Goal: Task Accomplishment & Management: Complete application form

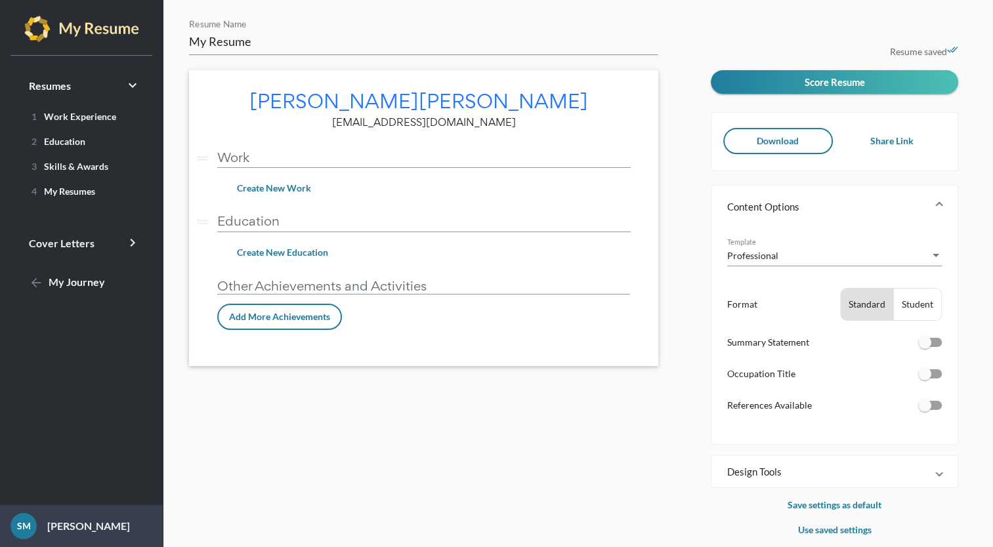
click at [296, 188] on span "Create New Work" at bounding box center [274, 187] width 74 height 11
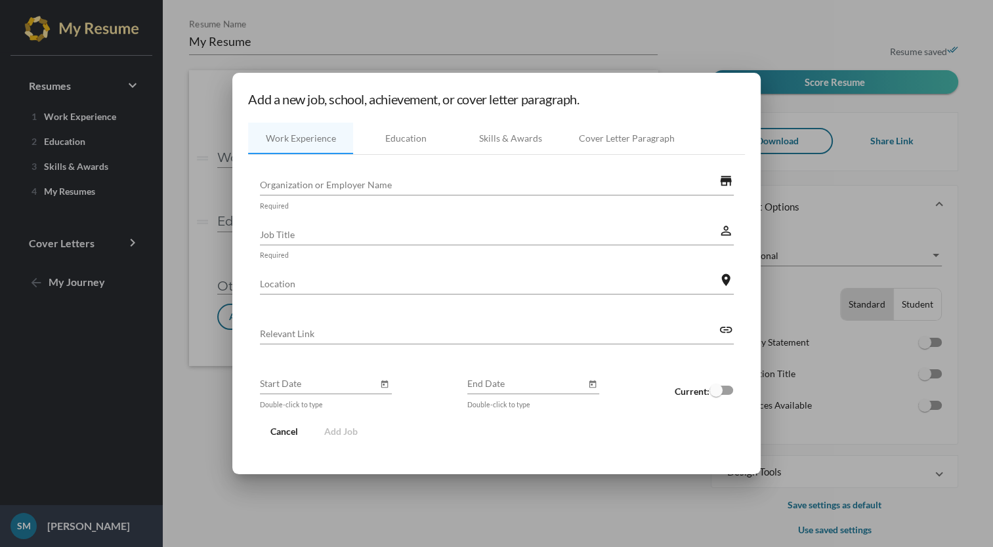
click at [476, 179] on input "Organization or Employer Name" at bounding box center [489, 185] width 459 height 14
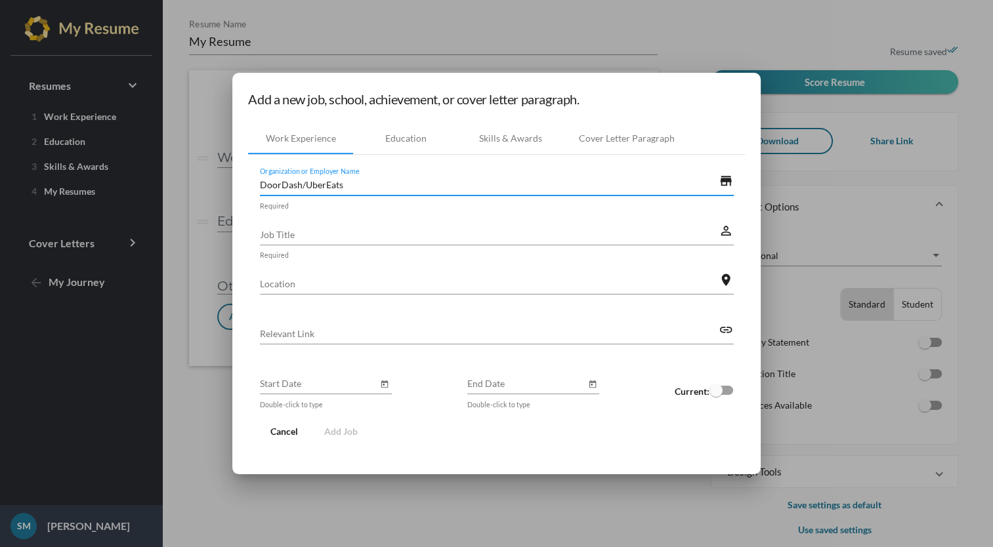
type input "DoorDash/UberEats"
click at [441, 220] on div "Job Title" at bounding box center [489, 230] width 459 height 29
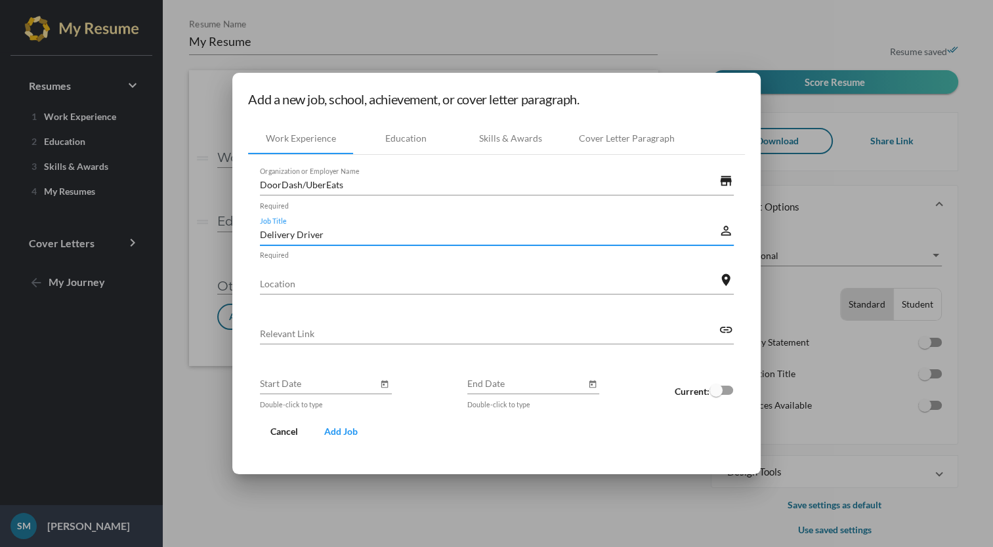
type input "Delivery Driver"
click at [469, 268] on div "Location" at bounding box center [489, 280] width 459 height 29
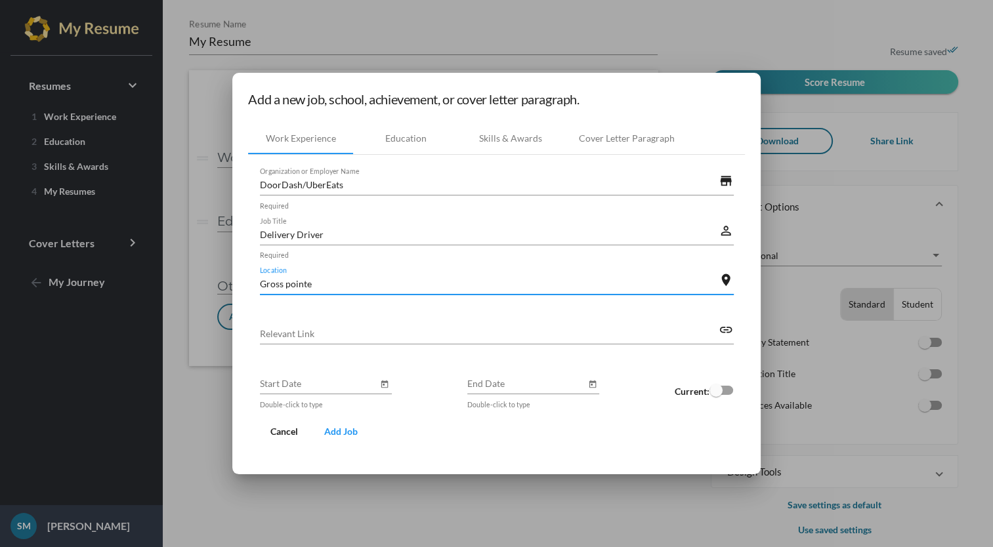
type input "Gross pointe"
click at [358, 378] on input "Start Date" at bounding box center [319, 384] width 118 height 14
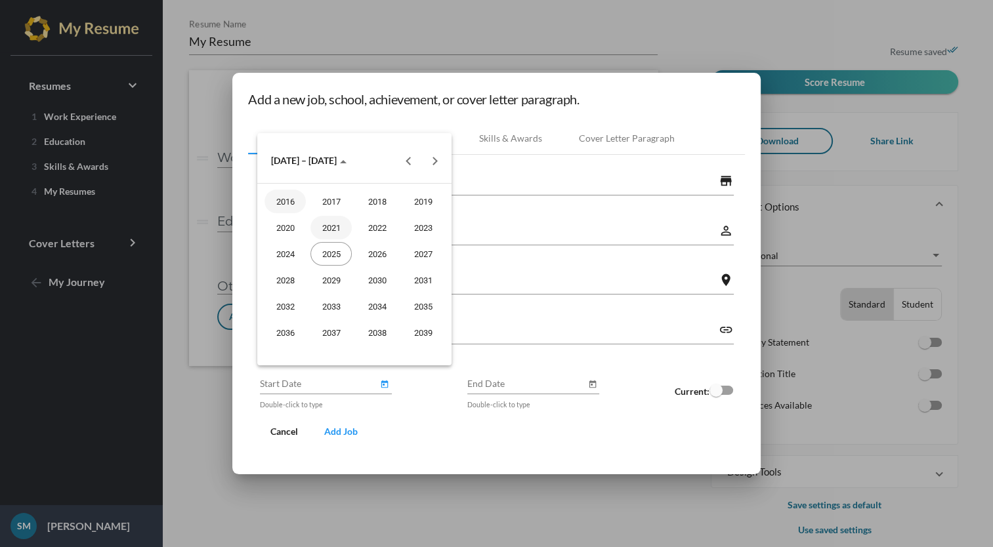
click at [331, 231] on div "2021" at bounding box center [330, 228] width 41 height 24
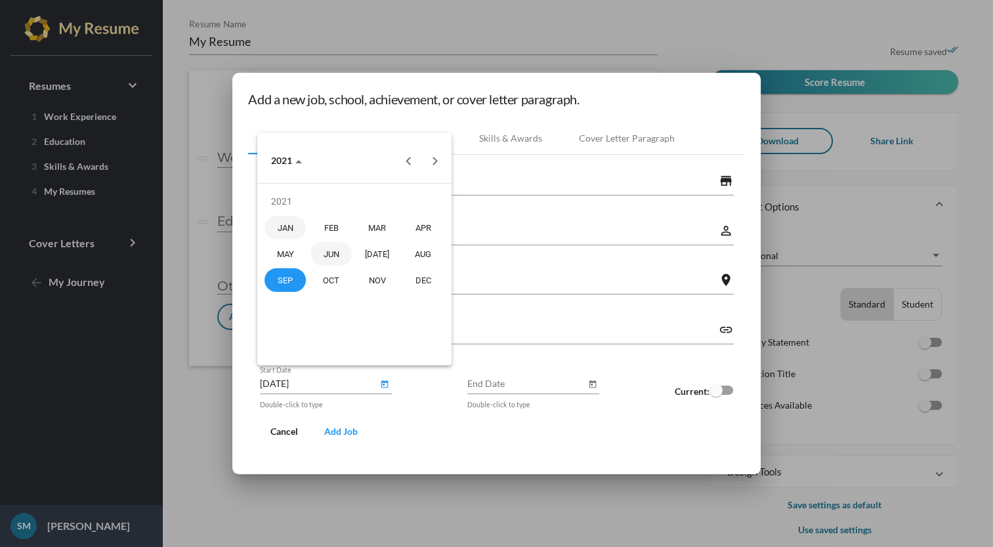
click at [337, 248] on div "JUN" at bounding box center [330, 254] width 41 height 24
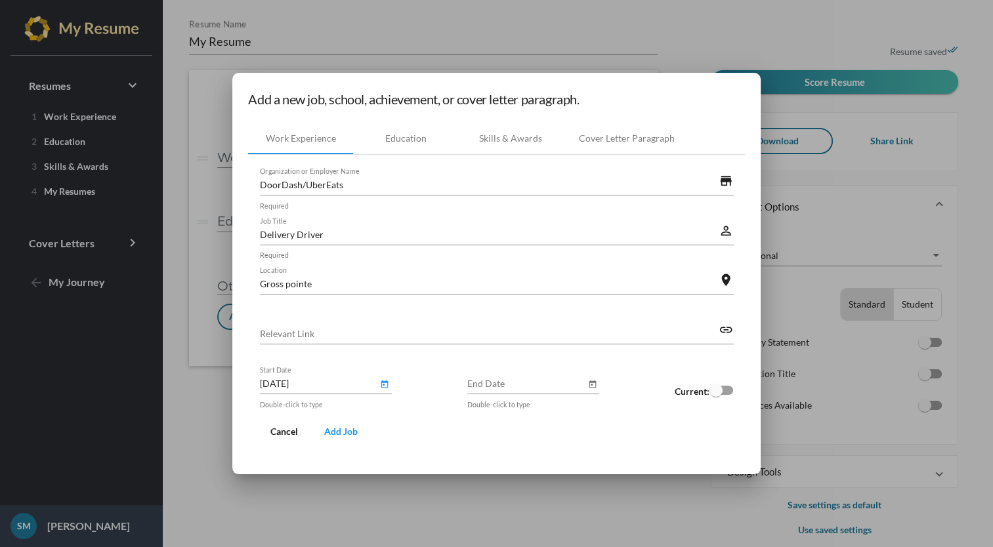
type input "[DATE]"
click at [731, 391] on div at bounding box center [721, 390] width 24 height 9
click at [716, 395] on input "checkbox" at bounding box center [715, 395] width 1 height 1
checkbox input "true"
click at [346, 421] on button "Add Job" at bounding box center [341, 432] width 54 height 24
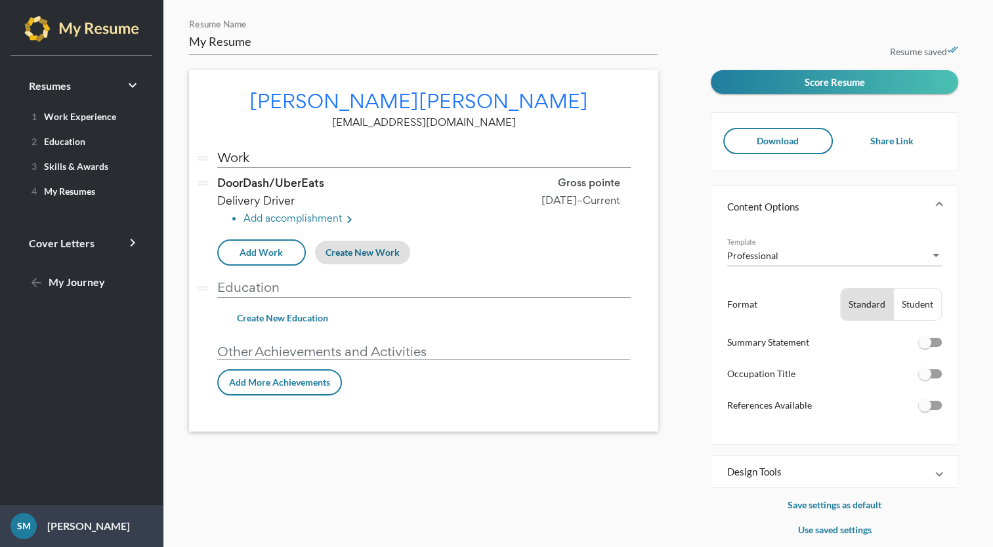
click at [274, 254] on span "Add Work" at bounding box center [260, 252] width 43 height 11
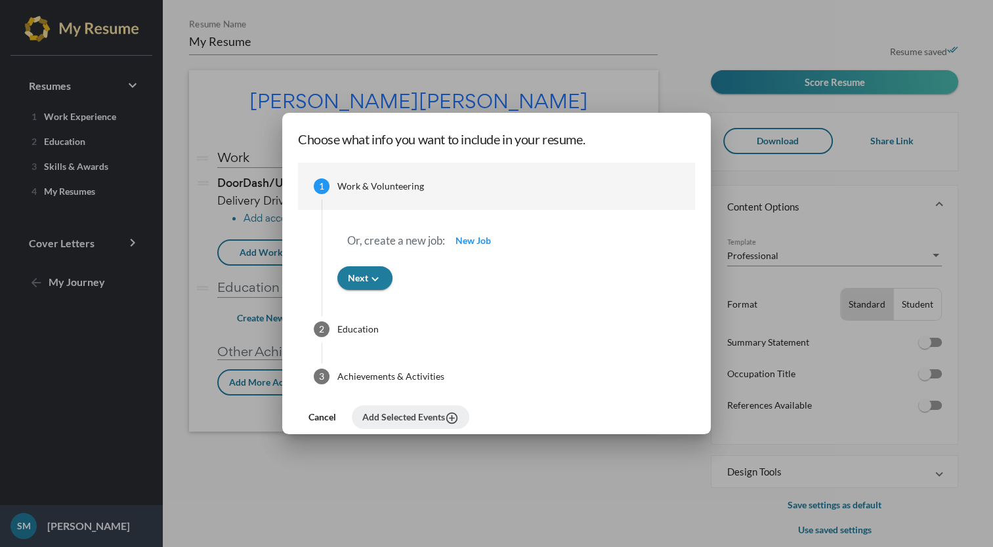
click at [478, 240] on span "New Job" at bounding box center [472, 240] width 35 height 11
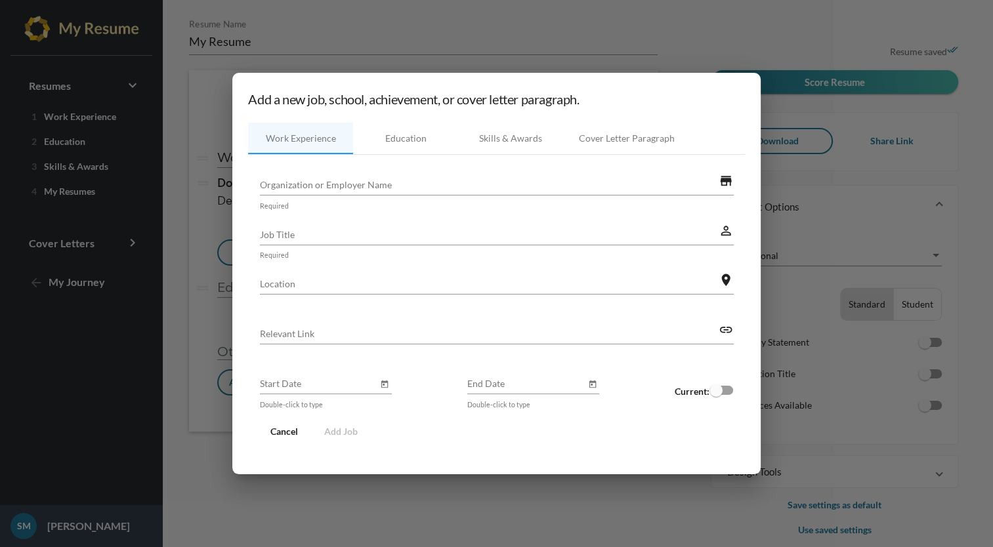
click at [504, 184] on input "Organization or Employer Name" at bounding box center [489, 185] width 459 height 14
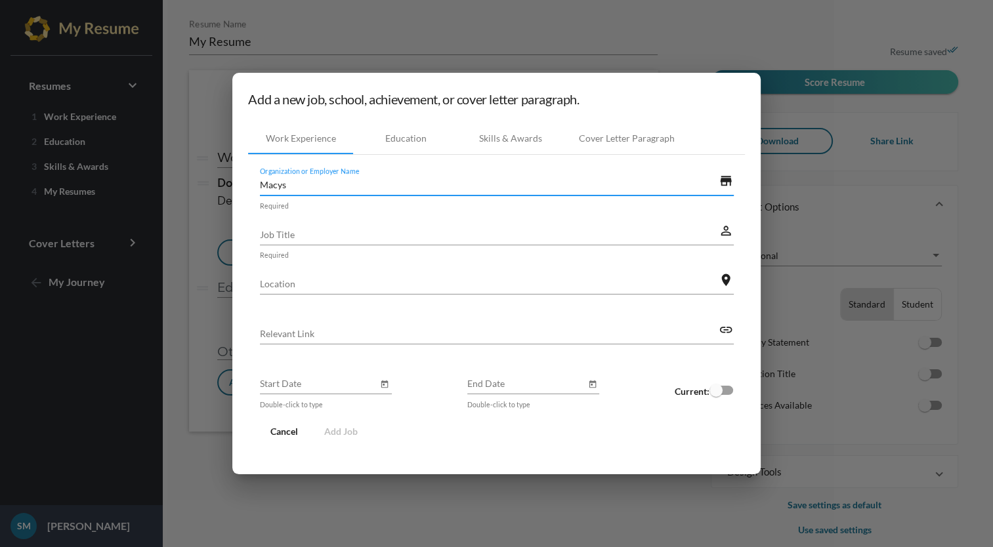
type input "Macys"
click at [468, 230] on input "Job Title" at bounding box center [489, 235] width 459 height 14
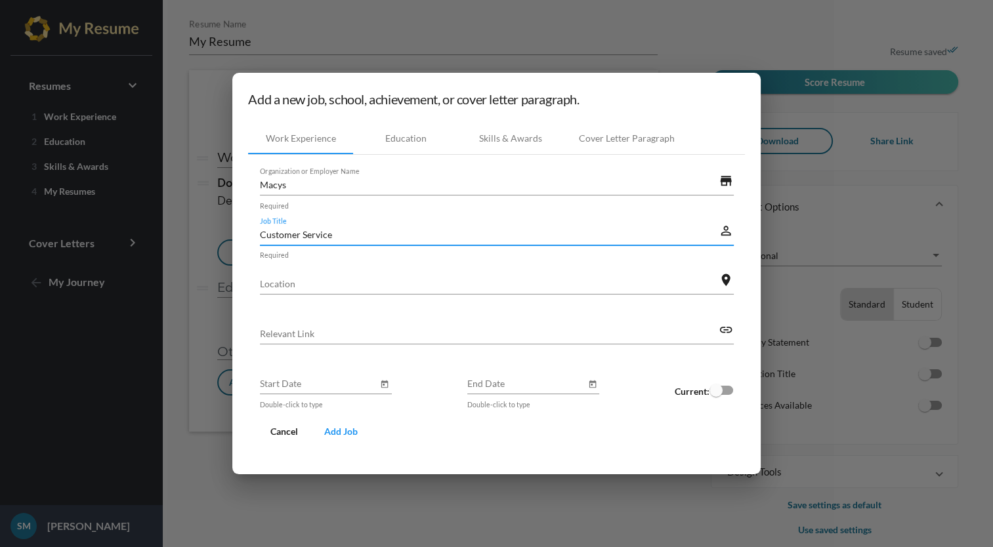
type input "Customer Service"
click at [512, 286] on input "Location" at bounding box center [489, 284] width 459 height 14
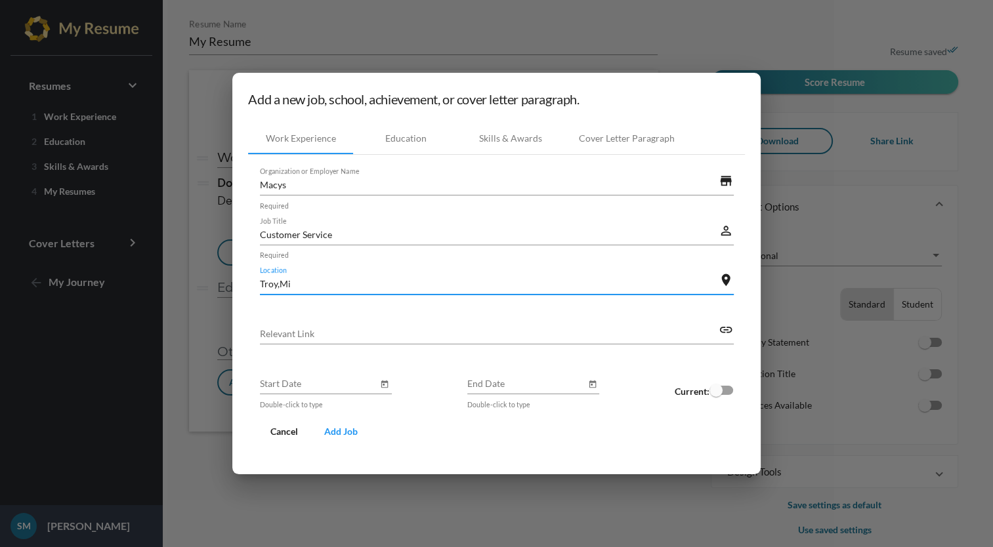
type input "Troy,Mi"
click at [383, 381] on icon "Open calendar" at bounding box center [384, 385] width 7 height 8
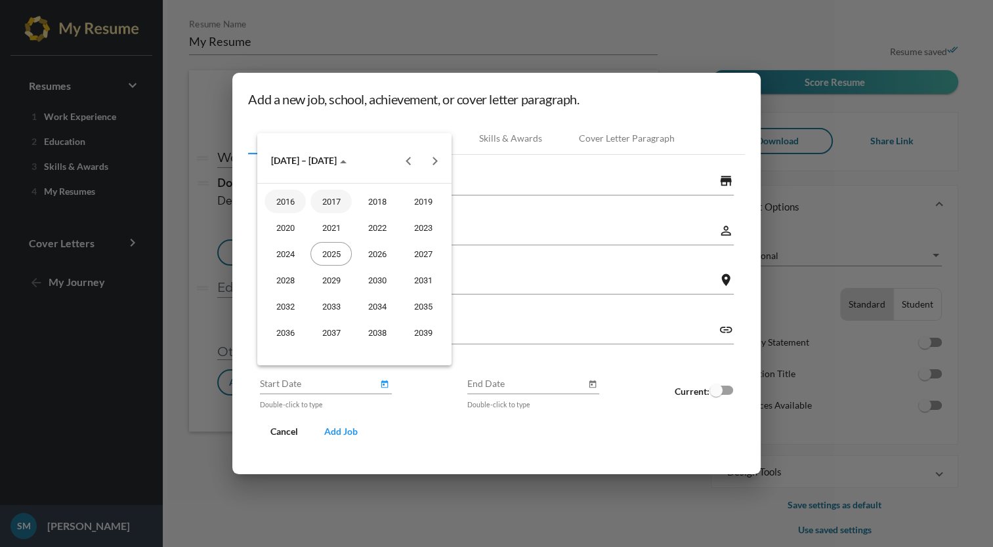
click at [338, 199] on div "2017" at bounding box center [330, 202] width 41 height 24
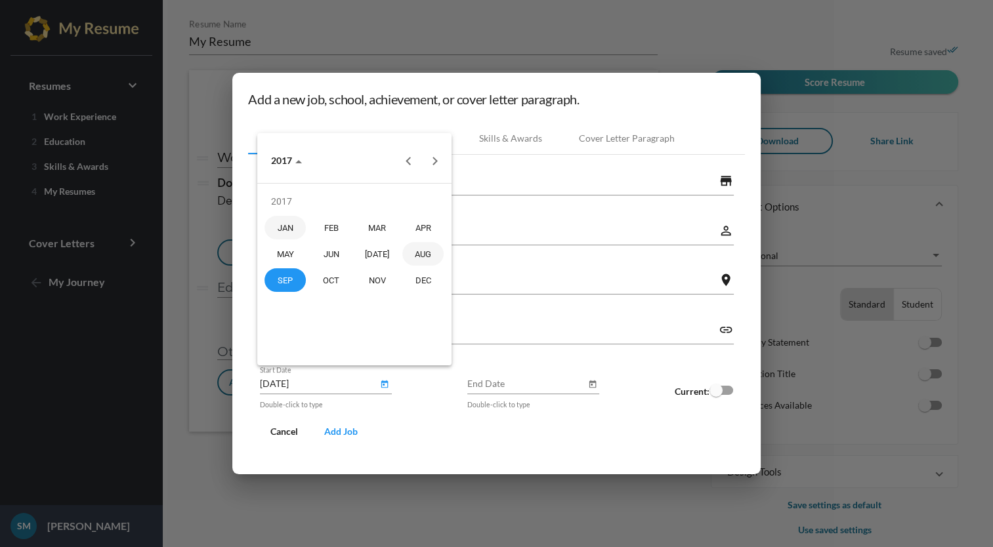
click at [428, 250] on div "AUG" at bounding box center [422, 254] width 41 height 24
type input "[DATE]"
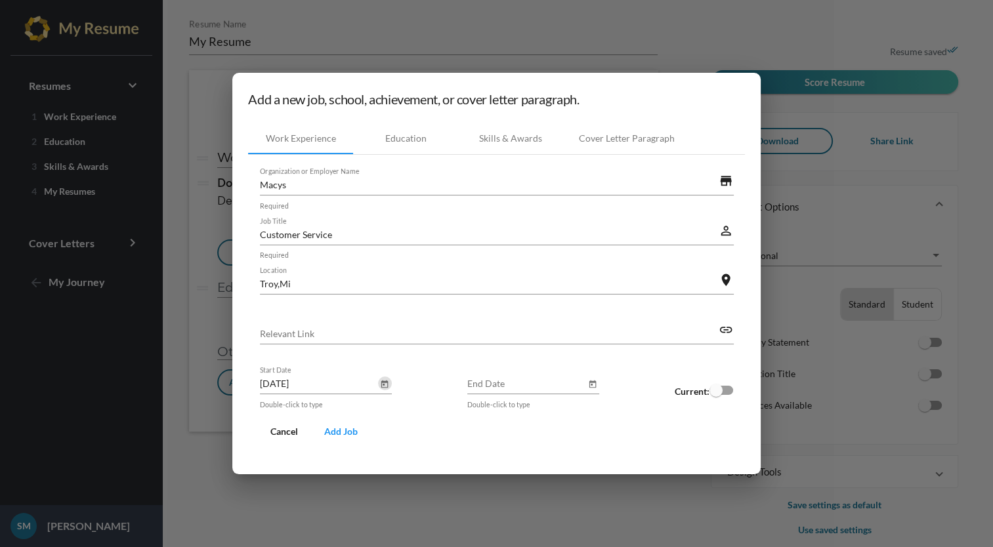
click at [594, 382] on button "Open calendar" at bounding box center [592, 384] width 14 height 14
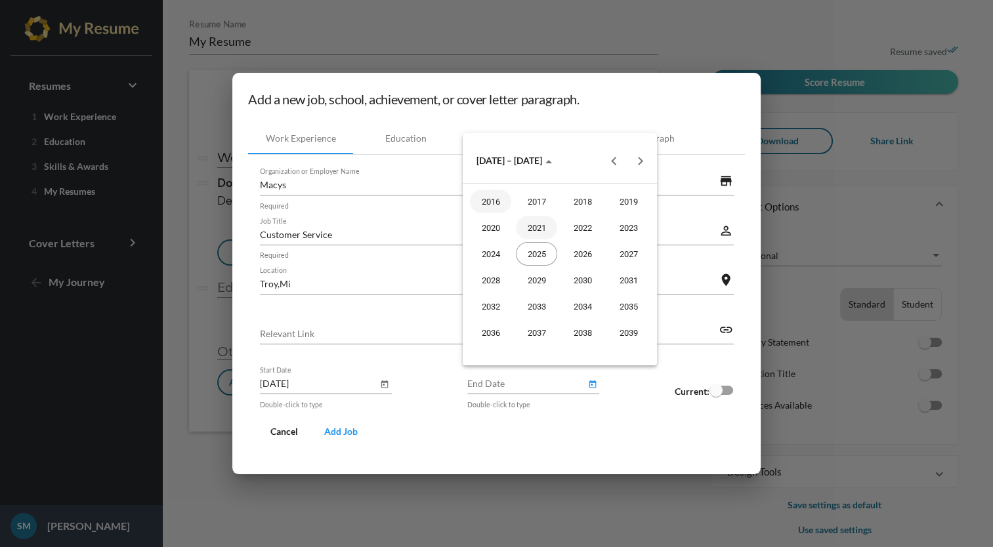
click at [538, 233] on div "2021" at bounding box center [536, 228] width 41 height 24
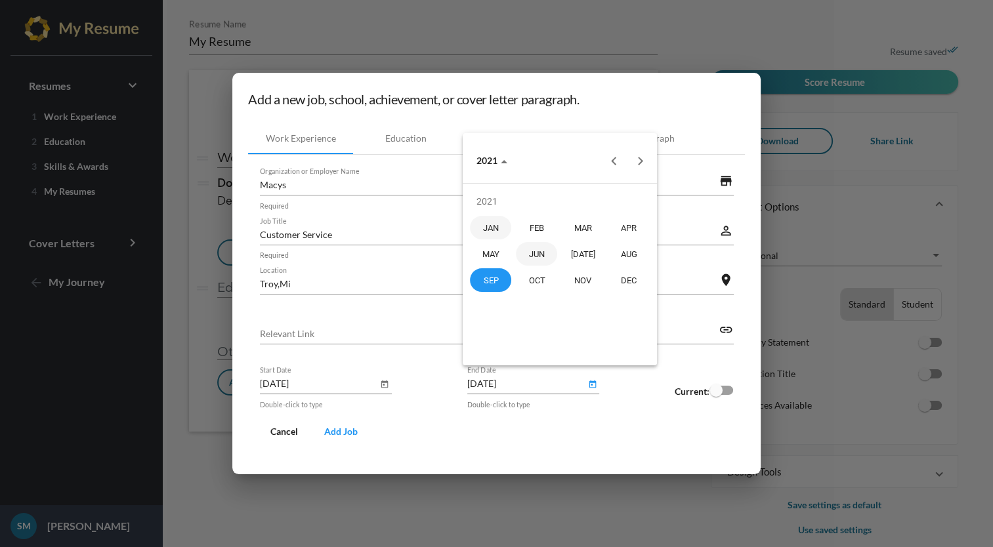
click at [543, 253] on div "JUN" at bounding box center [536, 254] width 41 height 24
type input "[DATE]"
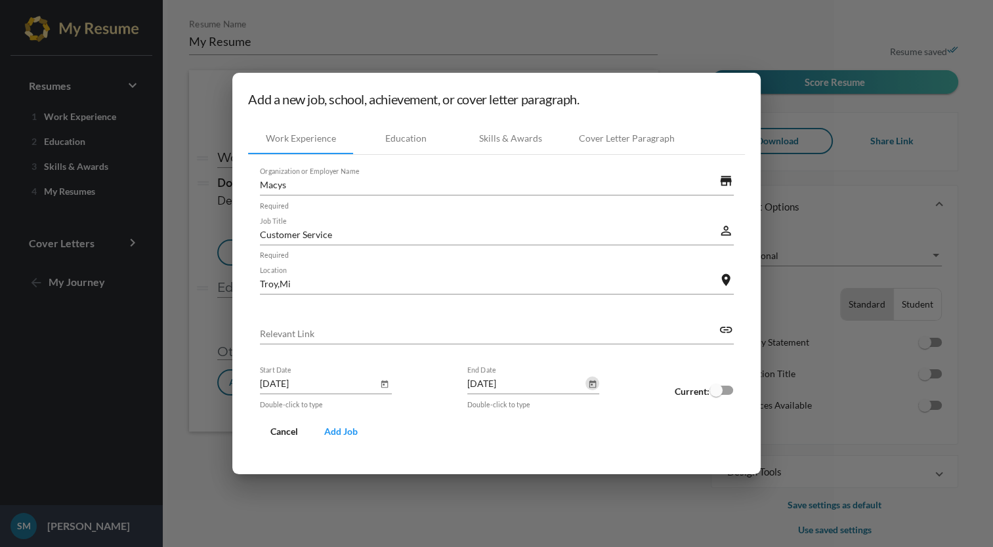
click at [344, 440] on button "Add Job" at bounding box center [341, 432] width 54 height 24
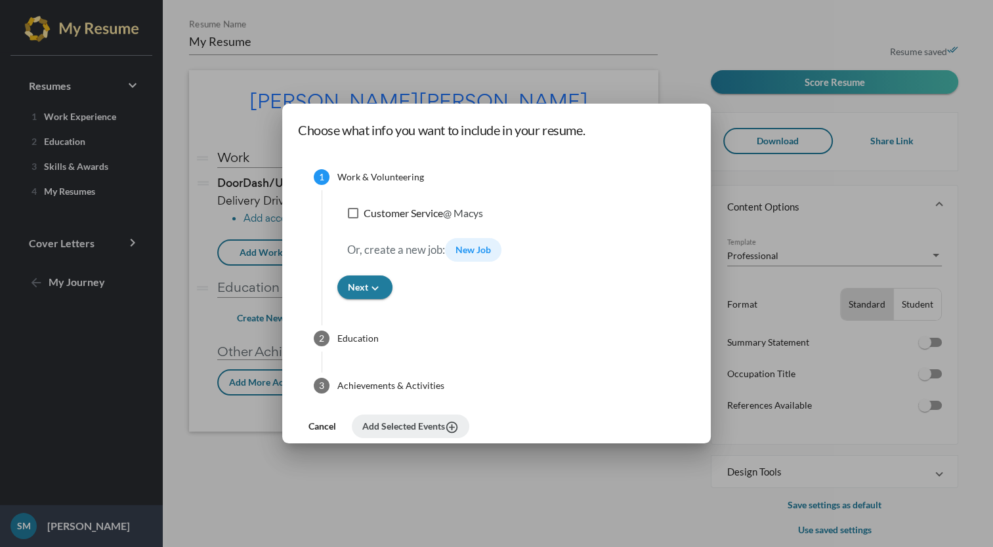
click at [368, 281] on button "Next keyboard_arrow_down" at bounding box center [364, 288] width 55 height 24
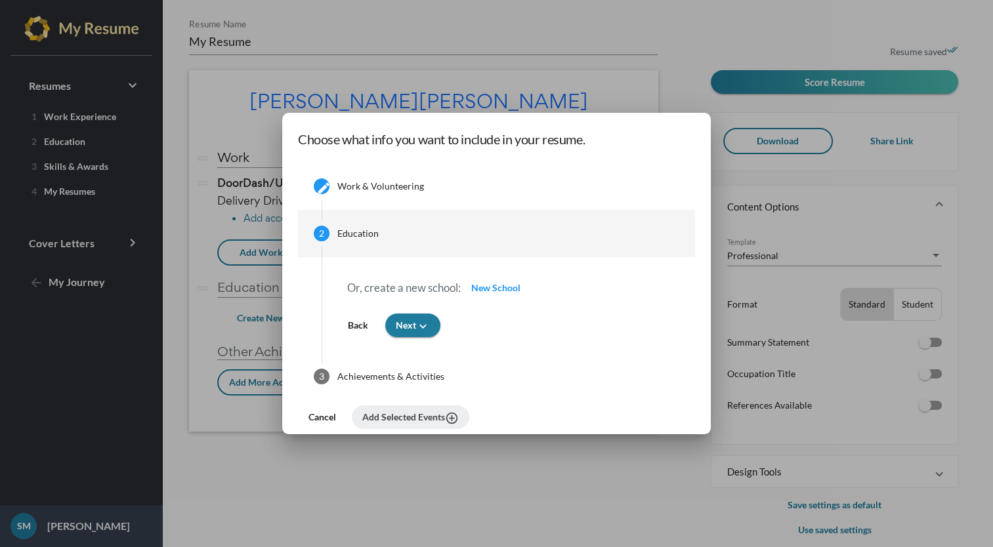
click at [386, 191] on div "Work & Volunteering" at bounding box center [380, 186] width 87 height 13
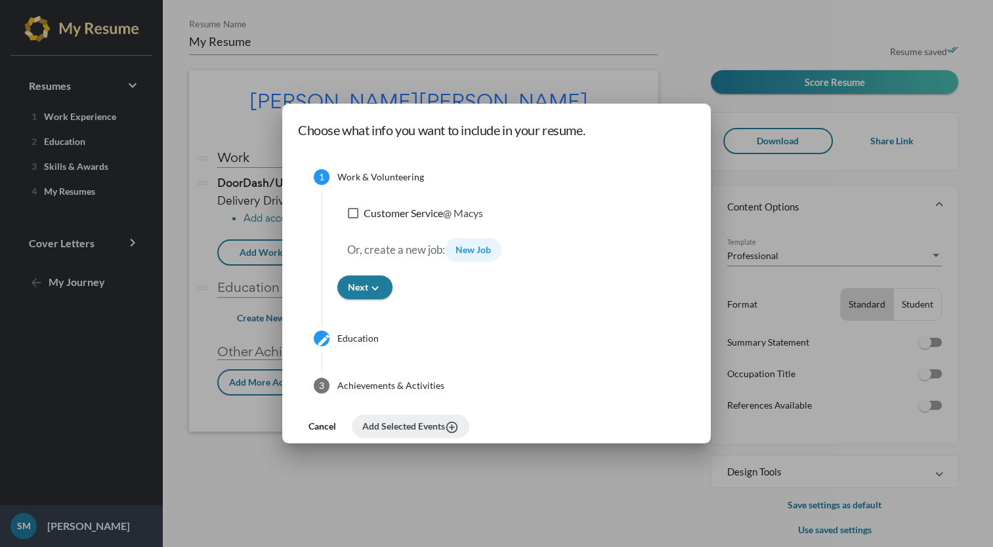
click at [476, 252] on span "New Job" at bounding box center [472, 249] width 35 height 11
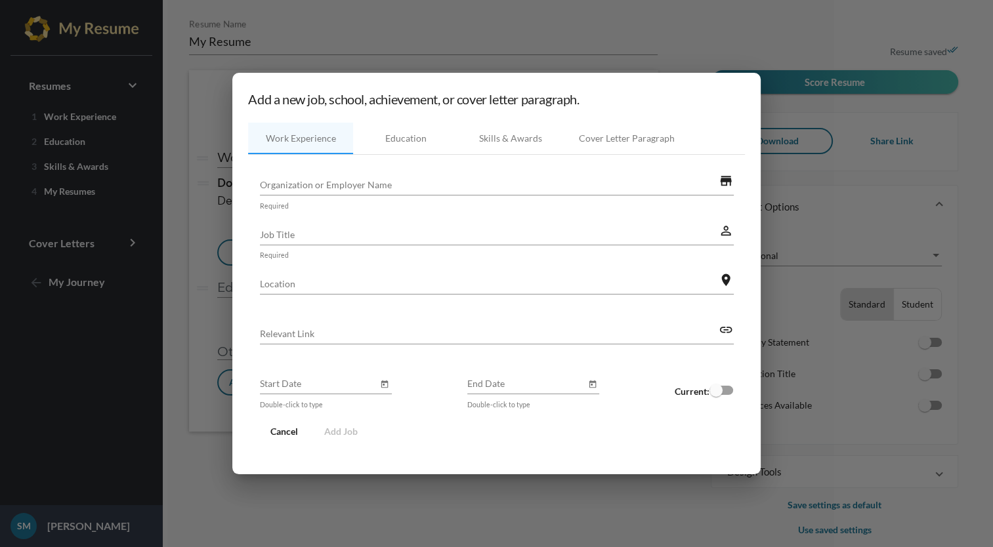
click at [655, 478] on div at bounding box center [496, 273] width 993 height 547
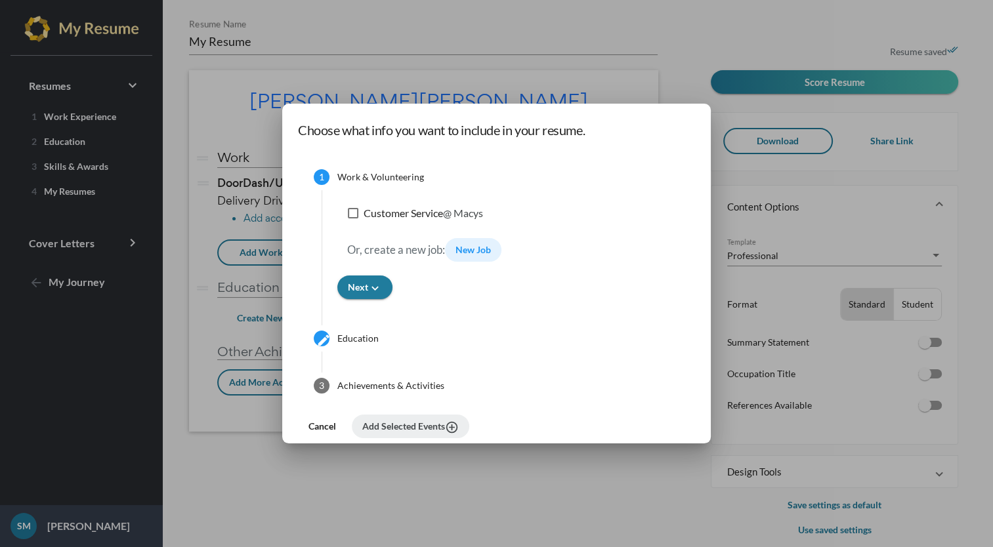
click at [644, 491] on div at bounding box center [496, 273] width 993 height 547
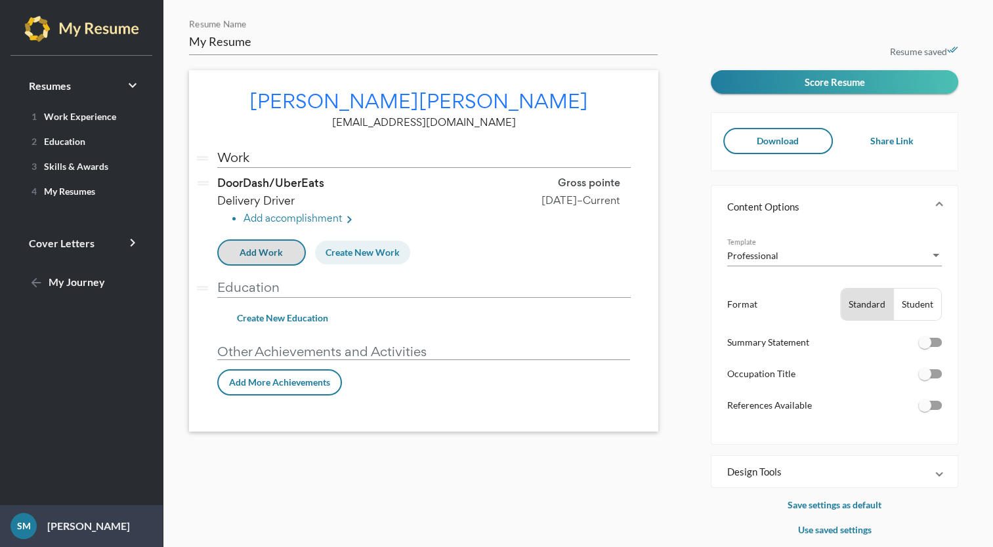
click at [377, 253] on span "Create New Work" at bounding box center [362, 252] width 74 height 11
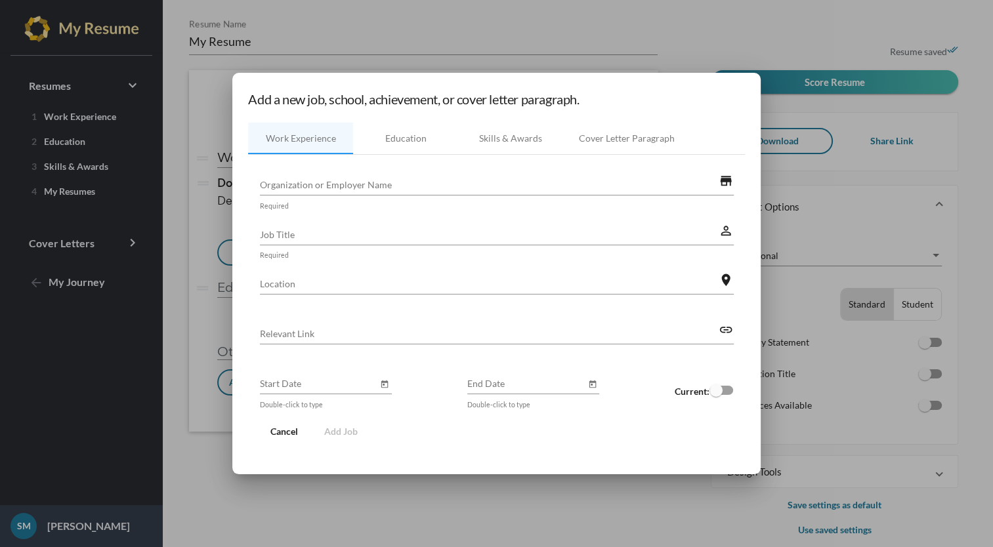
click at [438, 178] on input "Organization or Employer Name" at bounding box center [489, 185] width 459 height 14
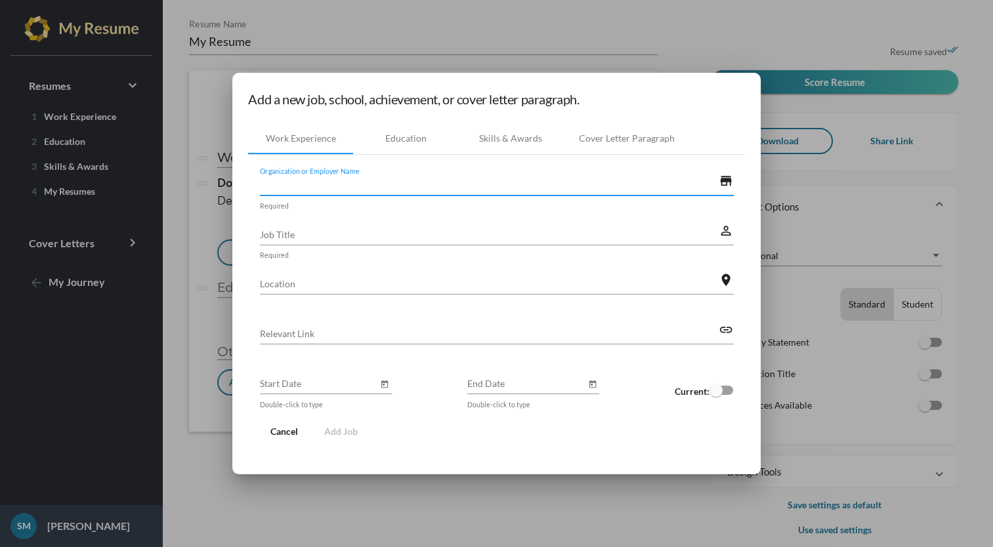
type input "m"
type input "Macys"
click at [426, 230] on input "Job Title" at bounding box center [489, 235] width 459 height 14
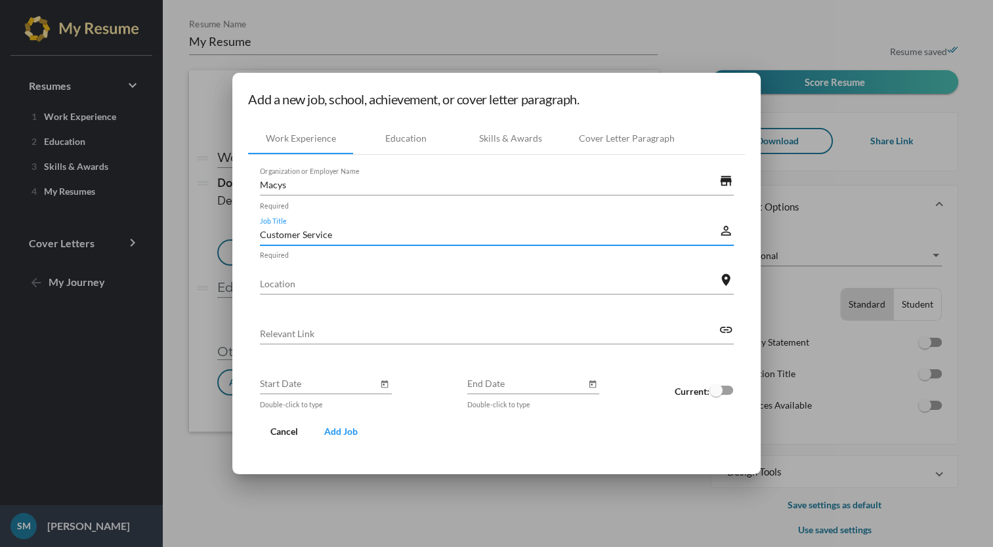
type input "Customer Service"
click at [442, 266] on div "Location" at bounding box center [489, 280] width 459 height 29
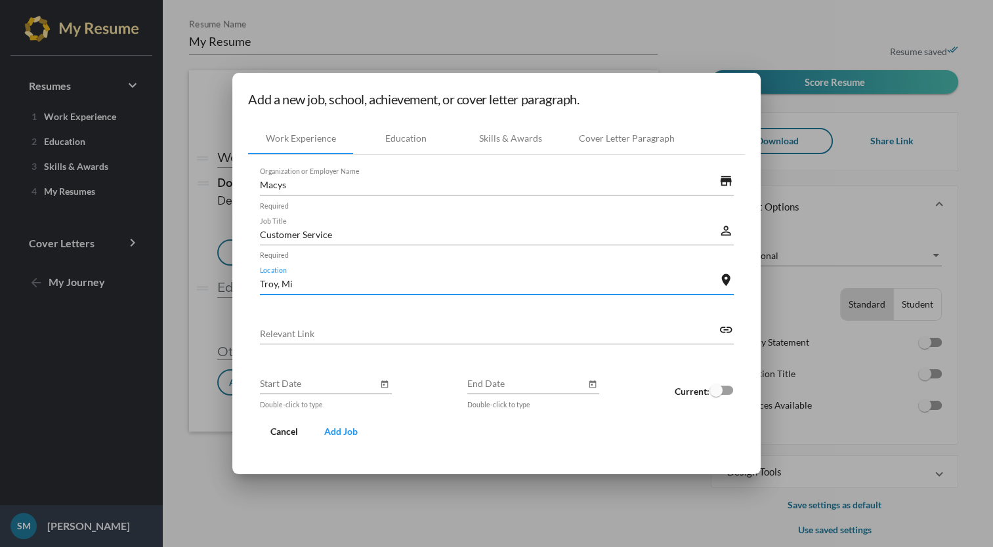
type input "Troy, Mi"
click at [387, 369] on div "Start Date" at bounding box center [326, 379] width 132 height 29
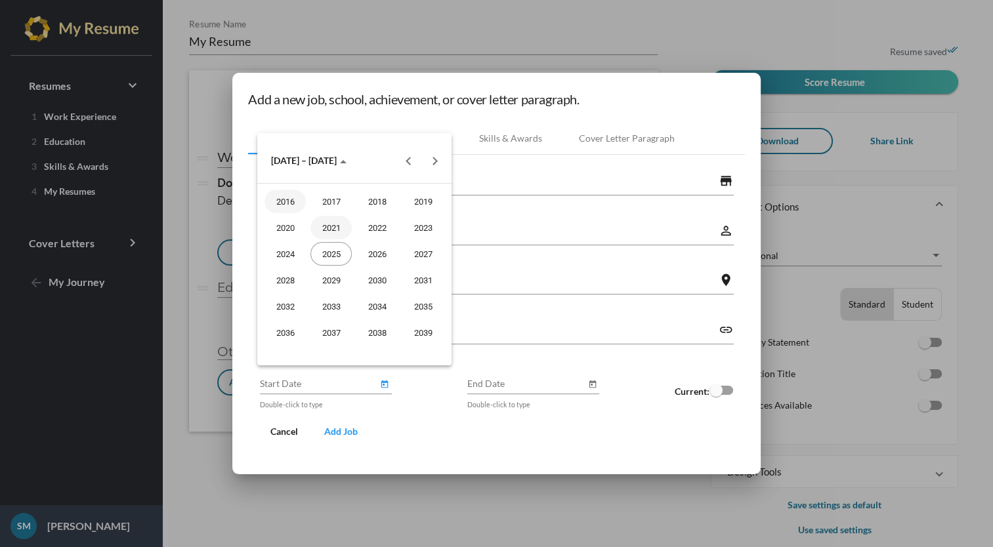
click at [323, 230] on div "2021" at bounding box center [330, 228] width 41 height 24
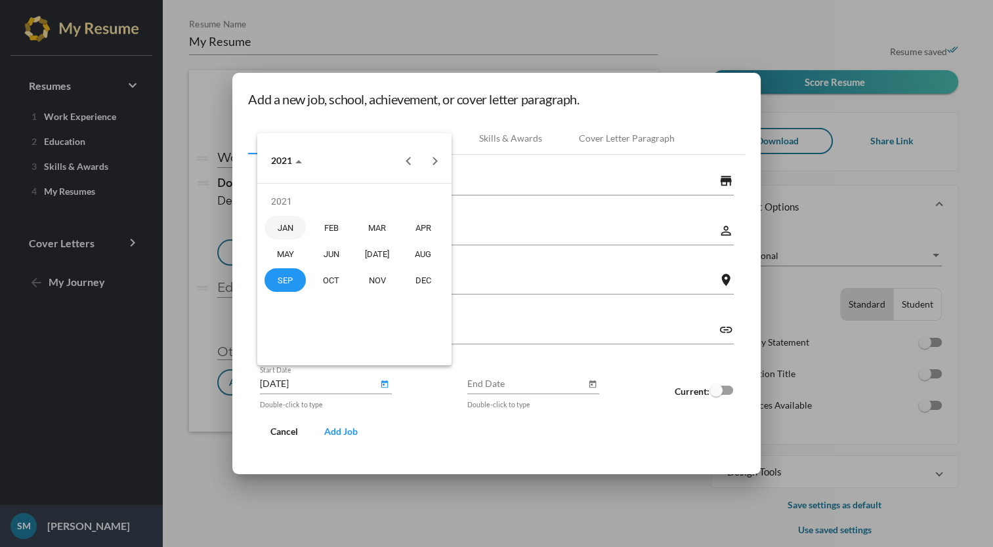
click at [297, 169] on button "2021" at bounding box center [286, 161] width 52 height 26
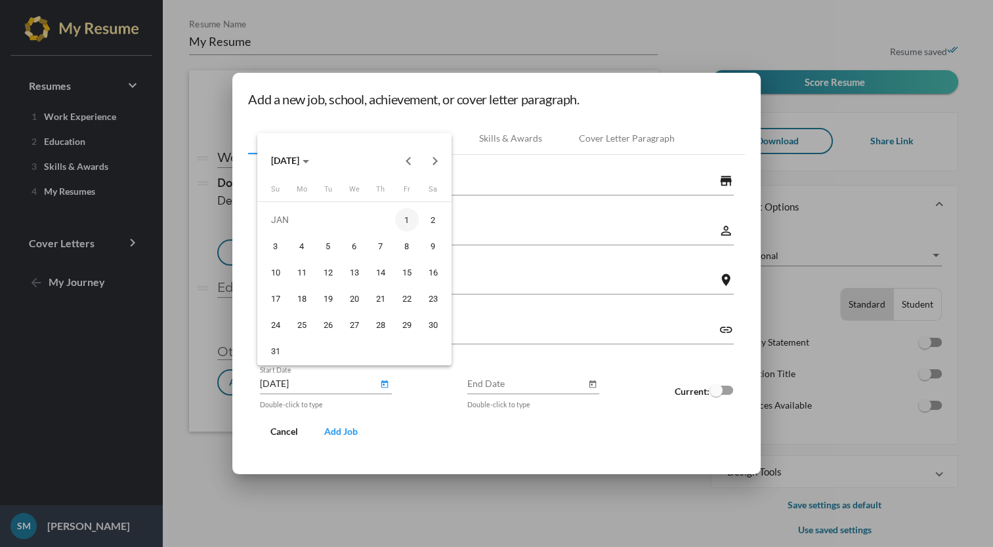
click at [309, 165] on span "[DATE]" at bounding box center [290, 160] width 38 height 11
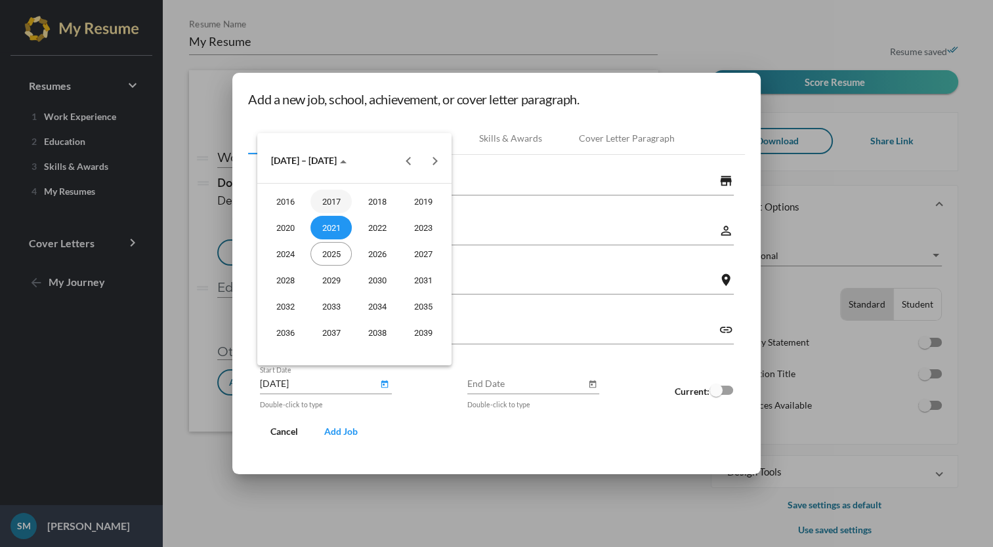
click at [340, 207] on div "2017" at bounding box center [330, 202] width 41 height 24
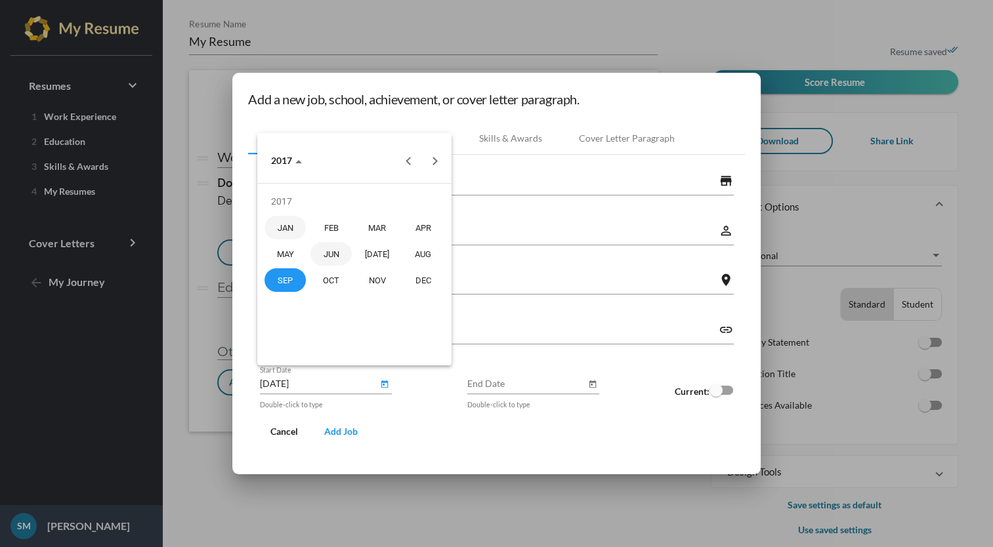
click at [338, 245] on div "JUN" at bounding box center [330, 254] width 41 height 24
type input "[DATE]"
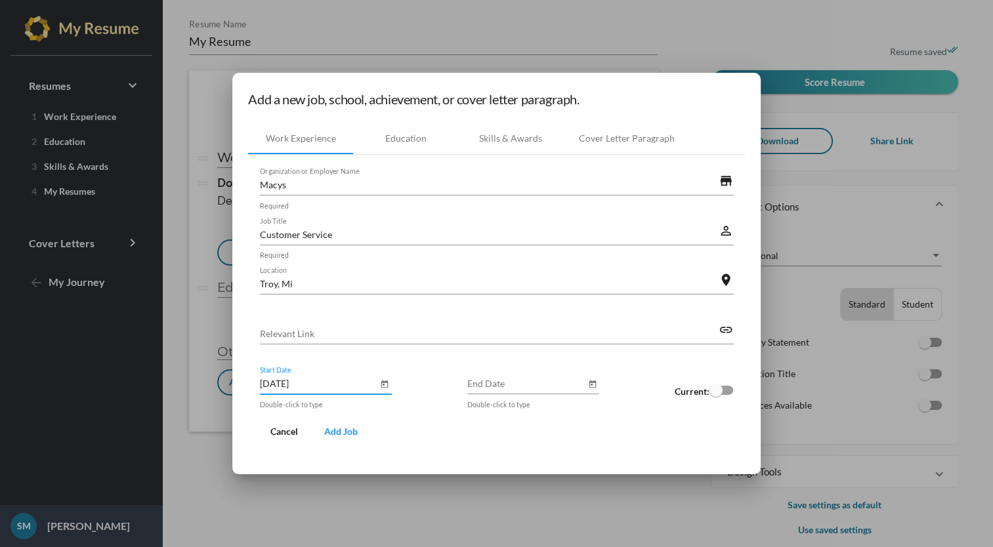
click at [476, 383] on input "End Date" at bounding box center [526, 384] width 118 height 14
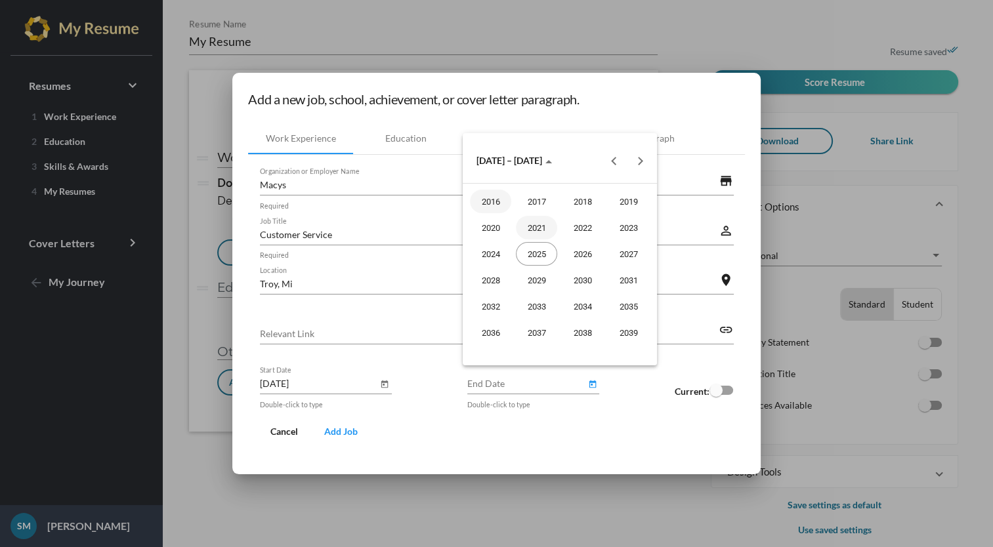
click at [538, 228] on div "2021" at bounding box center [536, 228] width 41 height 24
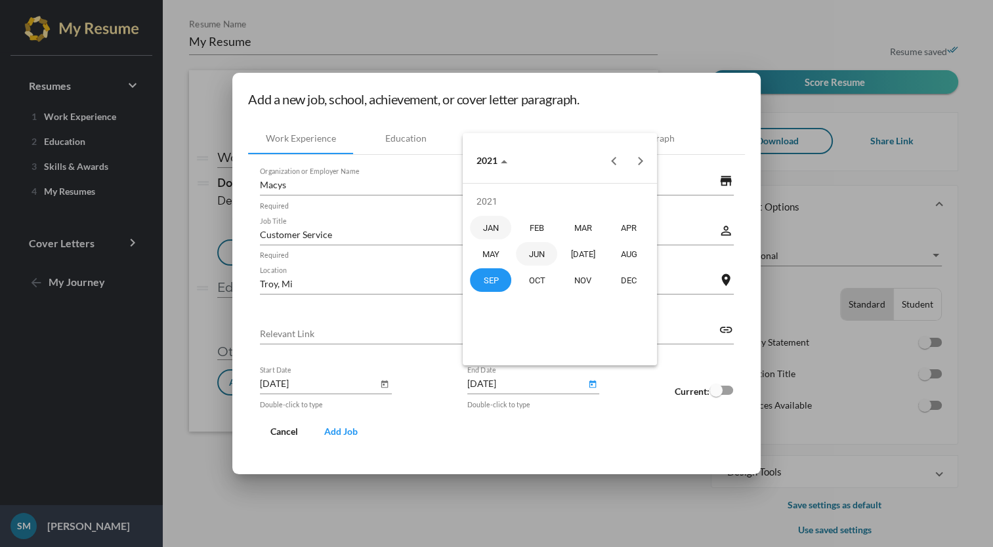
click at [537, 252] on div "JUN" at bounding box center [536, 254] width 41 height 24
type input "[DATE]"
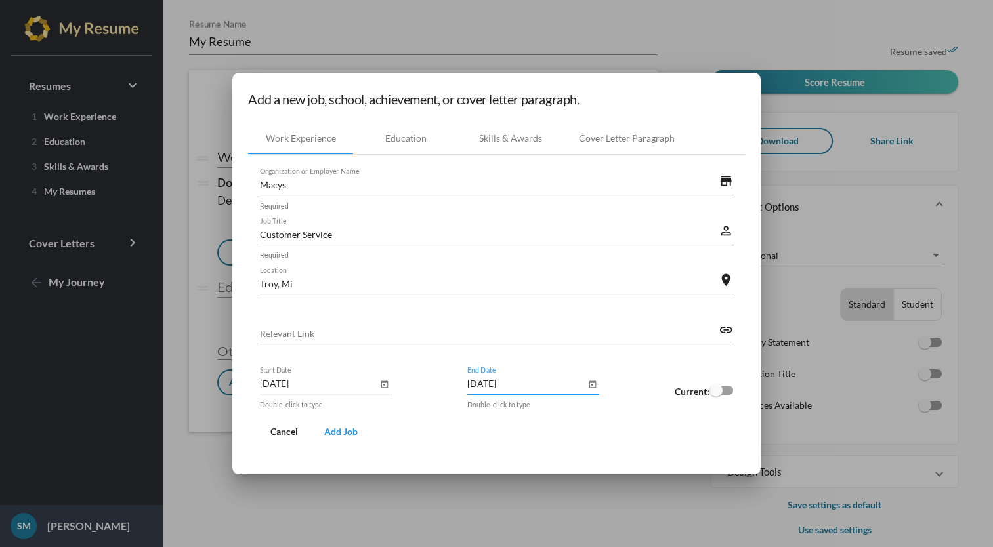
click at [356, 378] on input "[DATE]" at bounding box center [319, 384] width 118 height 14
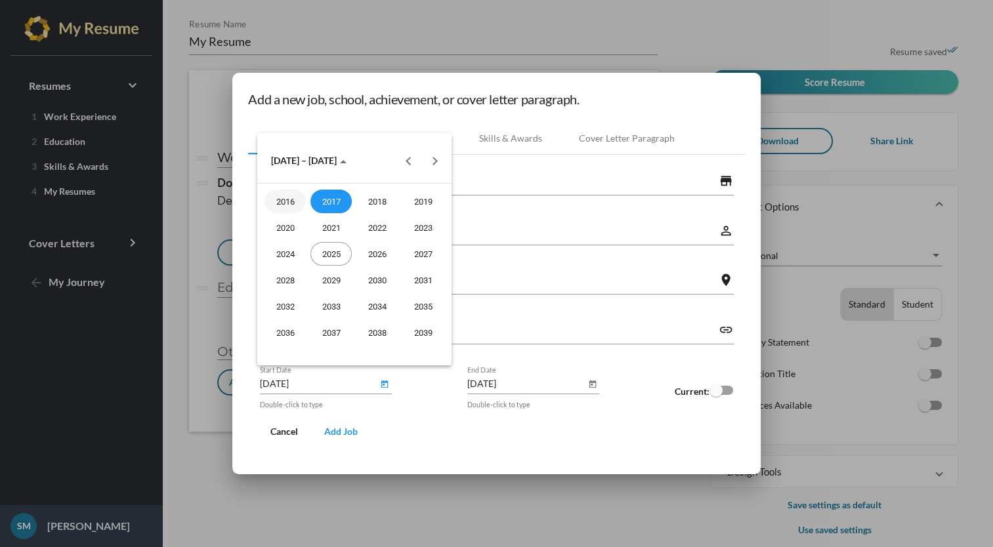
click at [336, 201] on div "2017" at bounding box center [330, 202] width 41 height 24
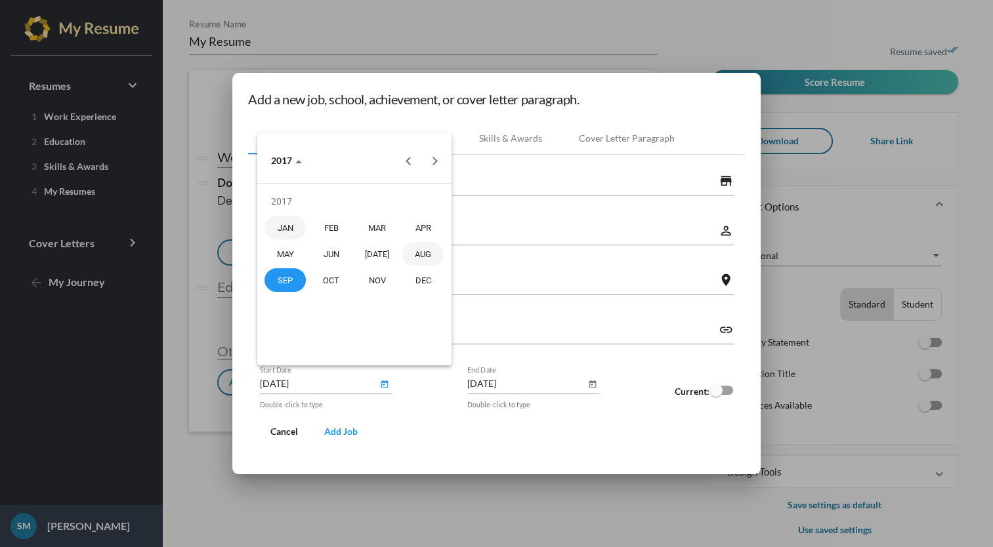
click at [425, 258] on div "AUG" at bounding box center [422, 254] width 41 height 24
type input "[DATE]"
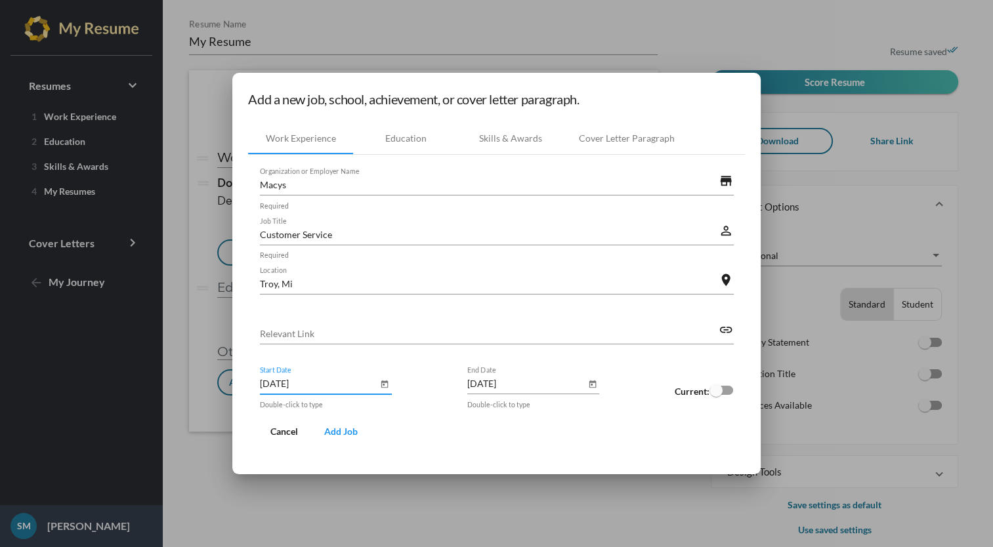
click at [342, 422] on button "Add Job" at bounding box center [341, 432] width 54 height 24
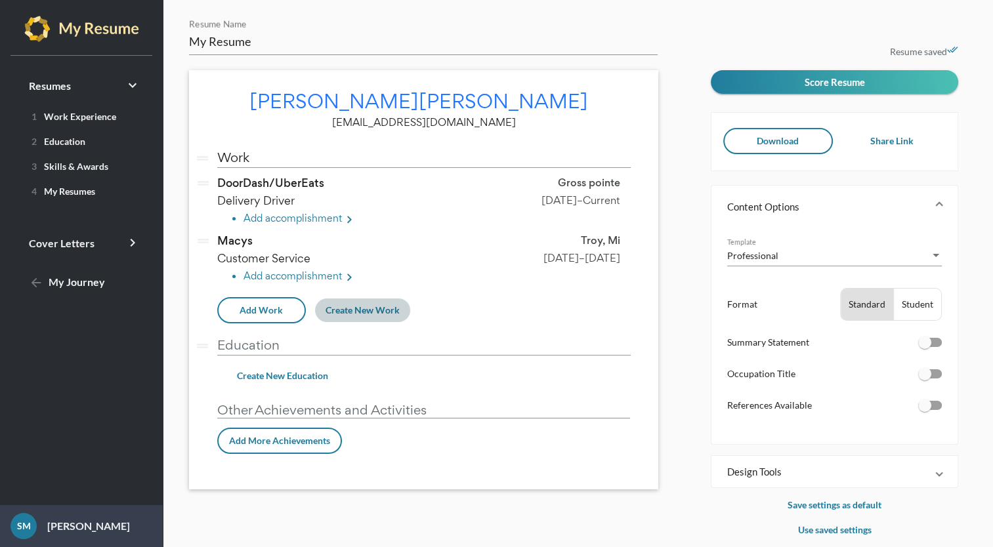
click at [377, 313] on span "Create New Work" at bounding box center [362, 309] width 74 height 11
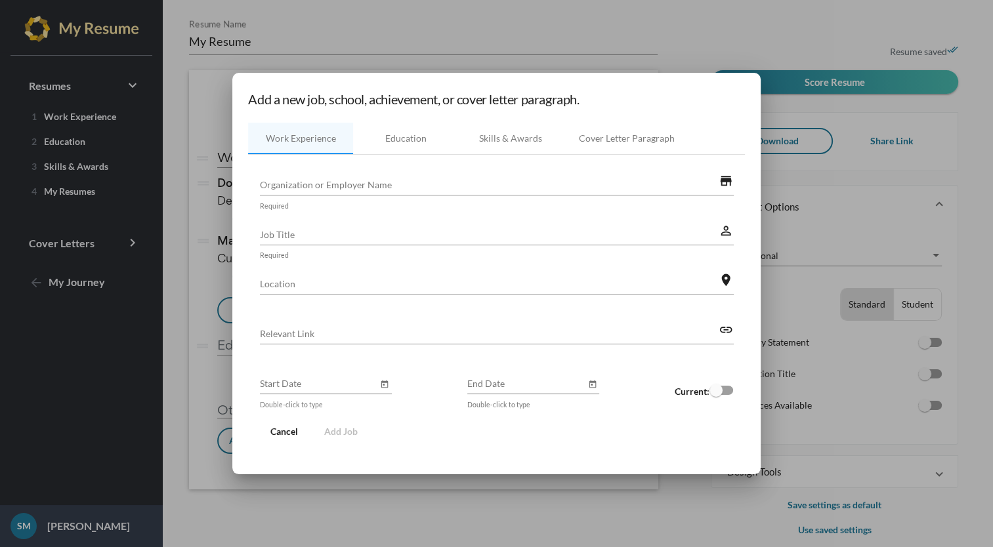
click at [510, 182] on input "Organization or Employer Name" at bounding box center [489, 185] width 459 height 14
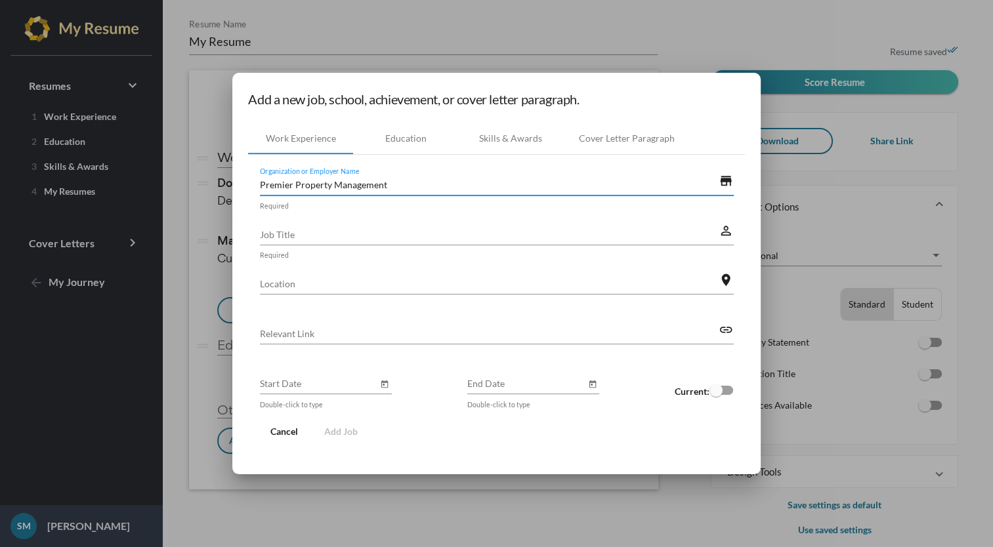
type input "Premier Property Management"
click at [491, 228] on input "Job Title" at bounding box center [489, 235] width 459 height 14
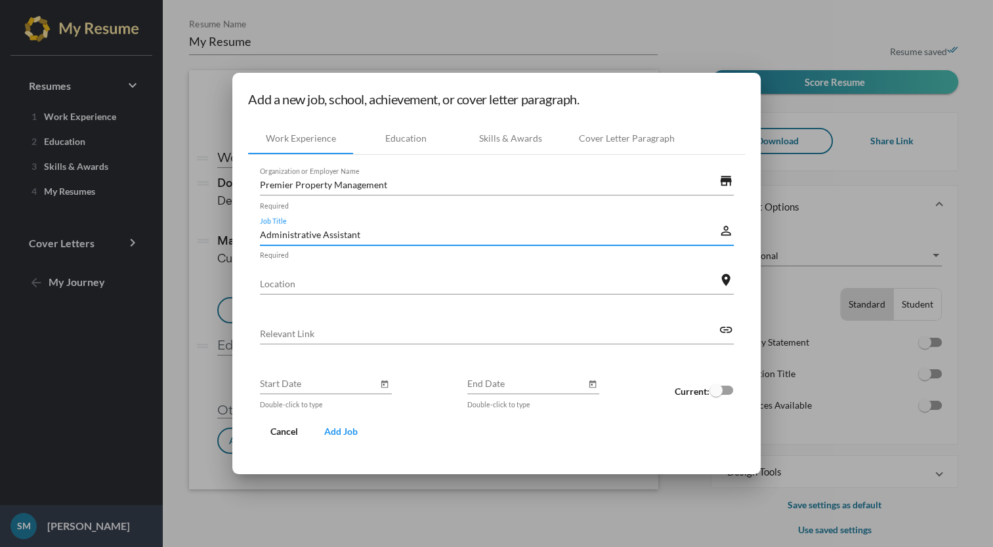
type input "Administrative Assistant"
click at [452, 270] on div "Location" at bounding box center [489, 280] width 459 height 29
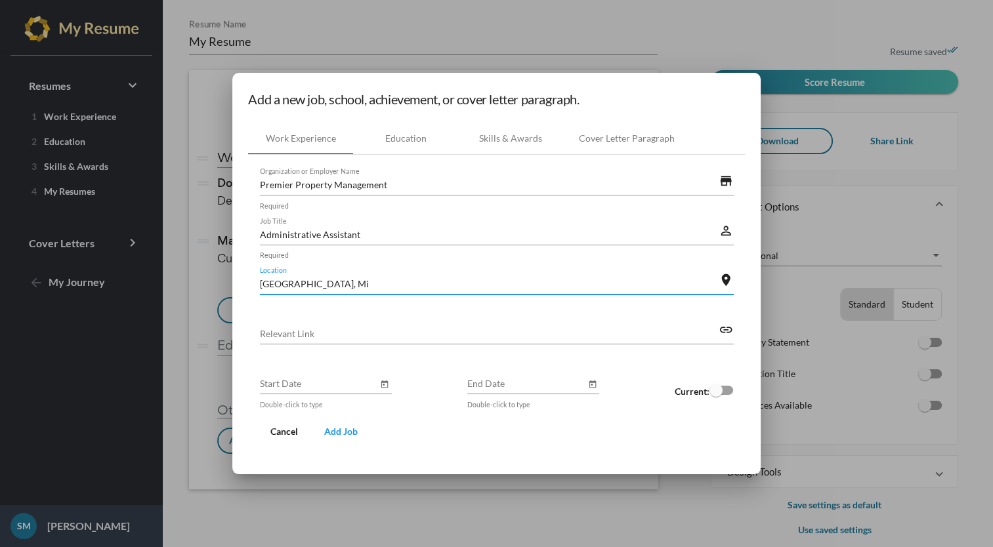
type input "[GEOGRAPHIC_DATA], Mi"
click at [381, 381] on icon "Open calendar" at bounding box center [384, 385] width 7 height 8
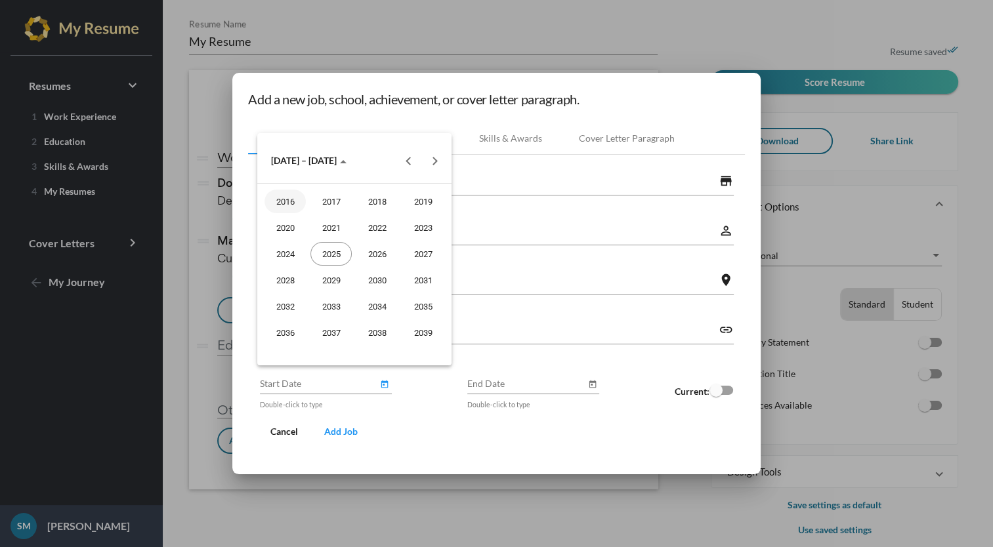
click at [407, 165] on button "Previous 20 years" at bounding box center [409, 161] width 26 height 26
click at [423, 331] on div "2015" at bounding box center [422, 333] width 41 height 24
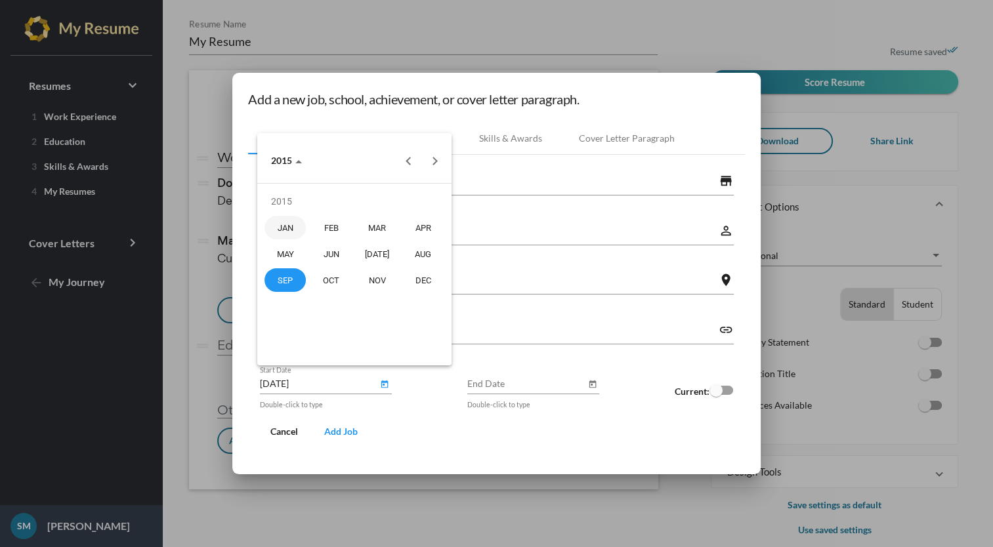
click at [294, 228] on div "JAN" at bounding box center [284, 228] width 41 height 24
type input "[DATE]"
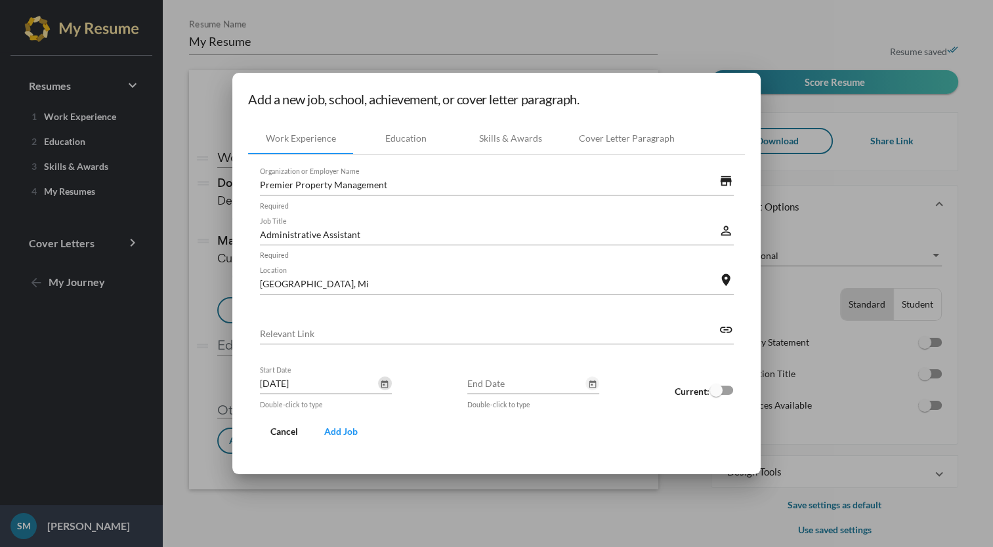
click at [590, 382] on icon "Open calendar" at bounding box center [591, 385] width 7 height 8
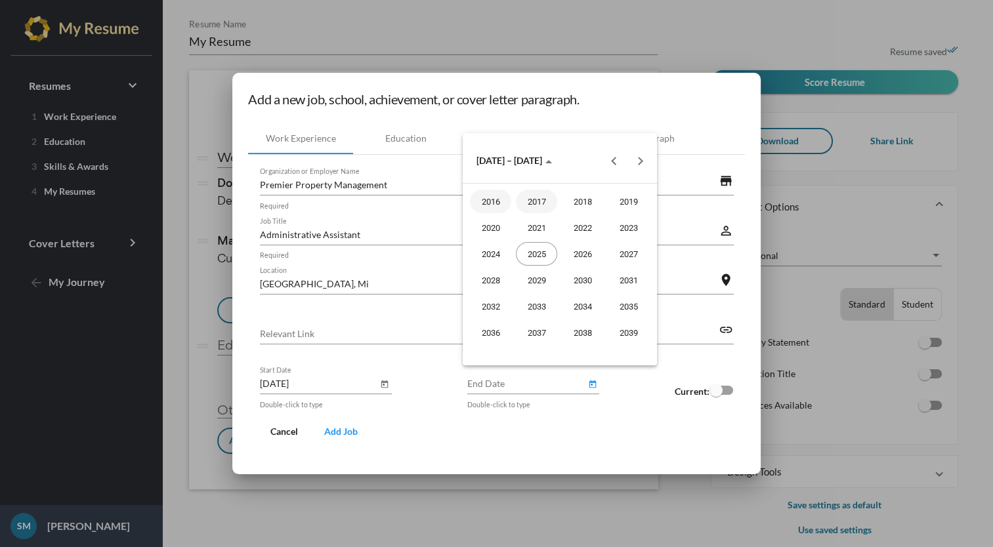
click at [540, 201] on div "2017" at bounding box center [536, 202] width 41 height 24
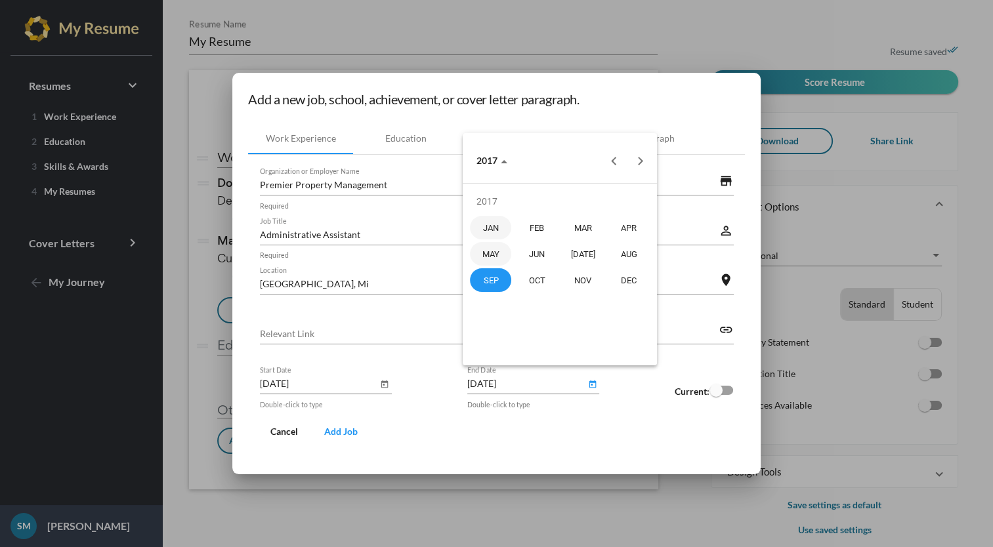
click at [493, 255] on div "MAY" at bounding box center [490, 254] width 41 height 24
type input "[DATE]"
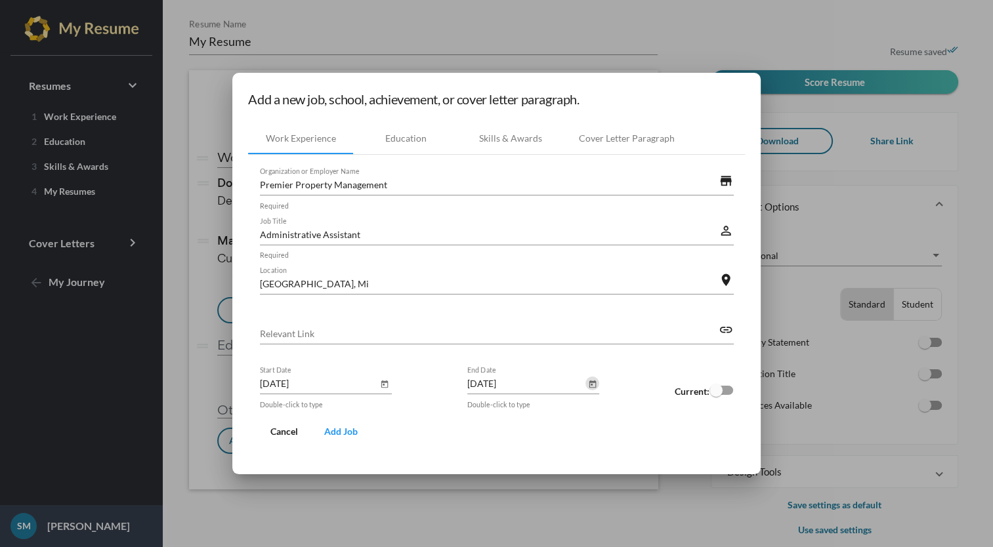
click at [344, 435] on span "Add Job" at bounding box center [340, 431] width 33 height 11
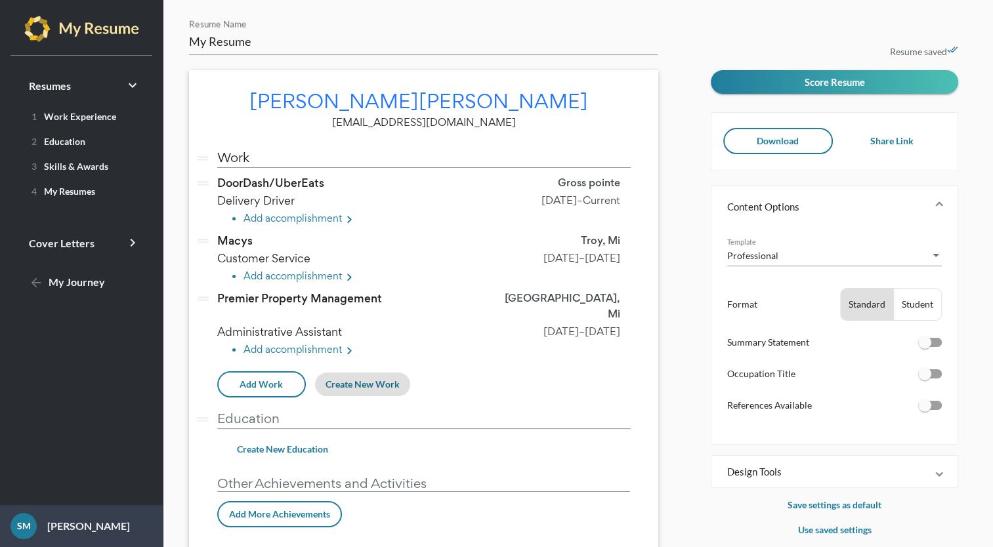
click at [356, 379] on span "Create New Work" at bounding box center [362, 384] width 74 height 11
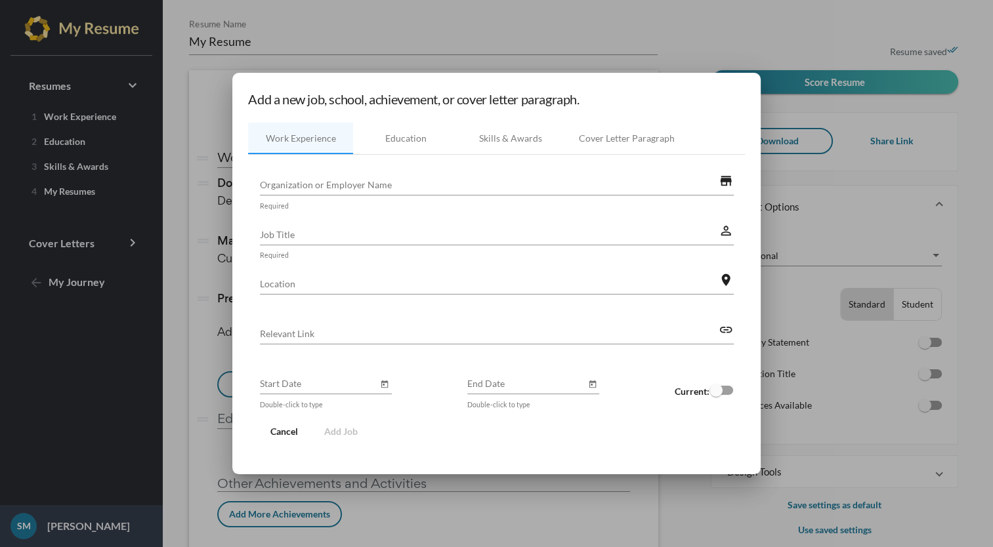
click at [466, 189] on input "Organization or Employer Name" at bounding box center [489, 185] width 459 height 14
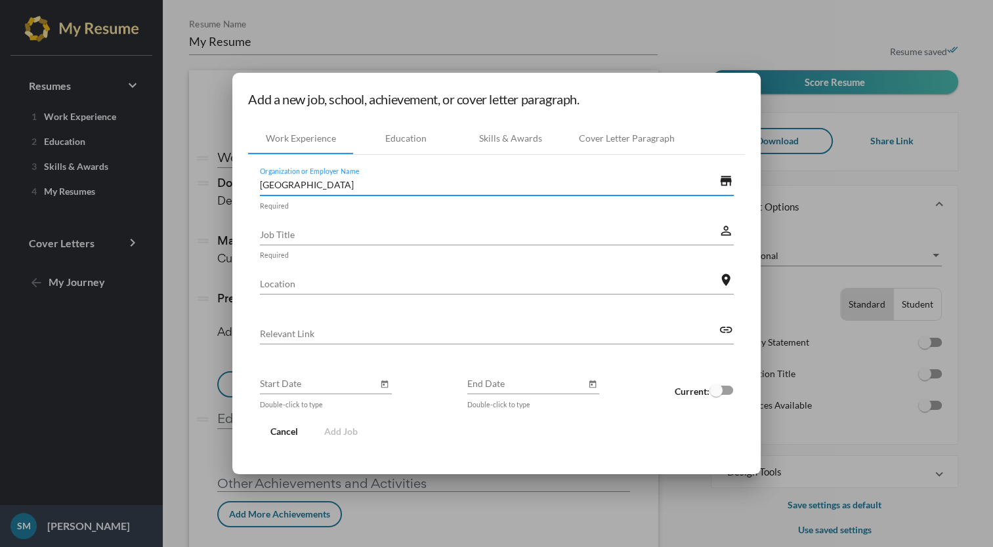
type input "[GEOGRAPHIC_DATA]"
click at [499, 228] on input "Job Title" at bounding box center [489, 235] width 459 height 14
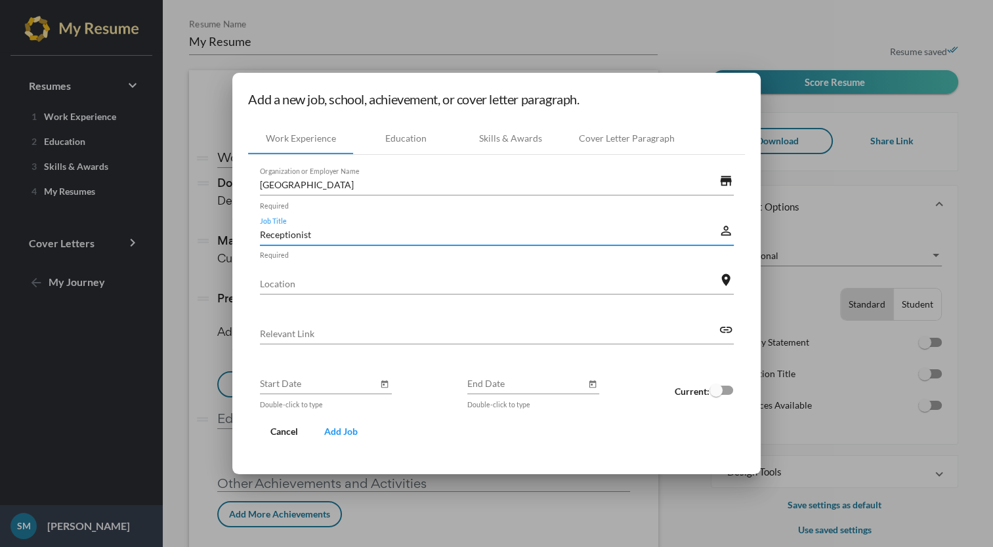
type input "Receptionist"
click at [386, 381] on icon "Open calendar" at bounding box center [384, 385] width 9 height 16
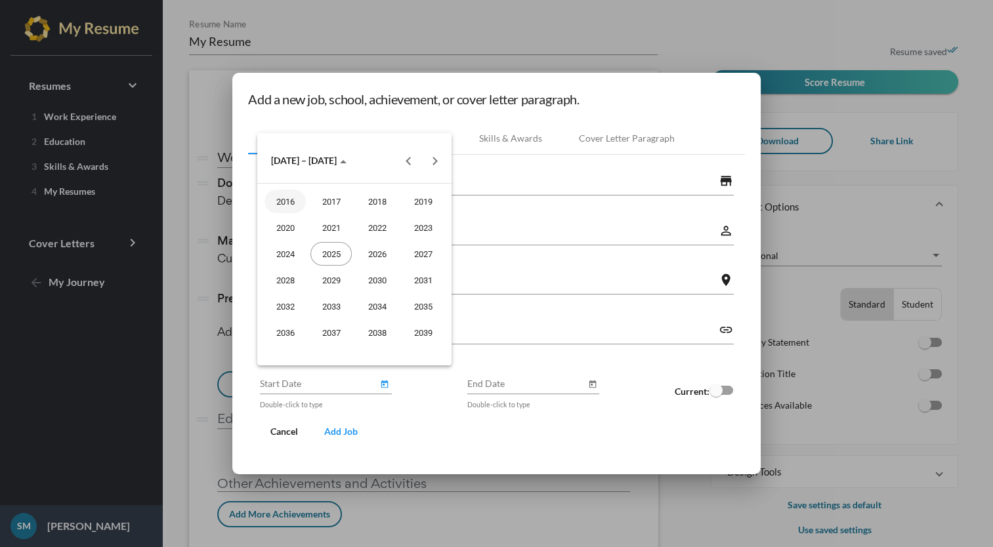
click at [408, 168] on button "Previous 20 years" at bounding box center [409, 161] width 26 height 26
click at [289, 328] on div "2012" at bounding box center [284, 333] width 41 height 24
click at [335, 282] on div "OCT" at bounding box center [330, 280] width 41 height 24
type input "[DATE]"
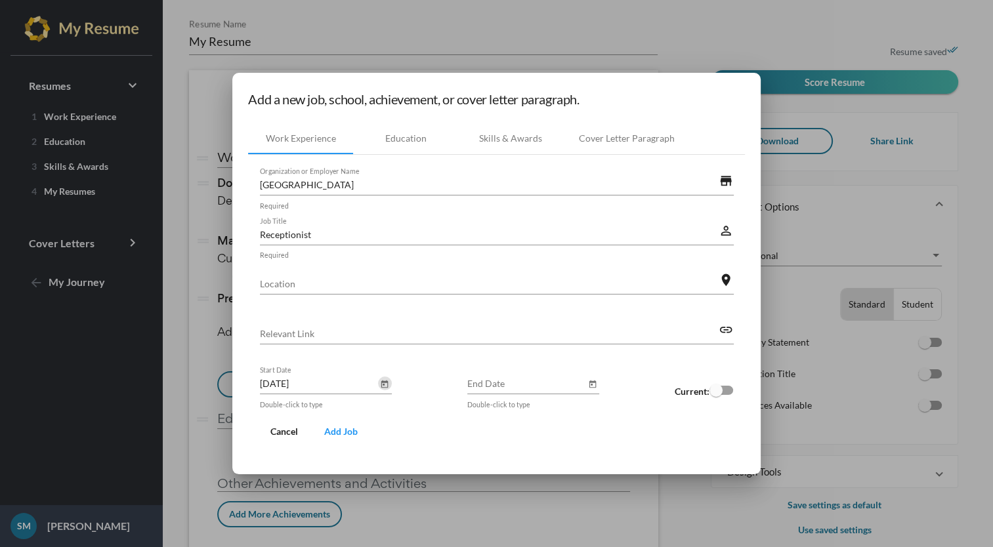
click at [592, 384] on icon "Open calendar" at bounding box center [592, 385] width 9 height 16
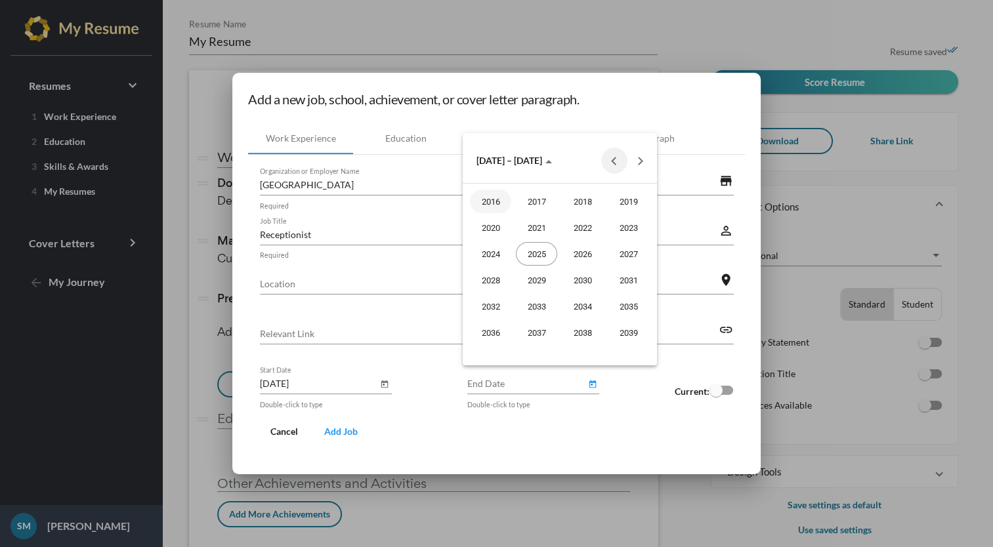
click at [612, 160] on button "Previous 20 years" at bounding box center [614, 161] width 26 height 26
click at [623, 332] on div "2015" at bounding box center [627, 333] width 41 height 24
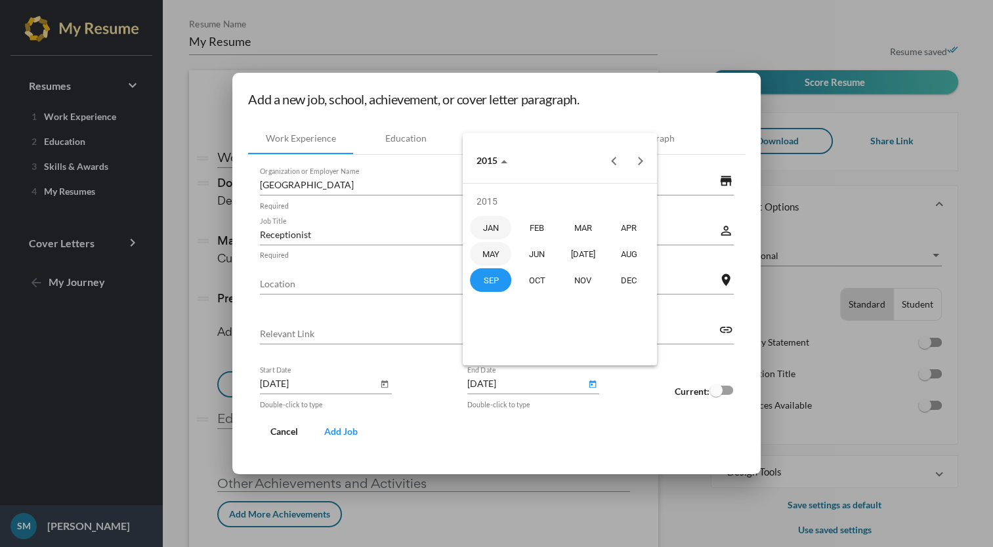
click at [493, 257] on div "MAY" at bounding box center [490, 254] width 41 height 24
type input "[DATE]"
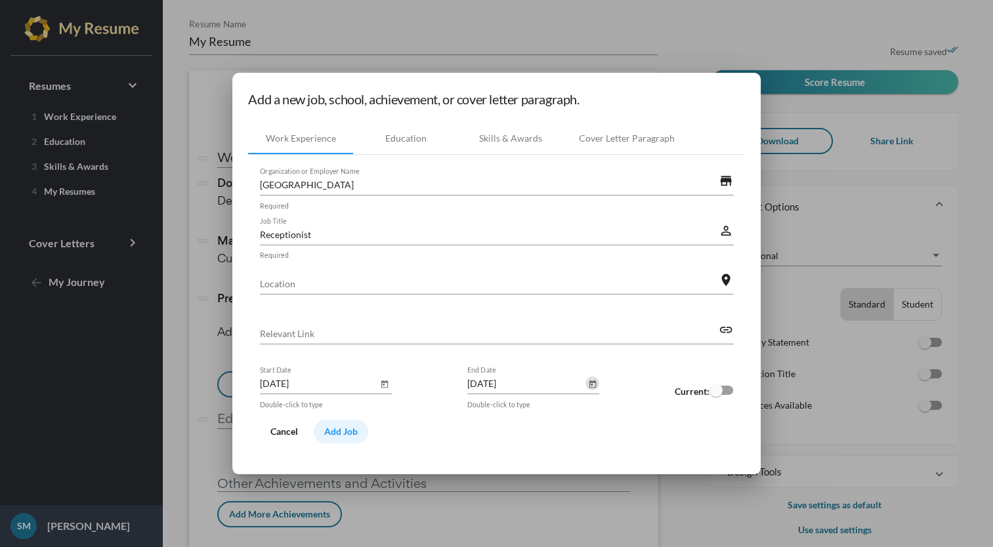
click at [344, 429] on span "Add Job" at bounding box center [340, 431] width 33 height 11
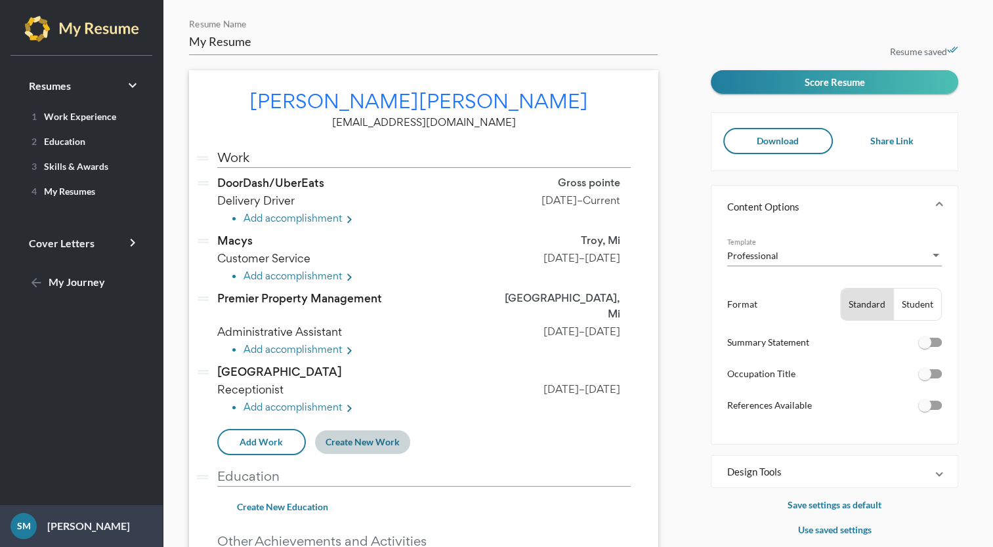
click at [379, 436] on span "Create New Work" at bounding box center [362, 441] width 74 height 11
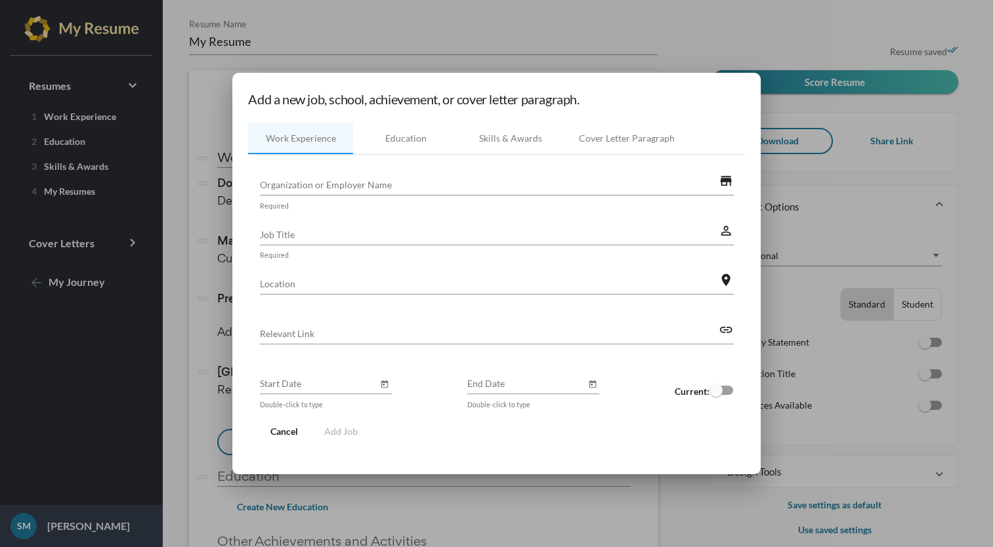
click at [441, 178] on input "Organization or Employer Name" at bounding box center [489, 185] width 459 height 14
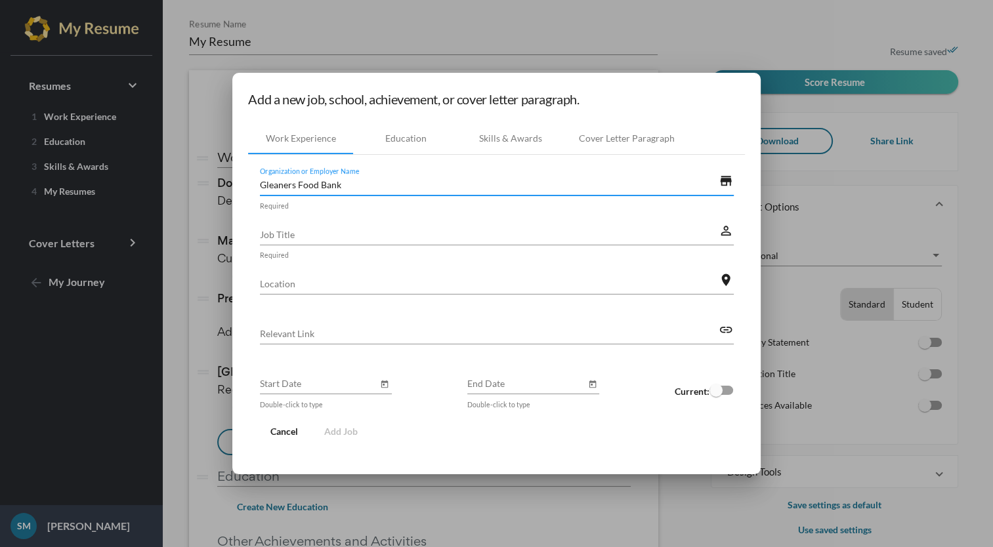
type input "Gleaners Food Bank"
click at [413, 281] on input "Location" at bounding box center [489, 284] width 459 height 14
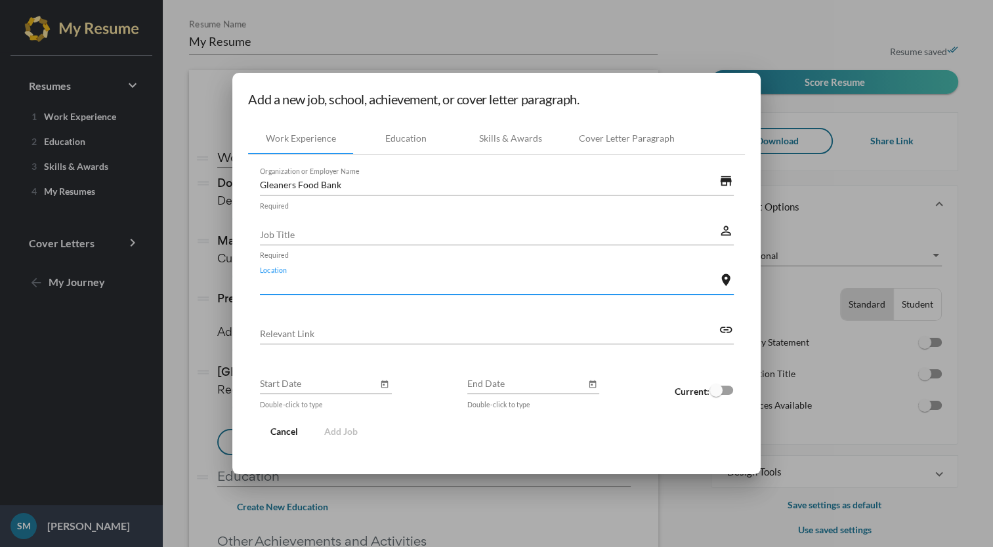
click at [457, 228] on input "Job Title" at bounding box center [489, 235] width 459 height 14
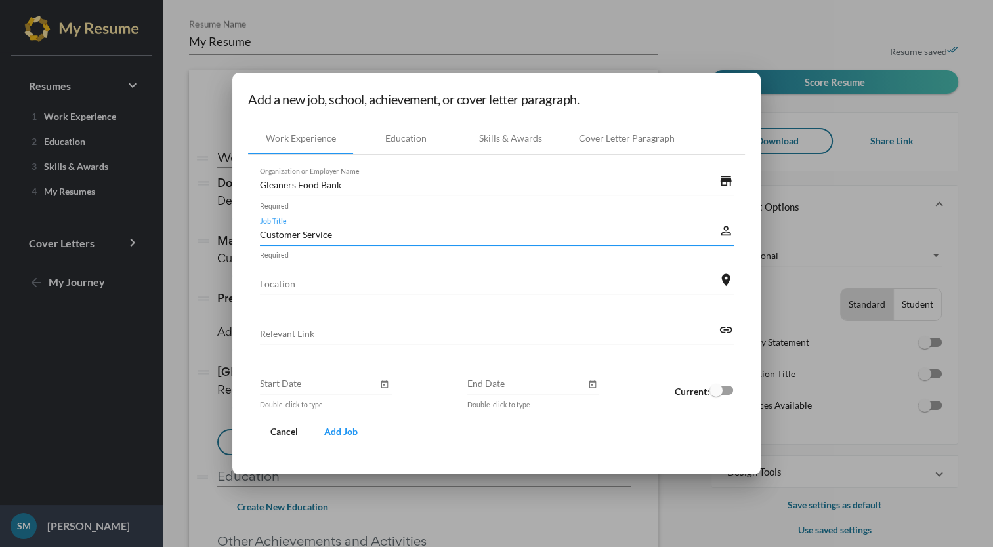
type input "Customer Service"
click at [474, 270] on div "Location" at bounding box center [489, 280] width 459 height 29
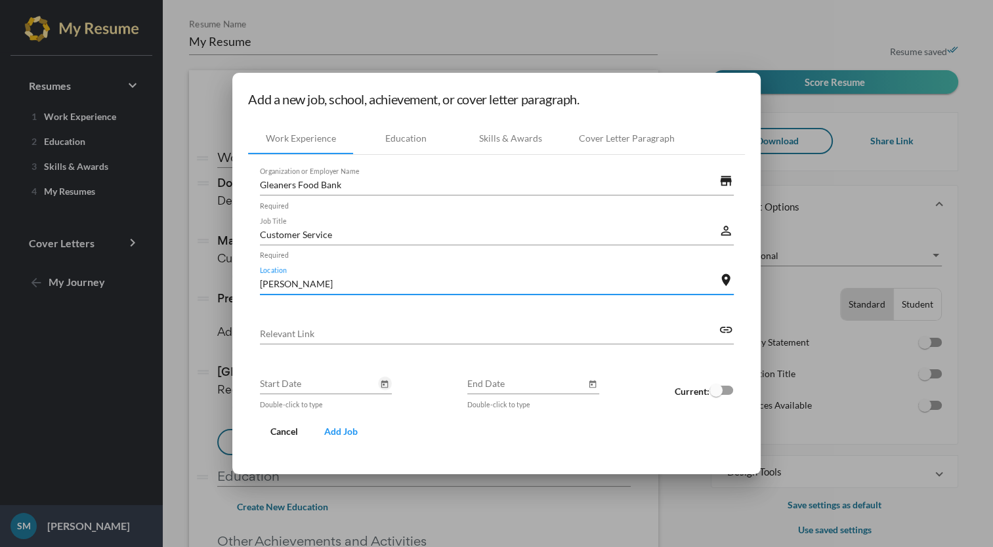
type input "[PERSON_NAME]"
click at [382, 377] on icon "Open calendar" at bounding box center [384, 385] width 9 height 16
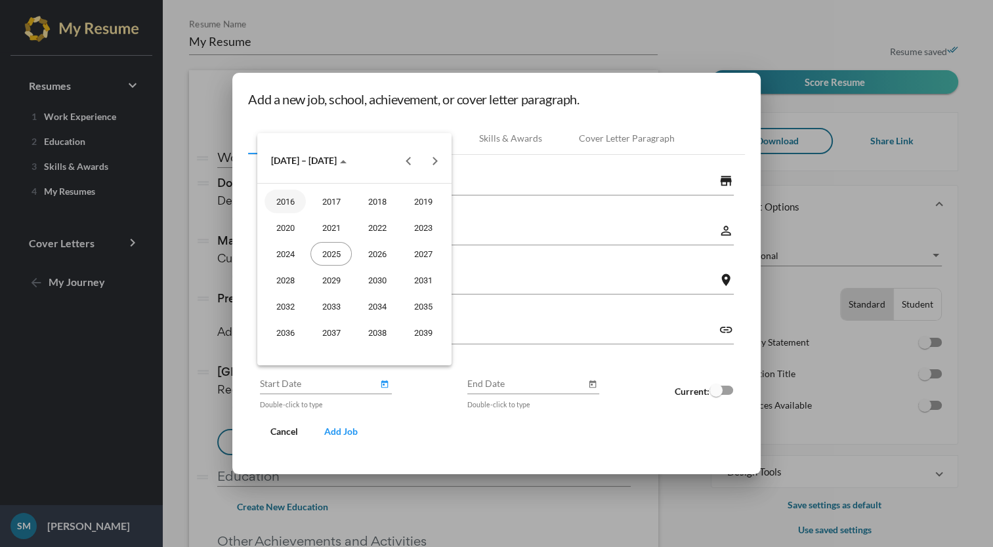
click at [399, 168] on button "Previous 20 years" at bounding box center [409, 161] width 26 height 26
click at [380, 302] on div "2010" at bounding box center [376, 307] width 41 height 24
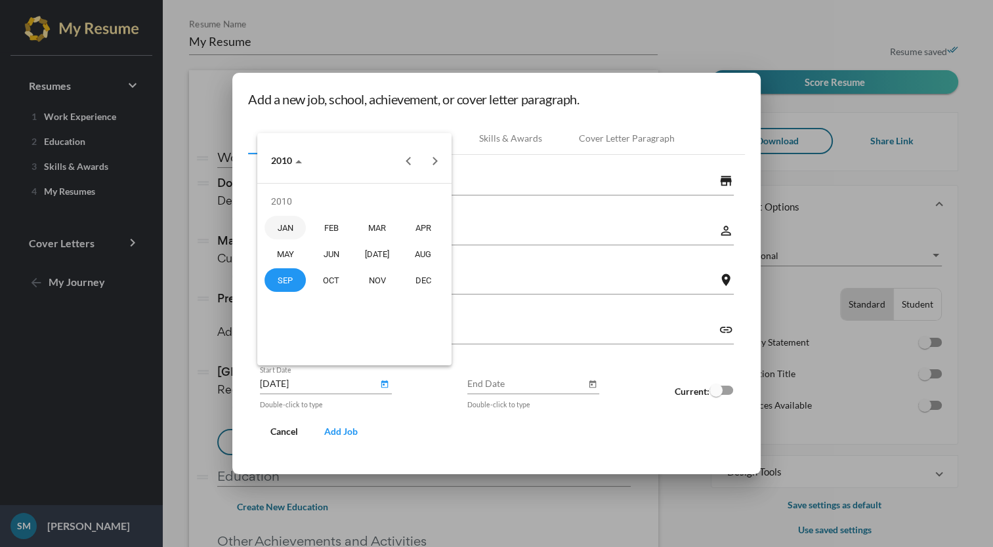
click at [286, 231] on div "JAN" at bounding box center [284, 228] width 41 height 24
type input "[DATE]"
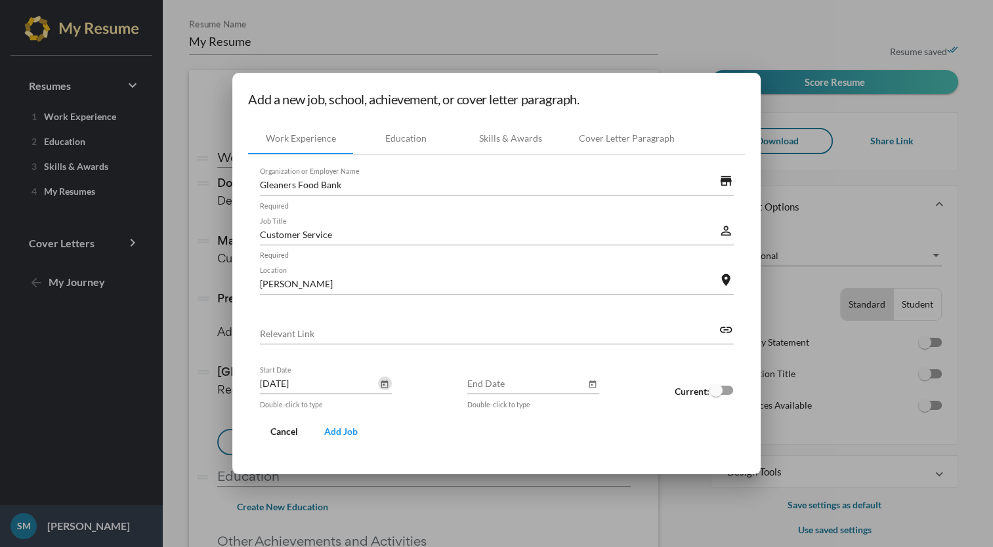
click at [589, 380] on icon "Open calendar" at bounding box center [592, 385] width 9 height 16
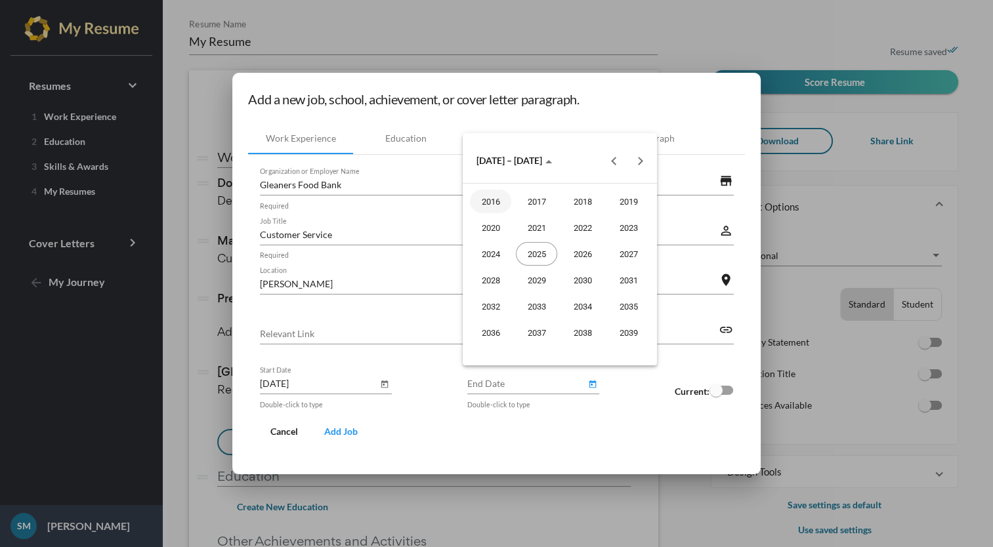
click at [625, 165] on button "Previous 20 years" at bounding box center [614, 161] width 26 height 26
click at [497, 333] on div "2012" at bounding box center [490, 333] width 41 height 24
click at [634, 249] on div "AUG" at bounding box center [627, 254] width 41 height 24
type input "[DATE]"
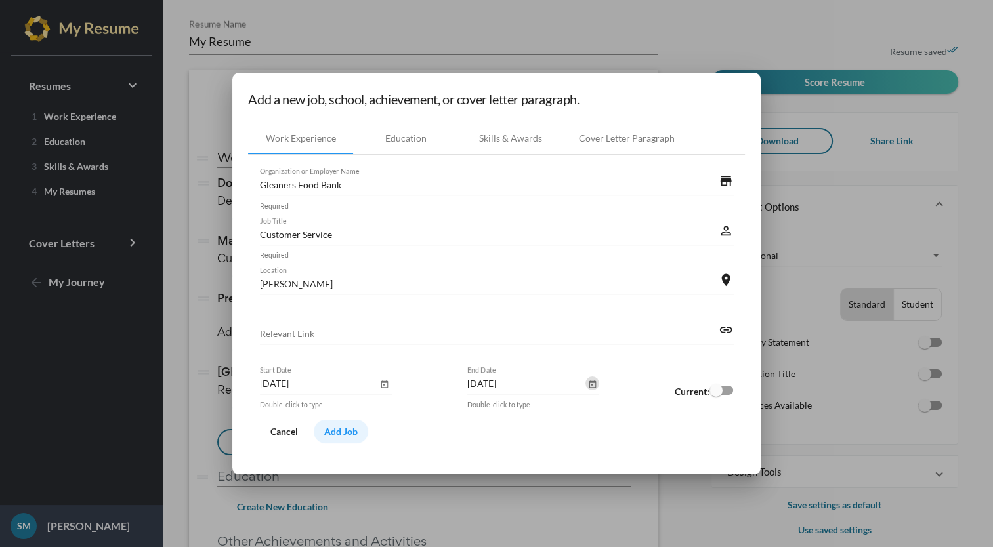
click at [349, 421] on button "Add Job" at bounding box center [341, 432] width 54 height 24
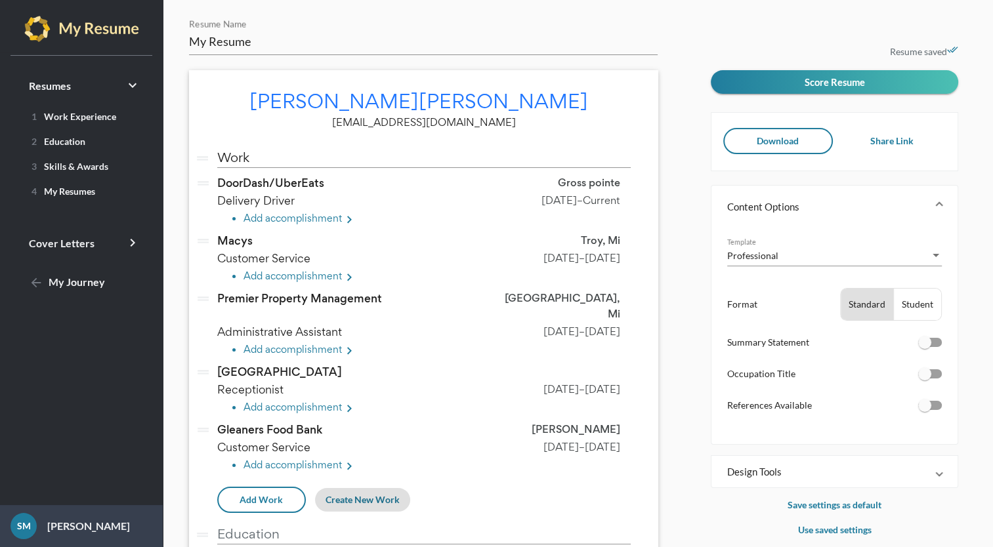
click at [585, 382] on span "[DATE]" at bounding box center [602, 389] width 35 height 14
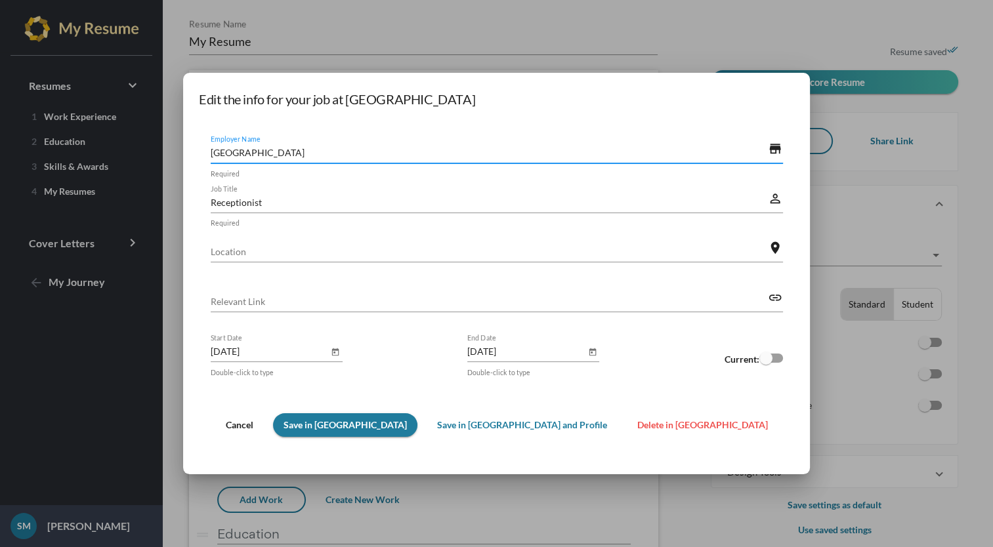
click at [461, 247] on input "Location" at bounding box center [490, 252] width 558 height 14
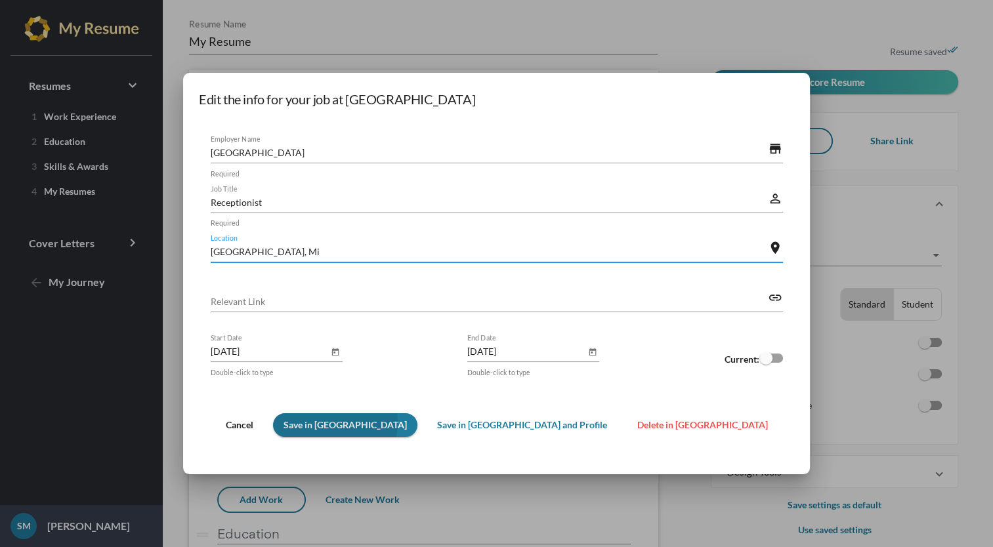
type input "[GEOGRAPHIC_DATA], Mi"
click at [381, 423] on span "Save in [GEOGRAPHIC_DATA]" at bounding box center [344, 424] width 123 height 11
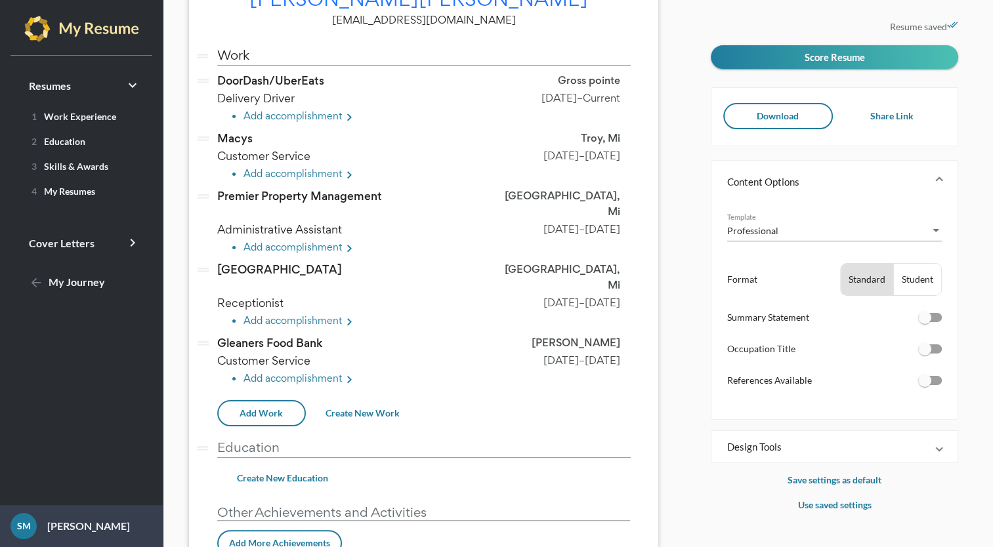
scroll to position [102, 0]
click at [593, 85] on span "Gross pointe" at bounding box center [589, 80] width 62 height 15
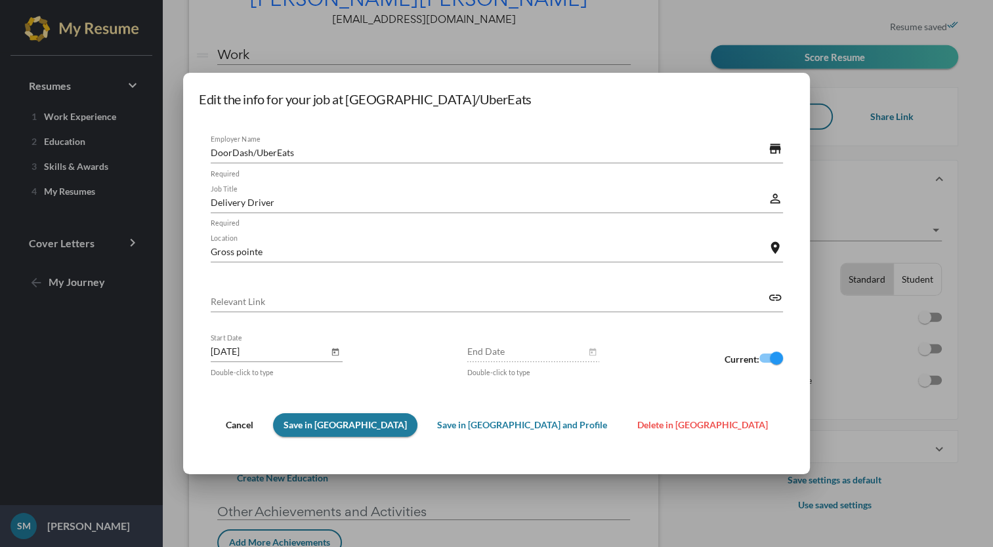
scroll to position [0, 0]
click at [296, 249] on input "Gross pointe" at bounding box center [490, 252] width 558 height 14
click at [371, 252] on input "Gross Pointe" at bounding box center [490, 252] width 558 height 14
type input "Gross Pointe, [GEOGRAPHIC_DATA]"
click at [381, 422] on span "Save in [GEOGRAPHIC_DATA]" at bounding box center [344, 424] width 123 height 11
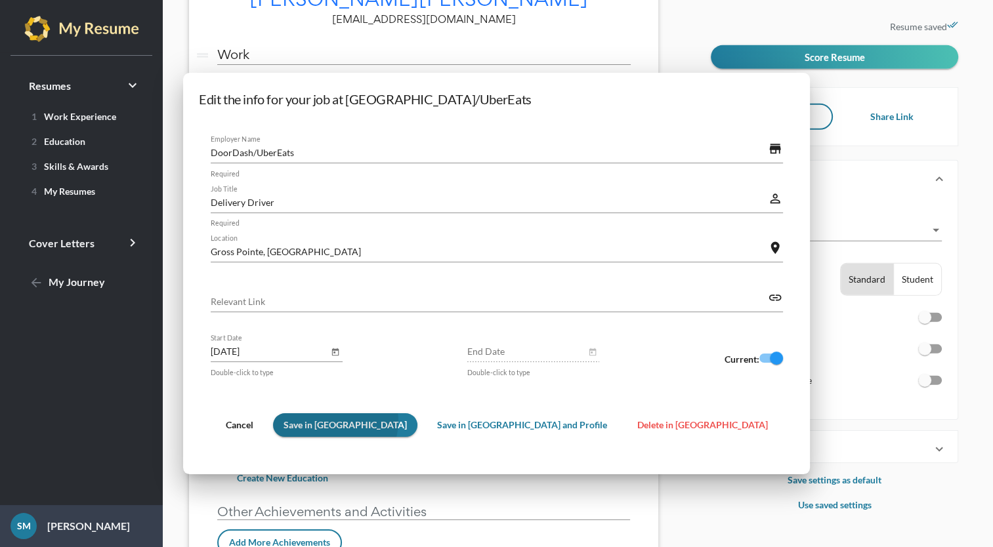
scroll to position [102, 0]
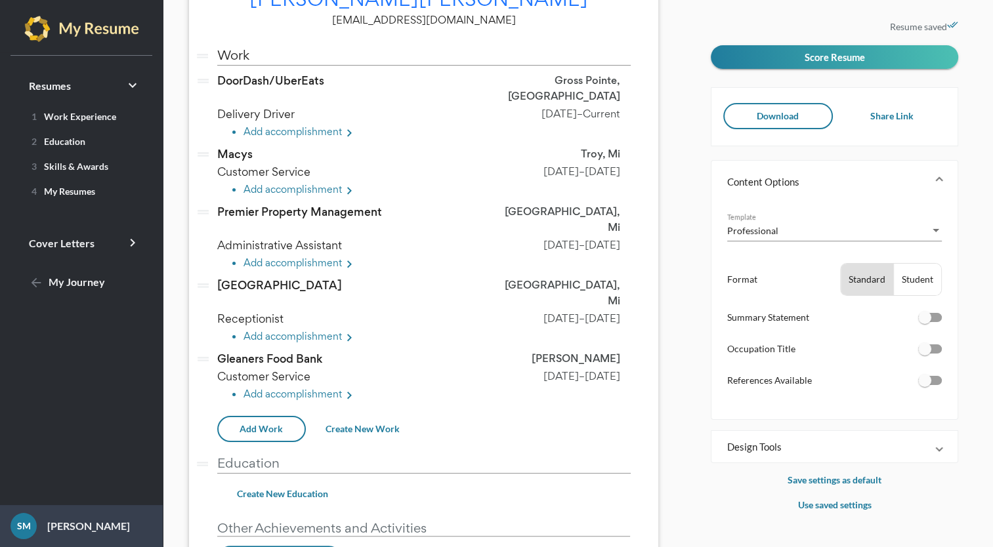
click at [367, 423] on span "Create New Work" at bounding box center [362, 428] width 74 height 11
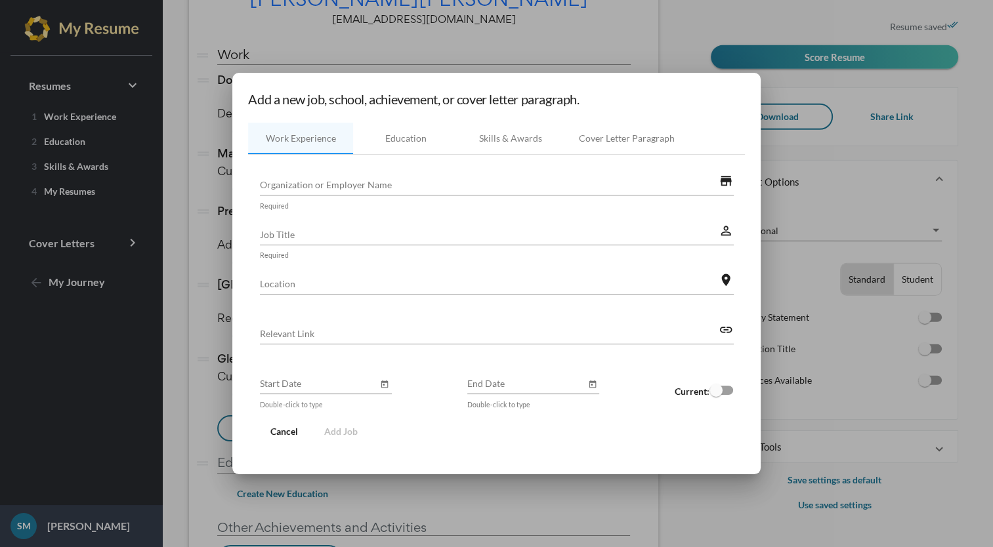
click at [430, 188] on input "Organization or Employer Name" at bounding box center [489, 185] width 459 height 14
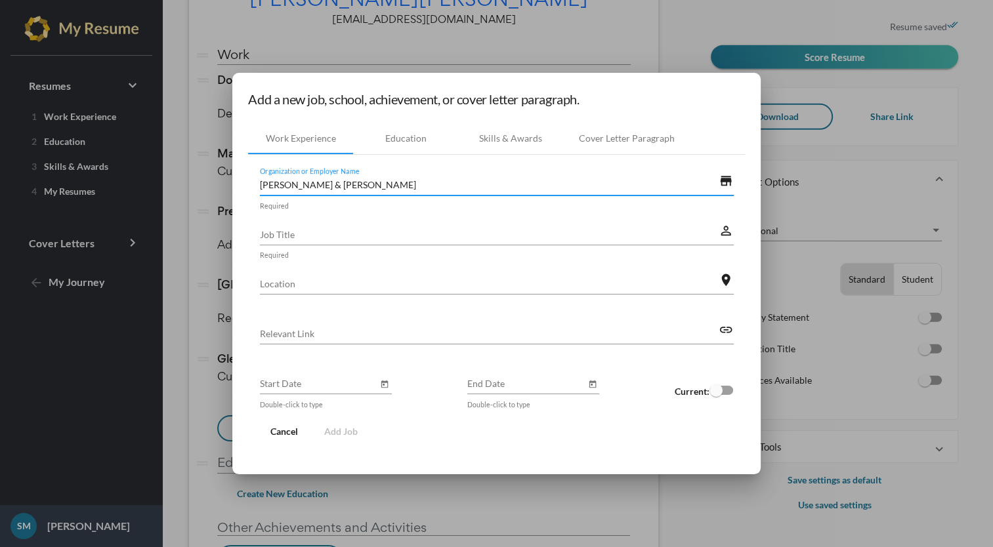
type input "[PERSON_NAME] & [PERSON_NAME]"
click at [475, 228] on input "Job Title" at bounding box center [489, 235] width 459 height 14
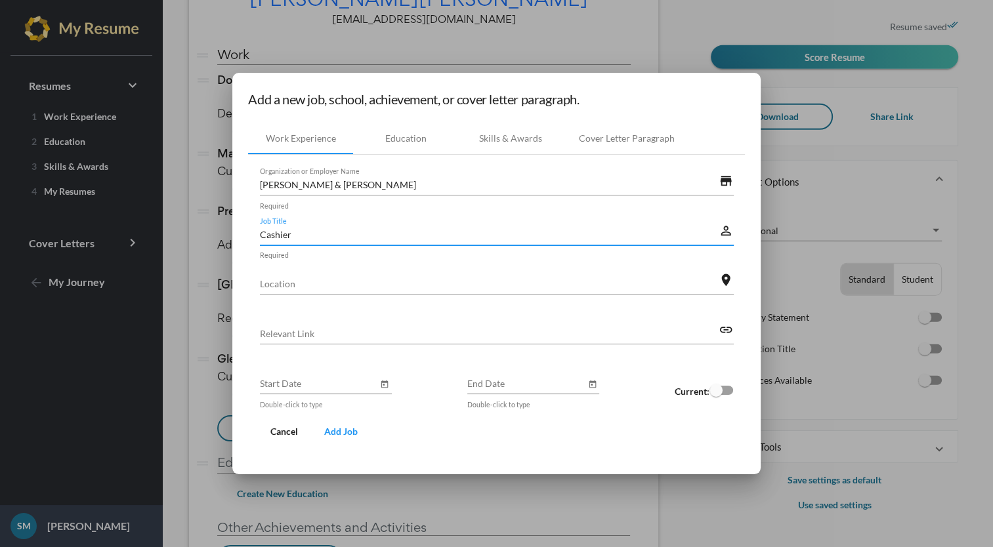
type input "Cashier"
click at [392, 282] on input "Location" at bounding box center [489, 284] width 459 height 14
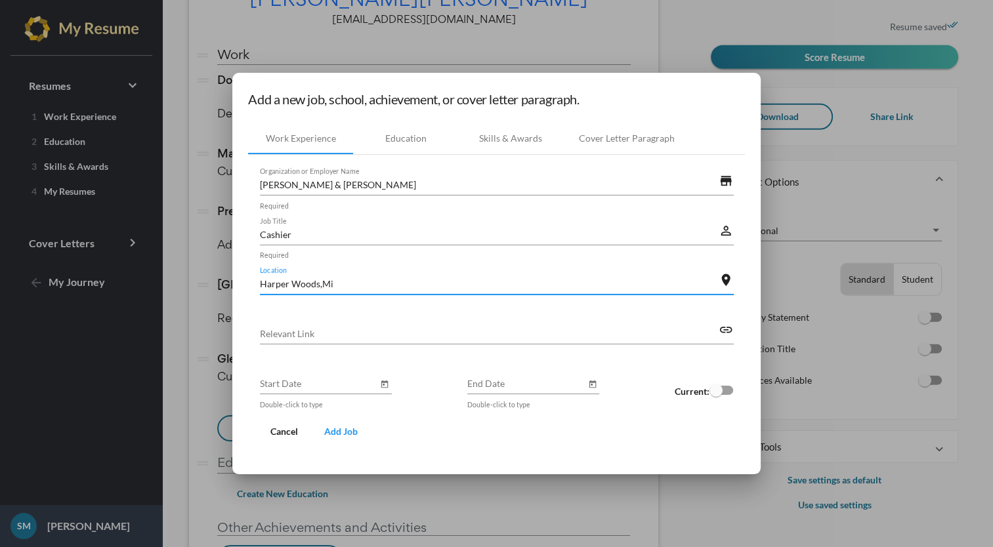
type input "Harper Woods,Mi"
click at [388, 384] on button "Open calendar" at bounding box center [385, 384] width 14 height 14
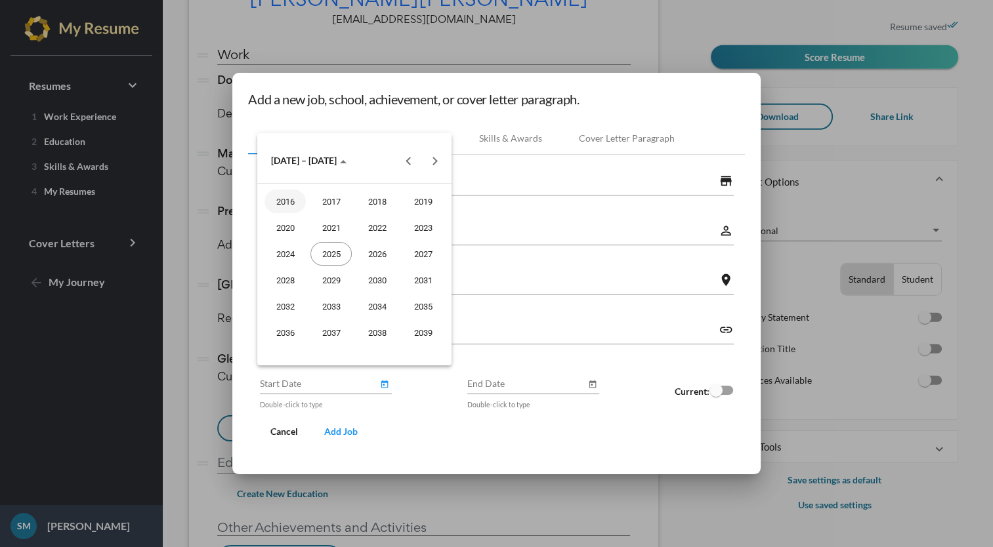
click at [413, 167] on button "Previous 20 years" at bounding box center [409, 161] width 26 height 26
click at [381, 279] on div "2006" at bounding box center [376, 280] width 41 height 24
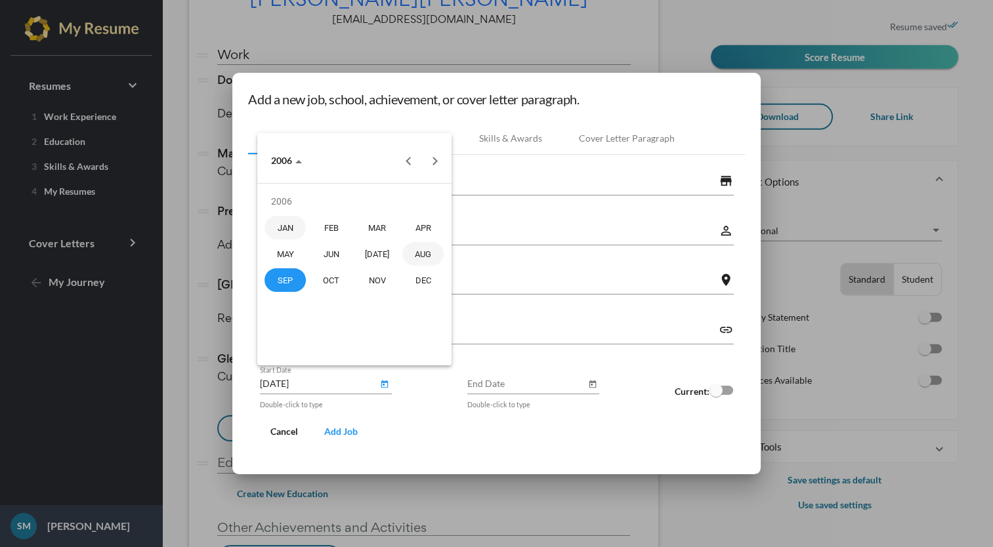
click at [425, 253] on div "AUG" at bounding box center [422, 254] width 41 height 24
type input "[DATE]"
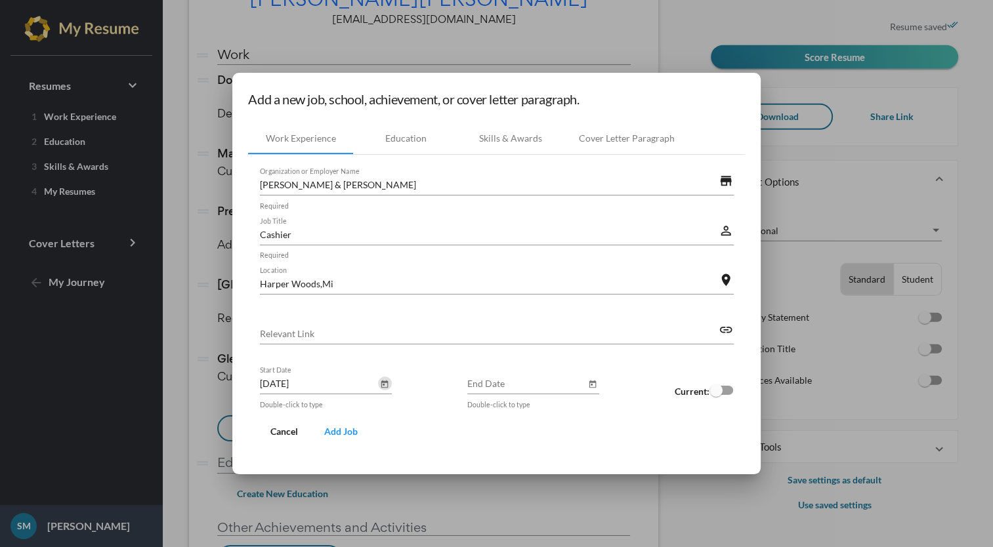
click at [590, 382] on icon "Open calendar" at bounding box center [591, 385] width 7 height 8
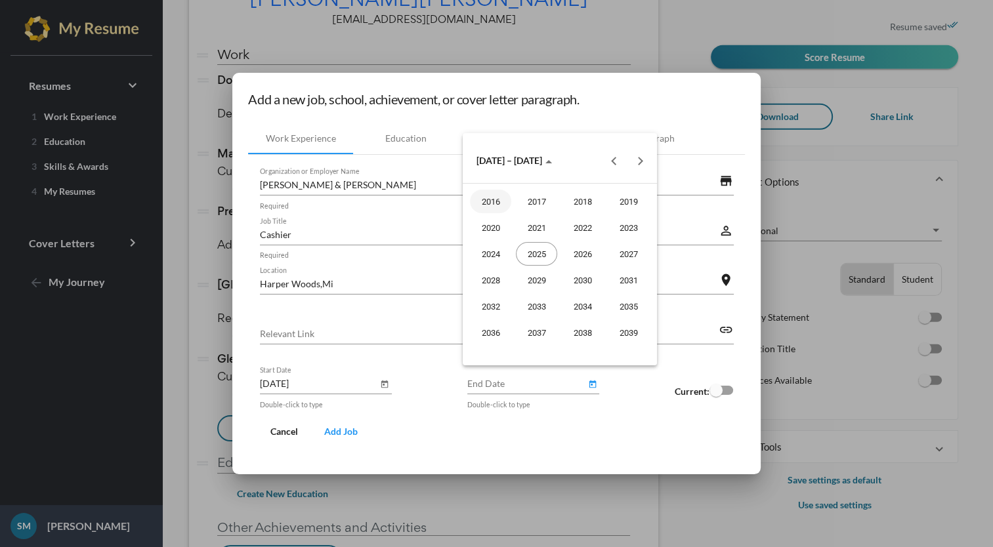
click at [612, 155] on button "Previous 20 years" at bounding box center [614, 161] width 26 height 26
click at [539, 298] on div "2009" at bounding box center [536, 307] width 41 height 24
click at [539, 278] on div "OCT" at bounding box center [536, 280] width 41 height 24
type input "[DATE]"
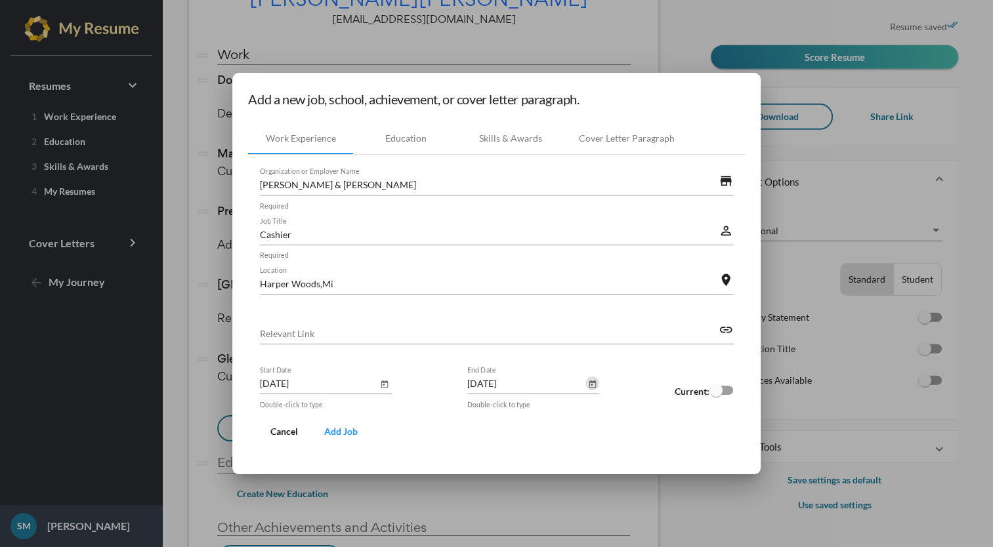
click at [415, 283] on input "Harper Woods,Mi" at bounding box center [489, 284] width 459 height 14
type input "Harper Woods, Mi"
click at [356, 436] on button "Add Job" at bounding box center [341, 432] width 54 height 24
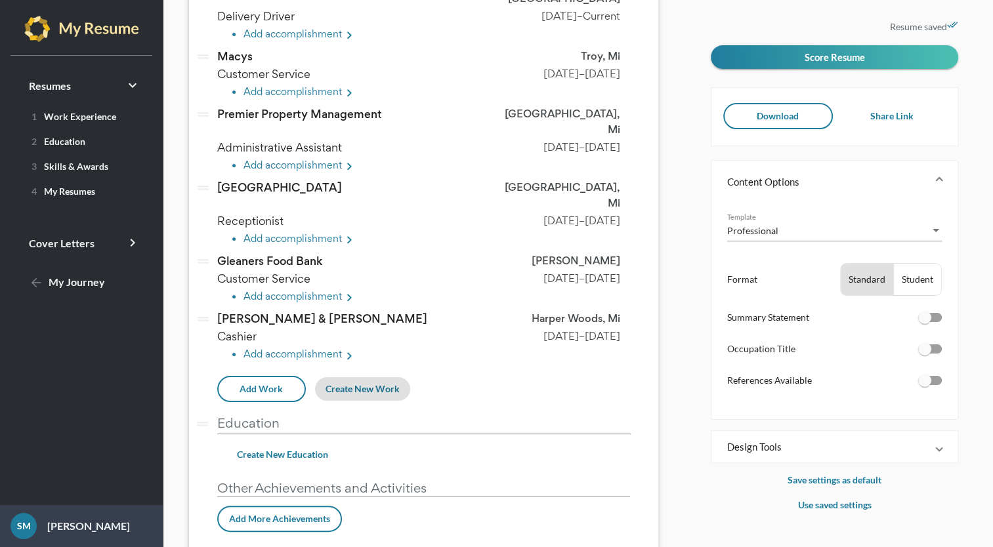
scroll to position [195, 0]
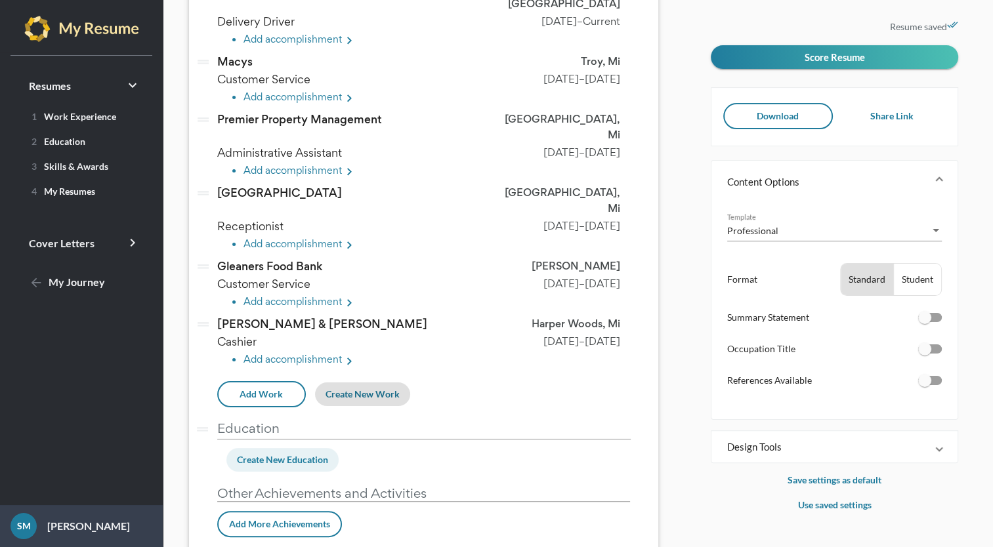
click at [314, 454] on span "Create New Education" at bounding box center [282, 459] width 91 height 11
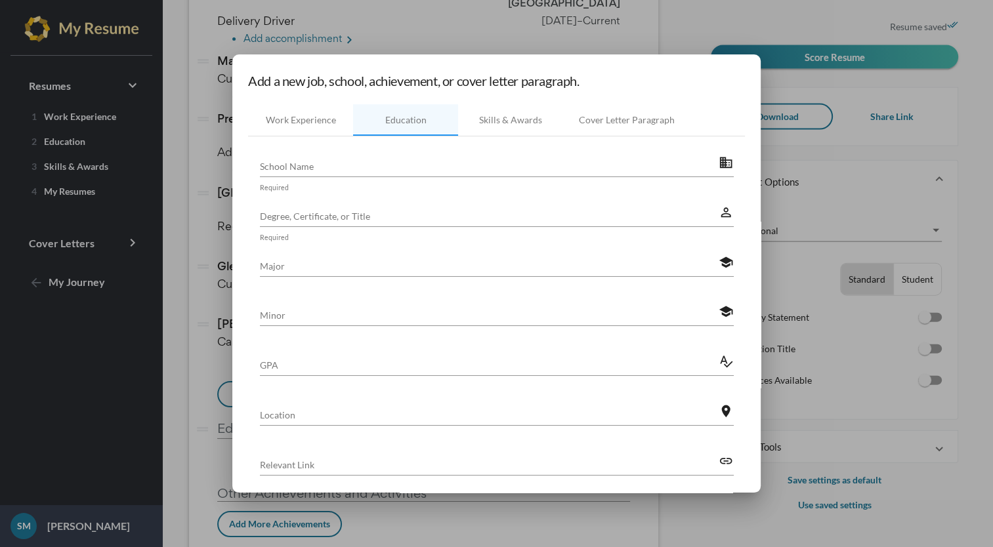
click at [521, 159] on input "School Name" at bounding box center [489, 166] width 459 height 14
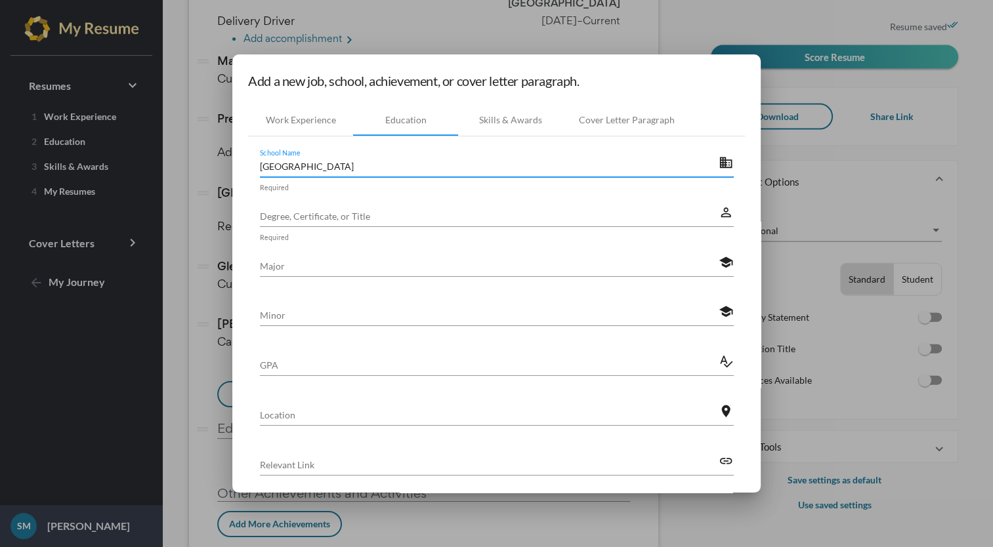
type input "[GEOGRAPHIC_DATA]"
click at [425, 215] on input "Degree, Certificate, or Title" at bounding box center [489, 216] width 459 height 14
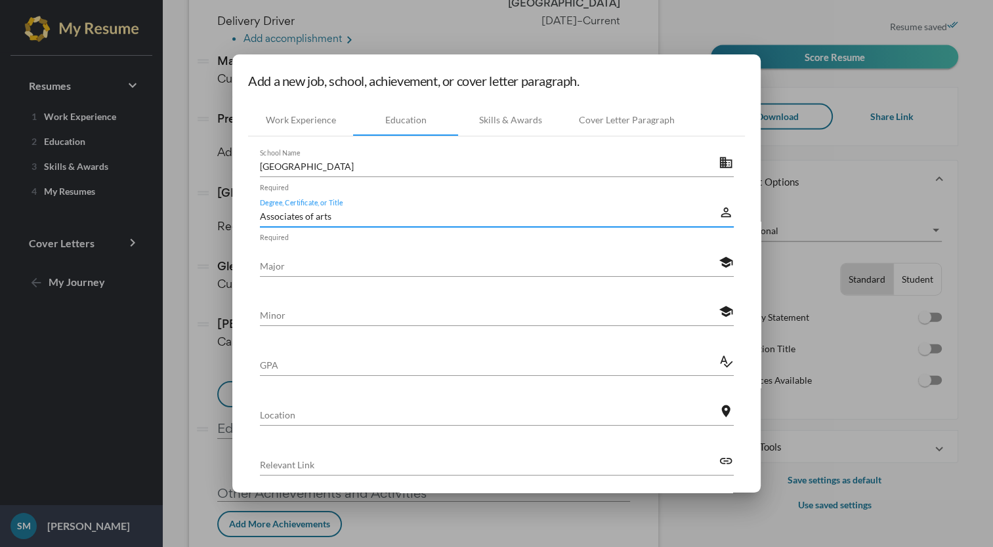
type input "Associates of arts"
click at [428, 250] on div "Major" at bounding box center [489, 261] width 459 height 29
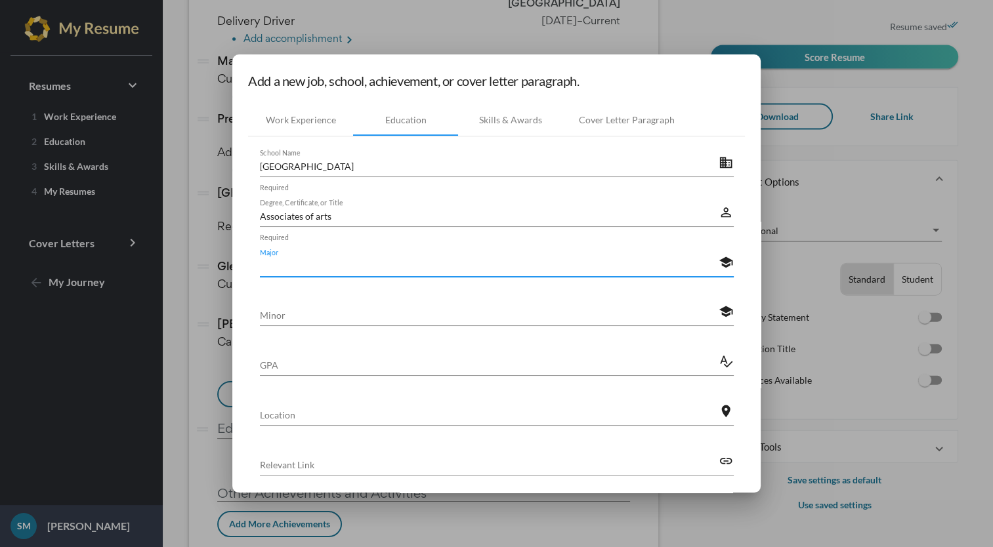
click at [470, 365] on input "GPA" at bounding box center [489, 365] width 459 height 14
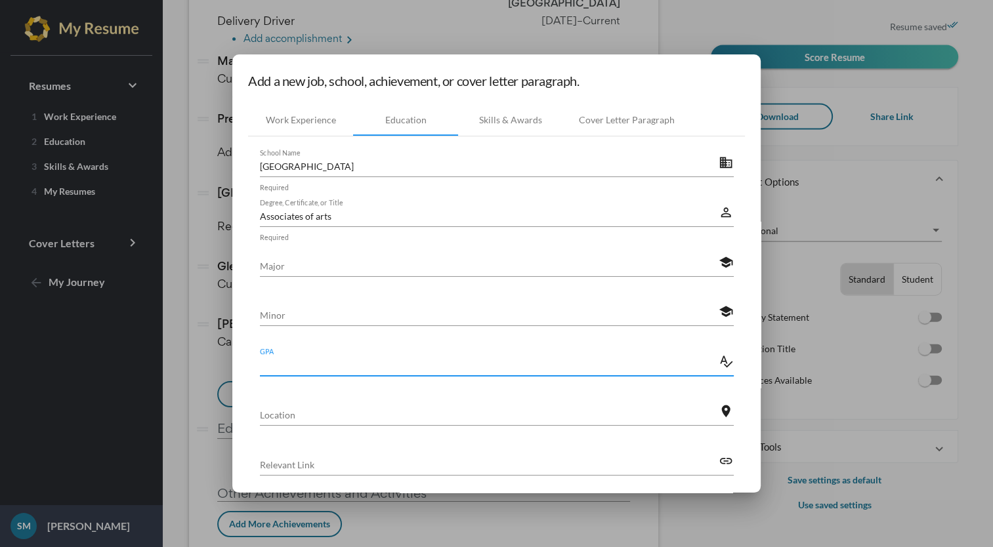
type input "#"
type input "3.2"
click at [378, 410] on input "Location" at bounding box center [489, 415] width 459 height 14
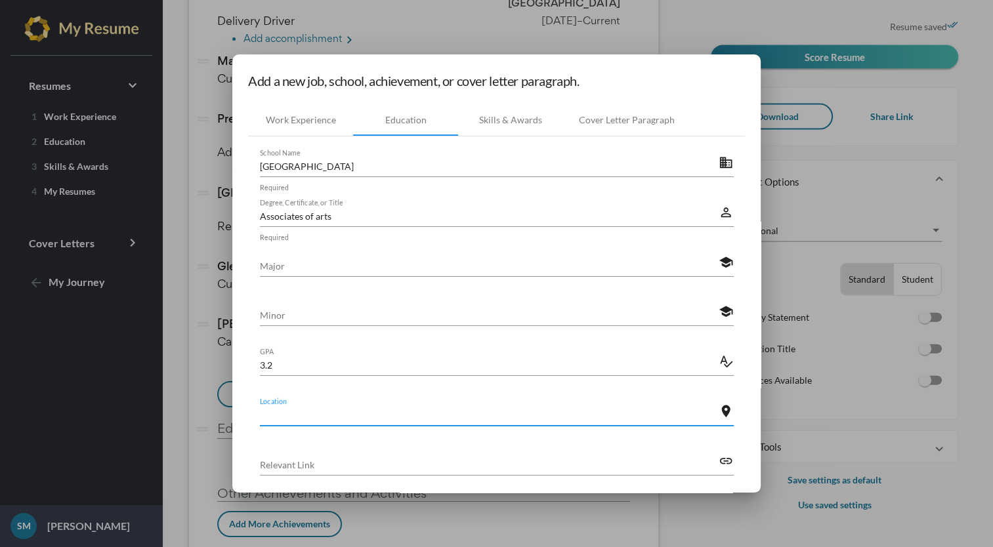
type input "S"
type input "[GEOGRAPHIC_DATA], Mi"
click at [476, 265] on input "Major" at bounding box center [489, 266] width 459 height 14
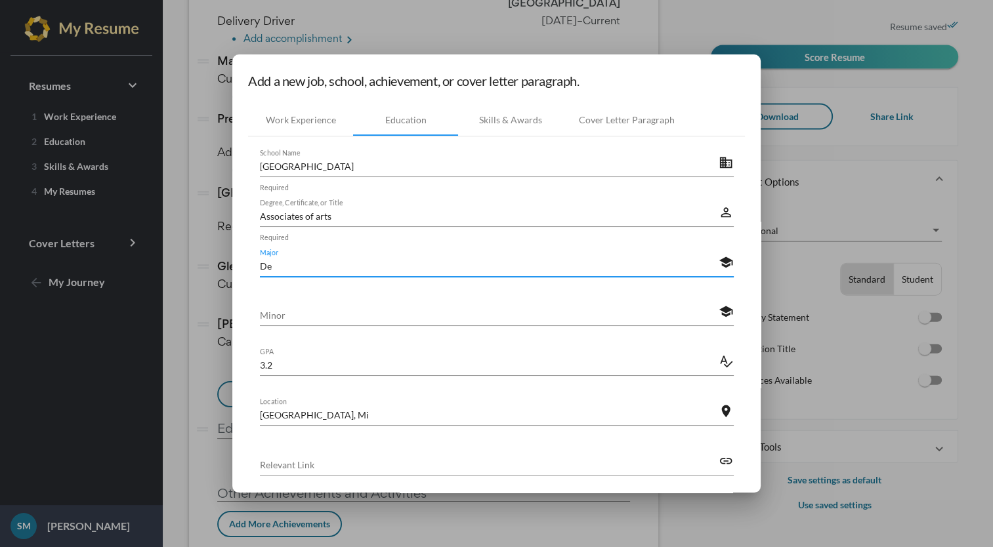
type input "D"
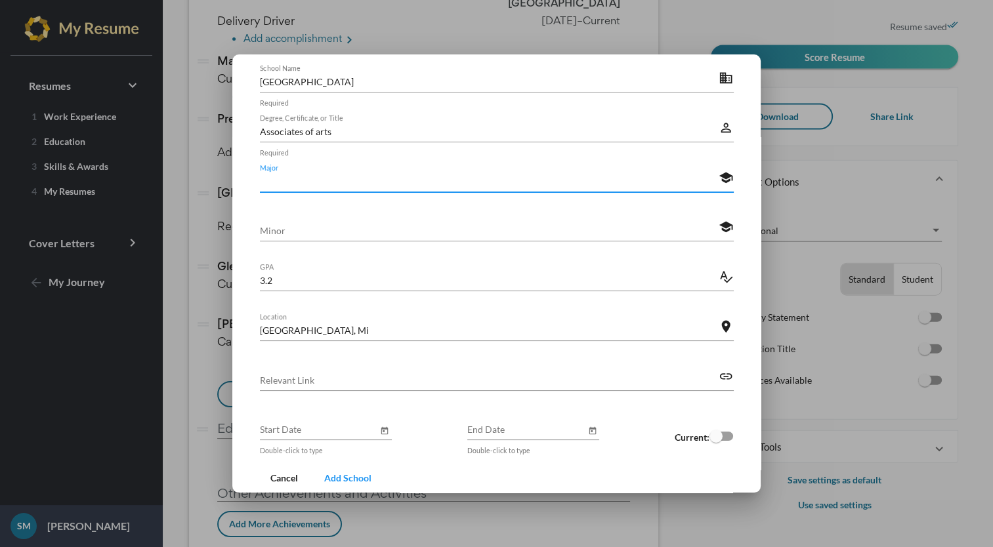
scroll to position [113, 0]
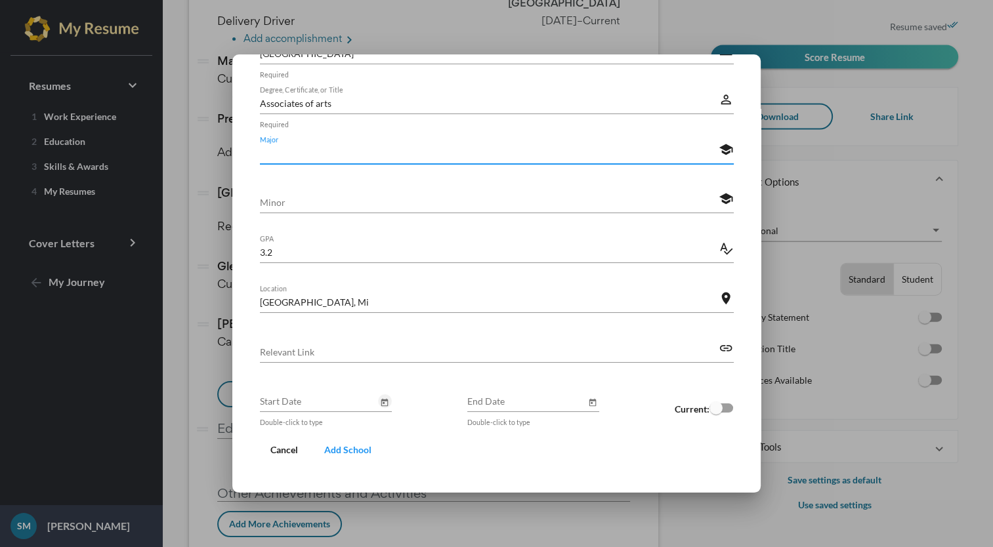
click at [380, 395] on icon "Open calendar" at bounding box center [384, 403] width 9 height 16
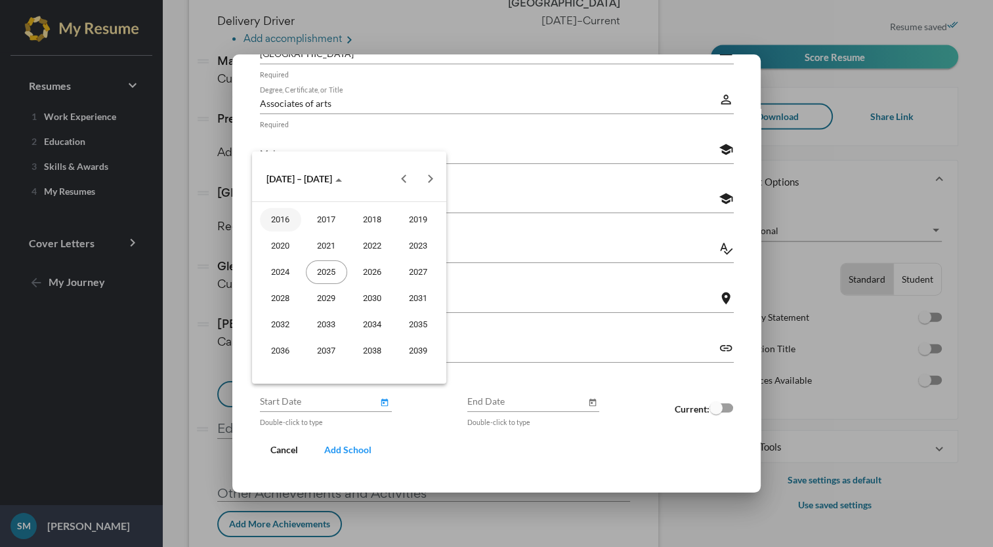
click at [400, 190] on button "Previous 20 years" at bounding box center [403, 179] width 26 height 26
click at [423, 318] on div "2011" at bounding box center [418, 325] width 41 height 24
type input "[DATE]"
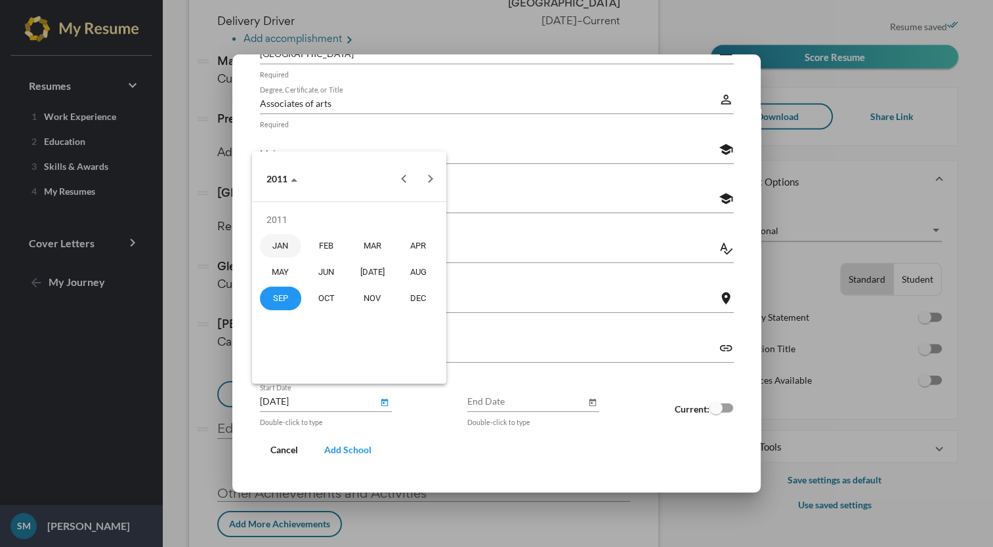
click at [709, 413] on div at bounding box center [496, 273] width 993 height 547
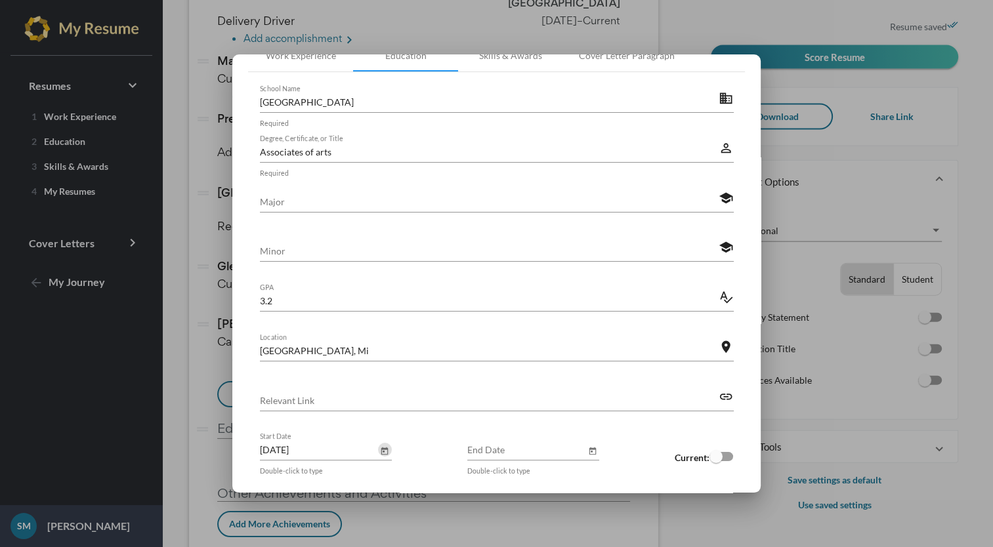
scroll to position [60, 0]
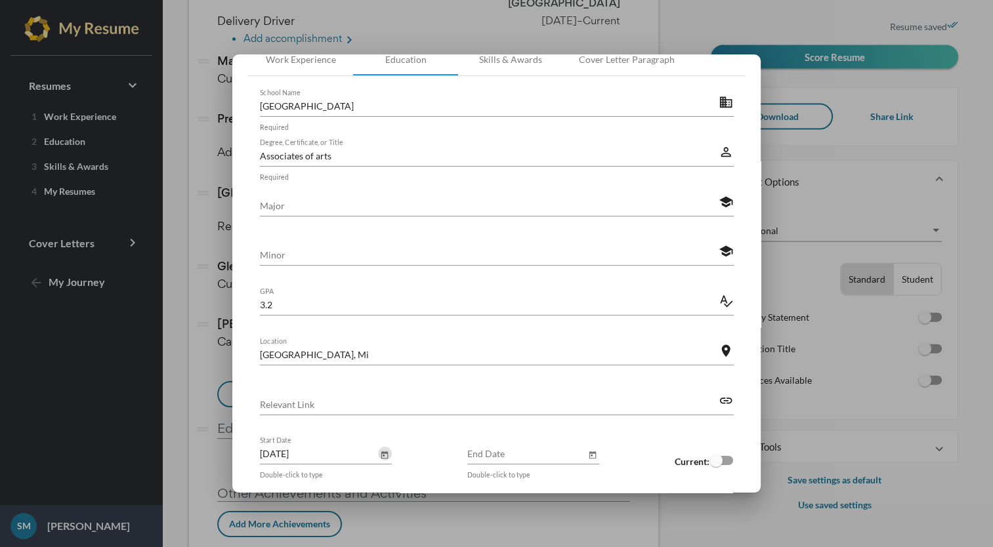
click at [467, 209] on input "Major" at bounding box center [489, 206] width 459 height 14
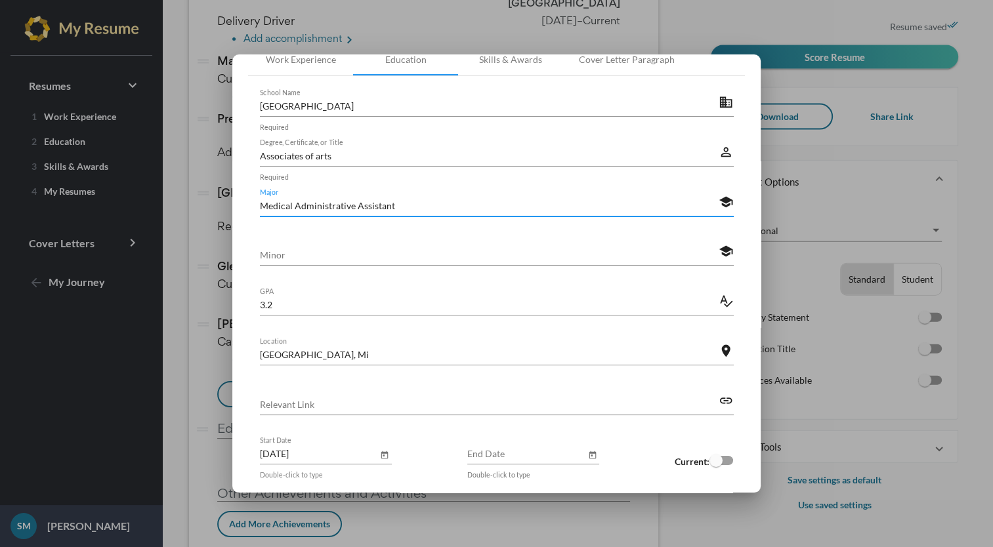
type input "Medical Administrative Assistant"
click at [380, 454] on icon "Open calendar" at bounding box center [384, 455] width 9 height 16
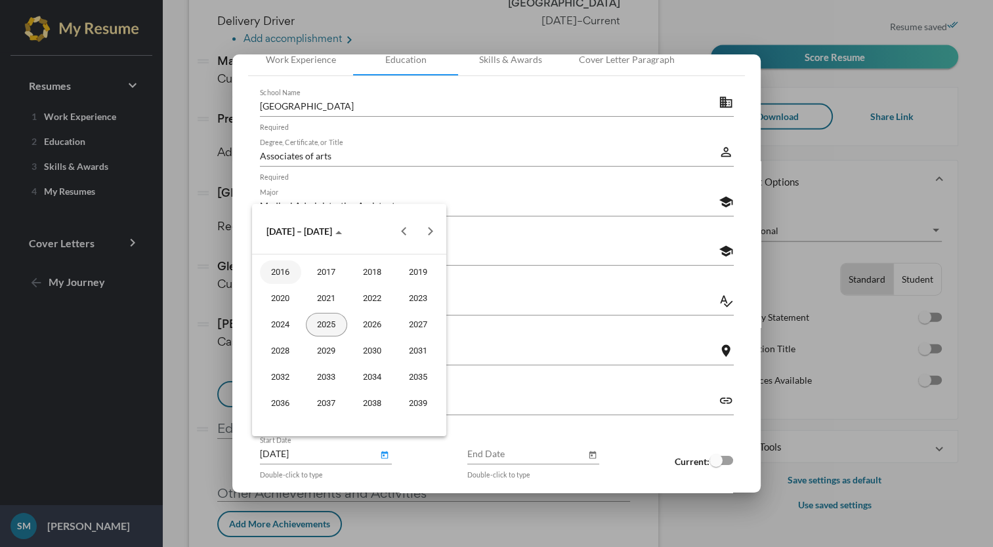
click at [327, 326] on div "2025" at bounding box center [326, 325] width 41 height 24
type input "[DATE]"
click at [602, 440] on div at bounding box center [496, 273] width 993 height 547
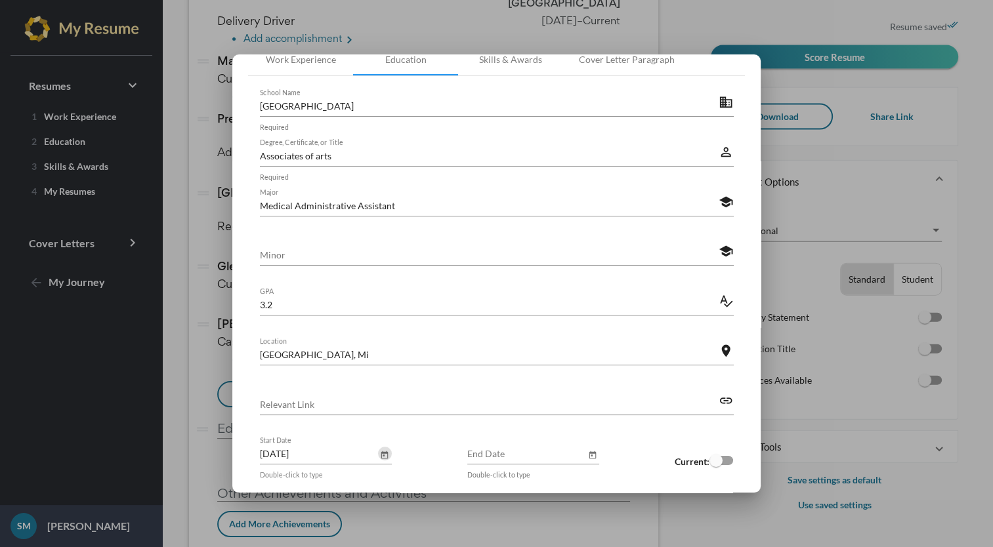
click at [709, 460] on div at bounding box center [715, 460] width 13 height 13
click at [715, 465] on input "checkbox" at bounding box center [715, 465] width 1 height 1
click at [714, 463] on div at bounding box center [715, 460] width 13 height 13
click at [715, 465] on input "checkbox" at bounding box center [715, 465] width 1 height 1
checkbox input "true"
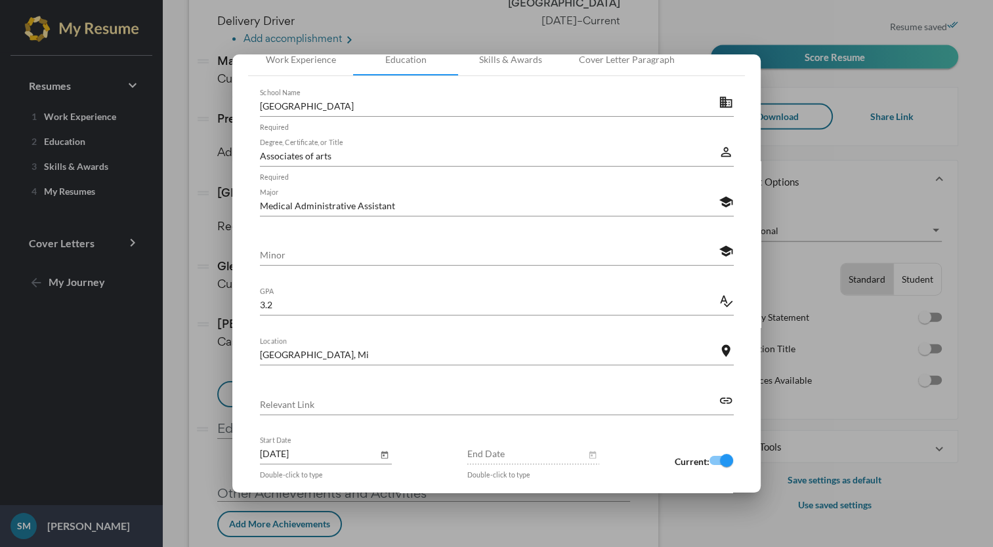
scroll to position [113, 0]
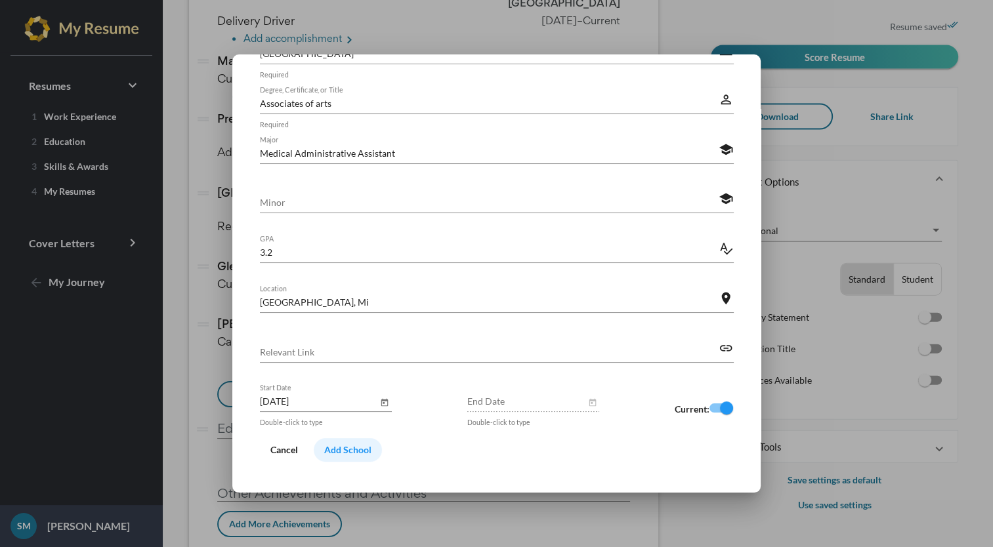
click at [349, 457] on button "Add School" at bounding box center [348, 450] width 68 height 24
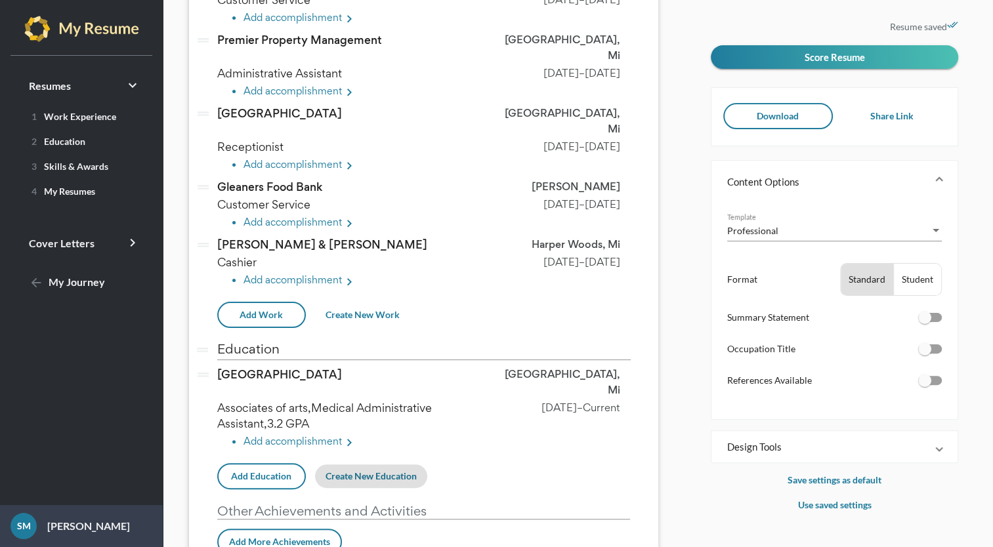
scroll to position [283, 0]
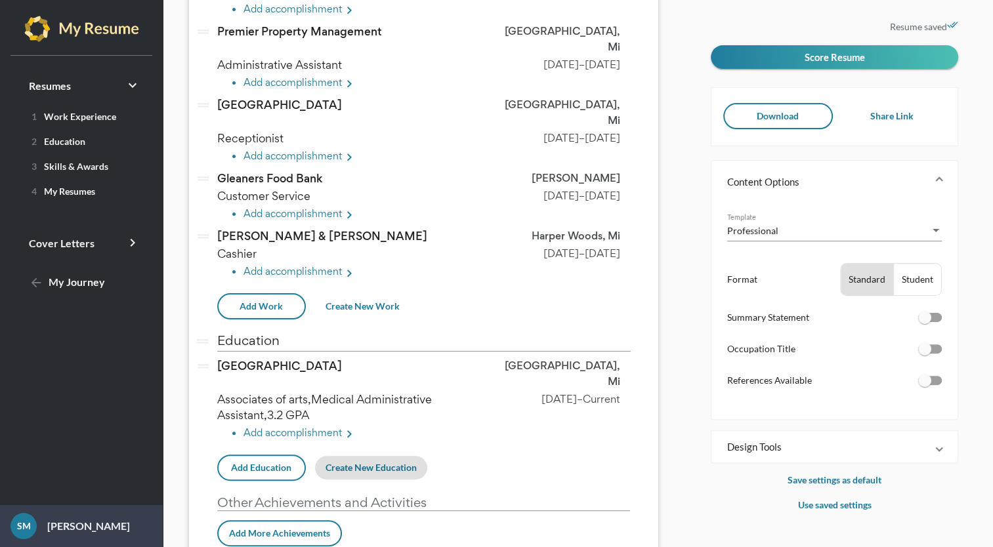
click at [377, 462] on span "Create New Education" at bounding box center [370, 467] width 91 height 11
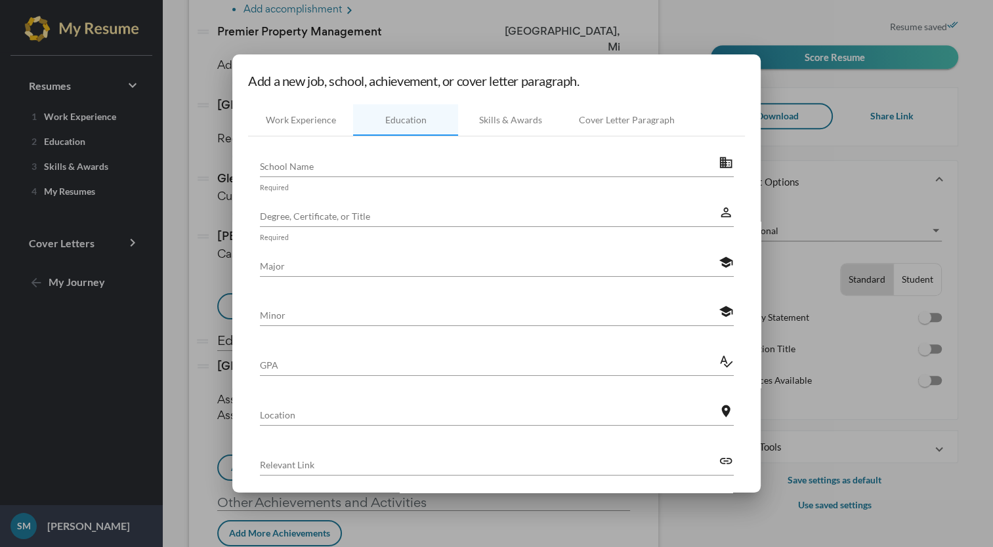
click at [443, 161] on input "School Name" at bounding box center [489, 166] width 459 height 14
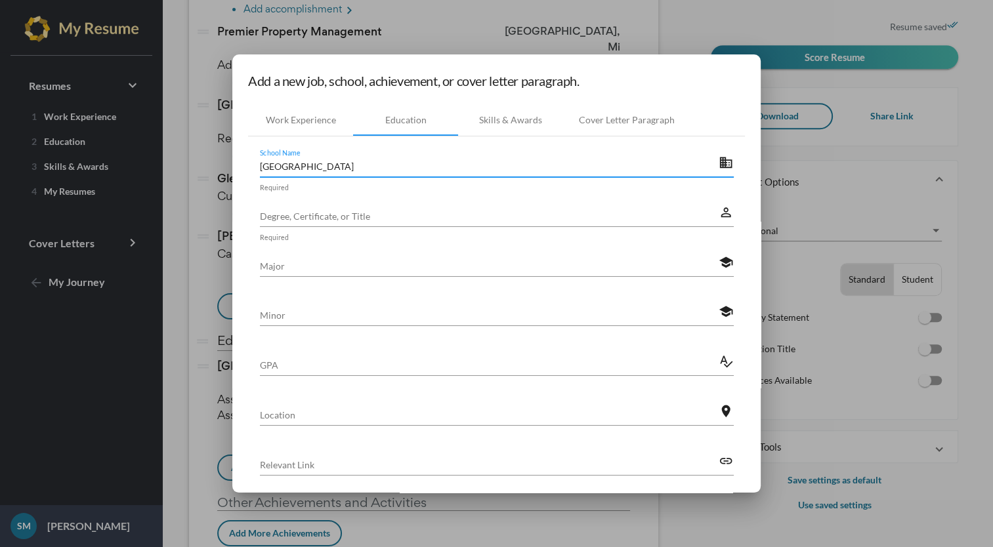
type input "[GEOGRAPHIC_DATA]"
click at [414, 217] on input "Degree, Certificate, or Title" at bounding box center [489, 216] width 459 height 14
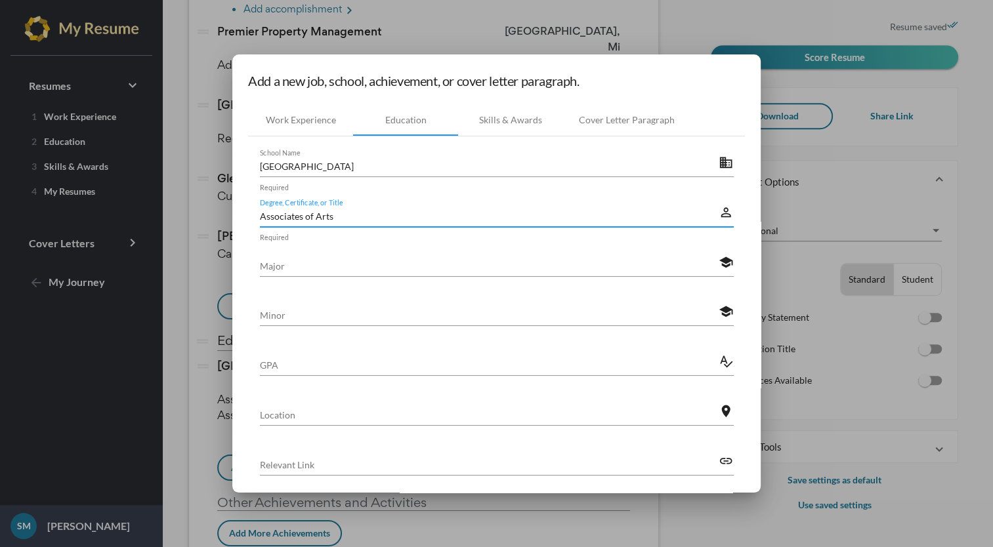
type input "Associates of Arts"
click at [415, 268] on input "Major" at bounding box center [489, 266] width 459 height 14
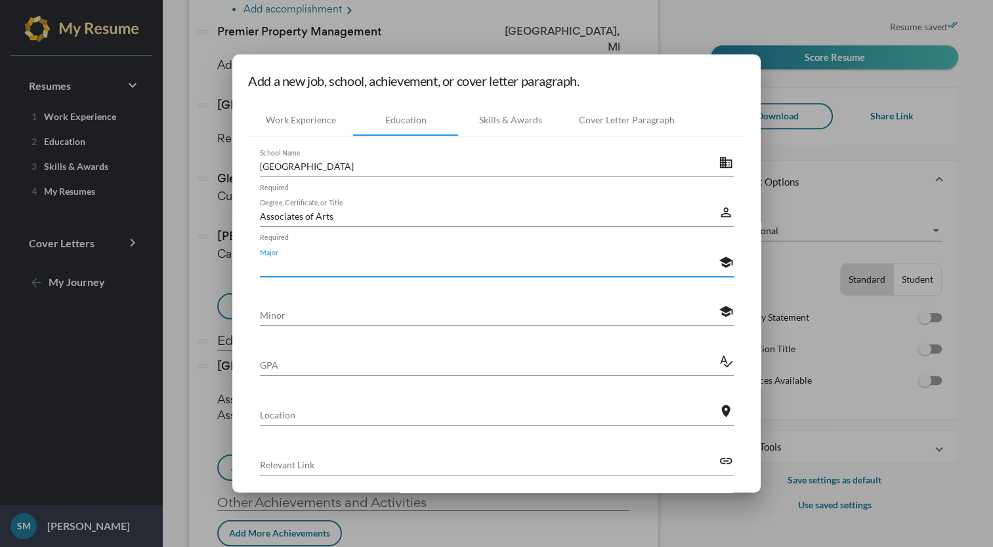
click at [435, 312] on input "Minor" at bounding box center [489, 315] width 459 height 14
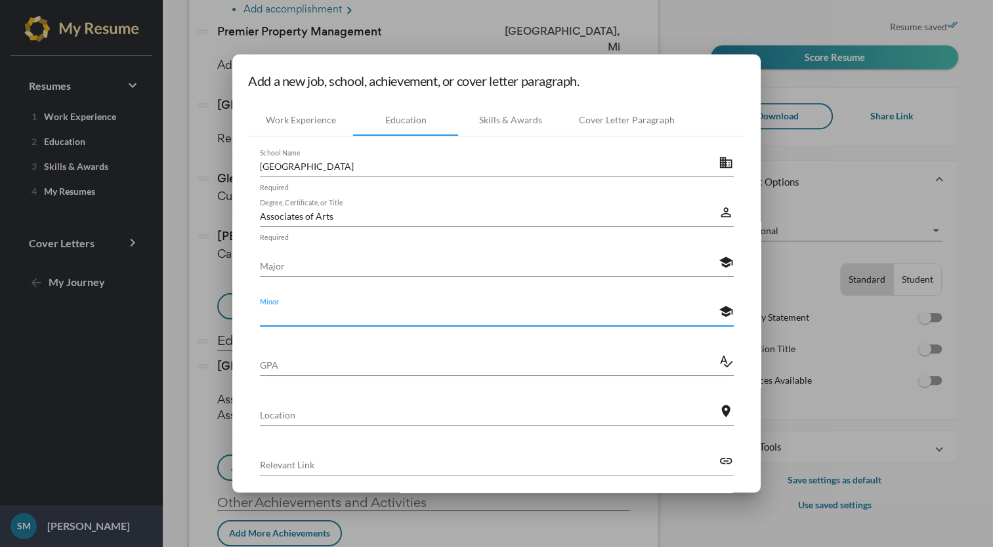
click at [446, 360] on input "GPA" at bounding box center [489, 365] width 459 height 14
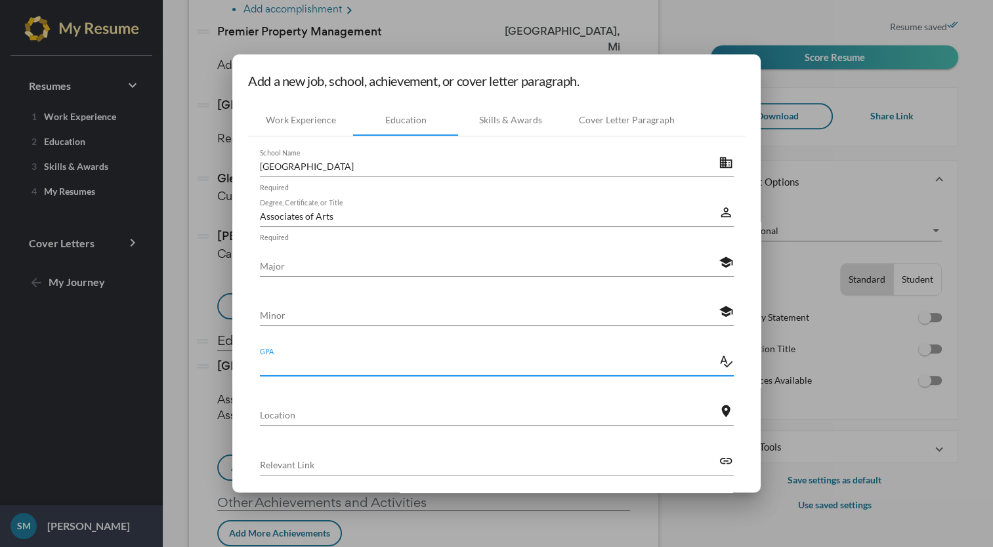
type input "2"
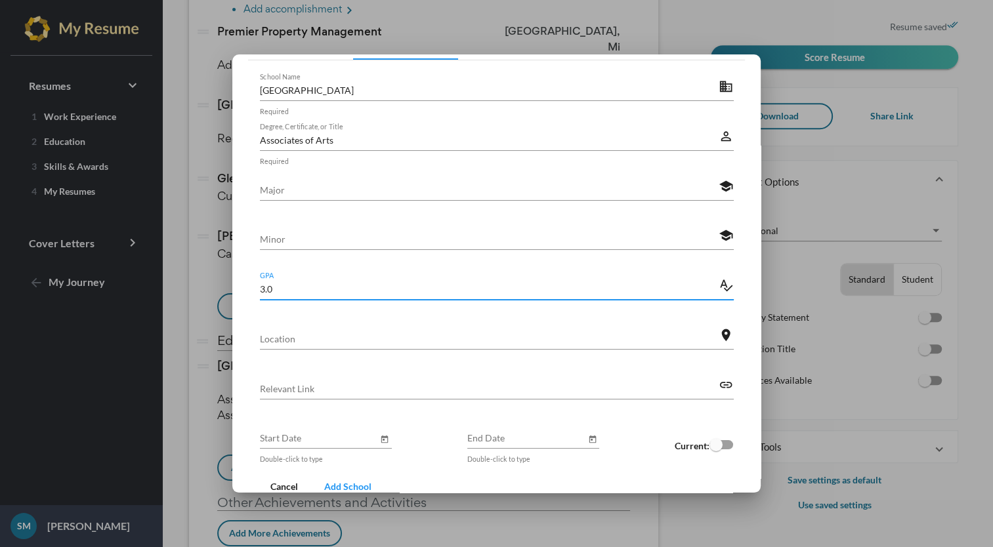
scroll to position [78, 0]
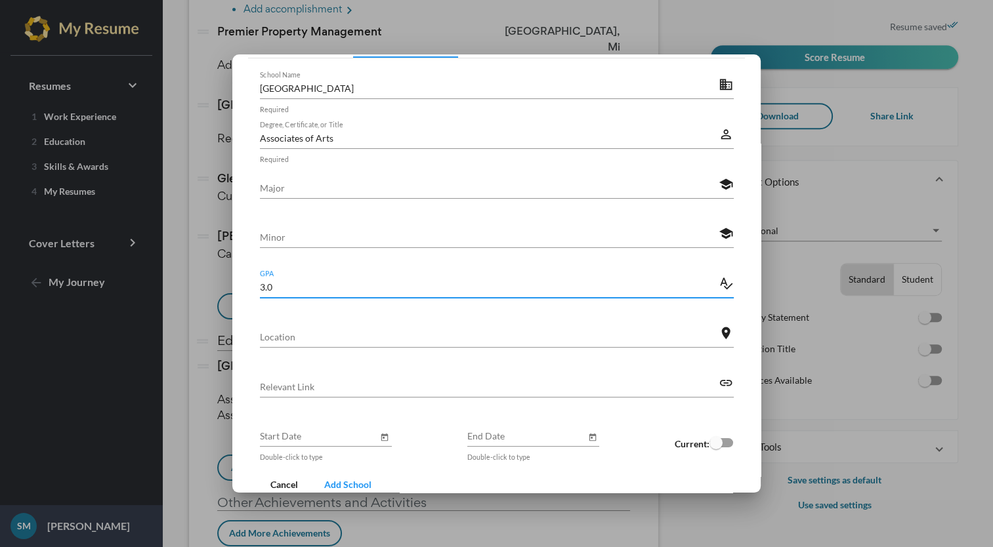
type input "3.0"
click at [381, 434] on icon "Open calendar" at bounding box center [384, 438] width 9 height 16
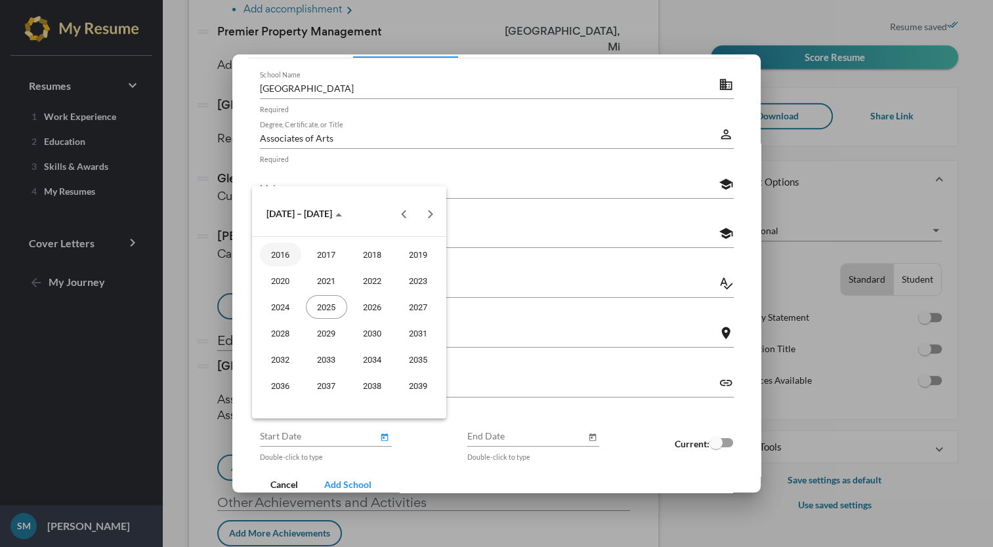
click at [404, 210] on button "Previous 20 years" at bounding box center [403, 214] width 26 height 26
click at [416, 356] on div "2011" at bounding box center [418, 360] width 41 height 24
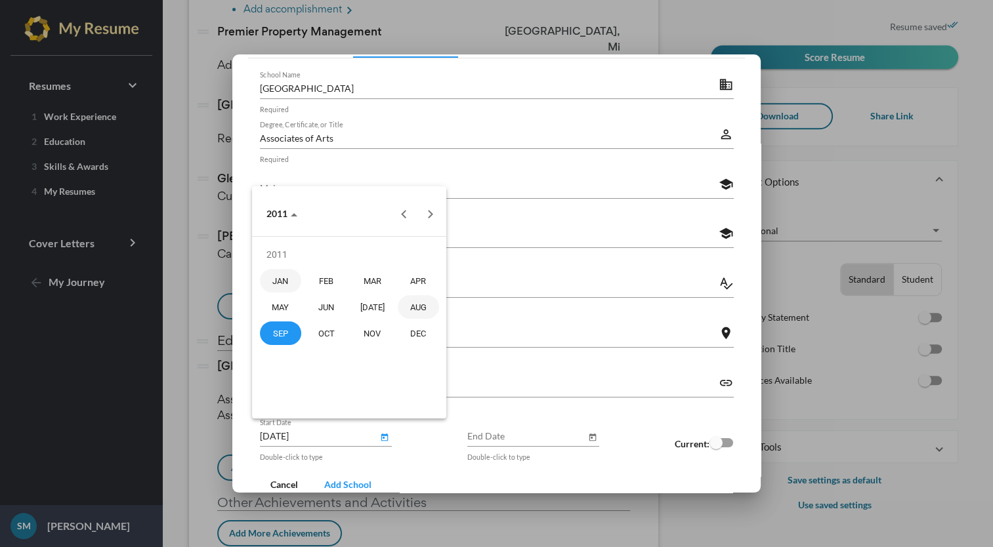
click at [422, 304] on div "AUG" at bounding box center [418, 307] width 41 height 24
type input "[DATE]"
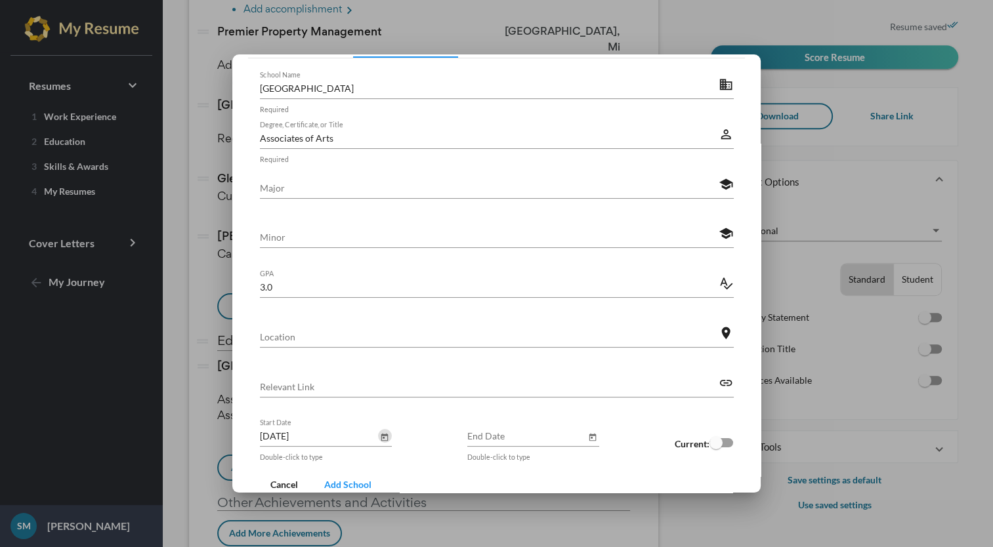
click at [585, 436] on button "Open calendar" at bounding box center [592, 436] width 14 height 14
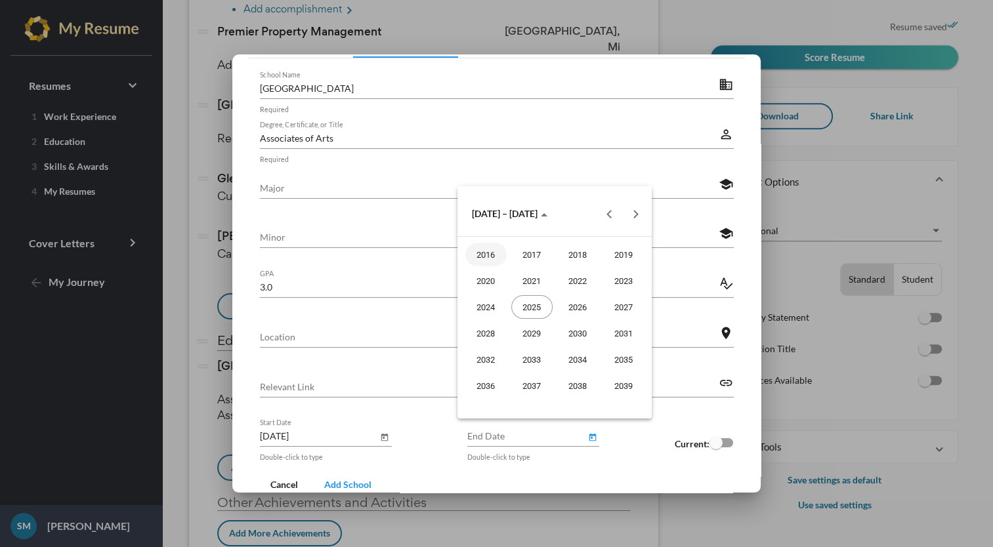
click at [597, 218] on button "Previous 20 years" at bounding box center [609, 214] width 26 height 26
click at [575, 392] on div "2014" at bounding box center [577, 386] width 41 height 24
click at [533, 305] on div "JUN" at bounding box center [531, 307] width 41 height 24
type input "[DATE]"
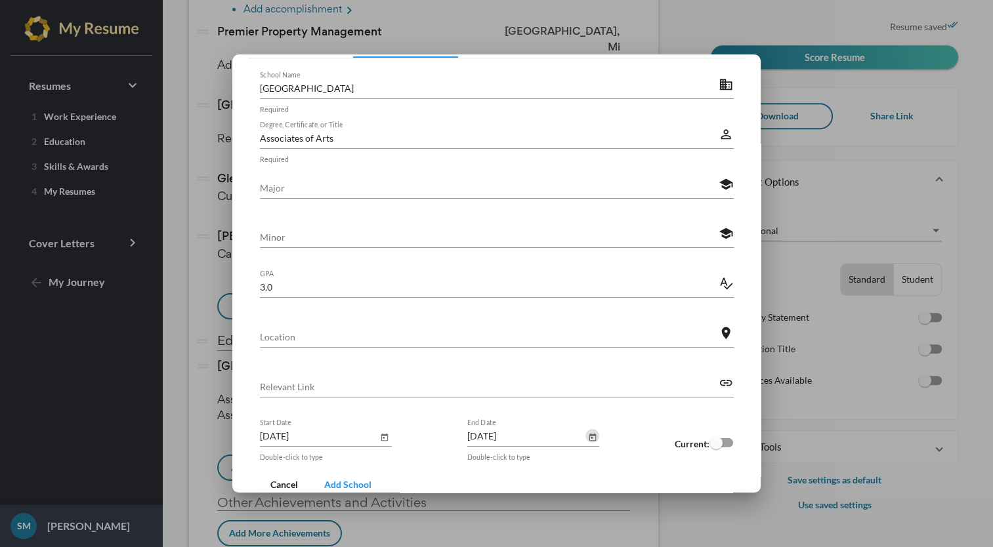
scroll to position [113, 0]
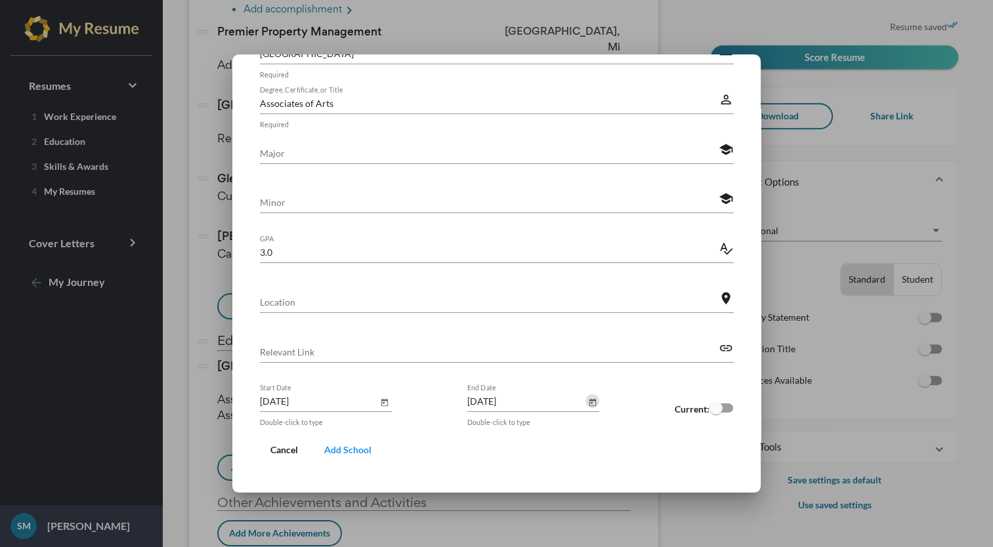
click at [501, 158] on input "Major" at bounding box center [489, 153] width 459 height 14
type input "General Studies"
click at [348, 446] on span "Add School" at bounding box center [347, 449] width 47 height 11
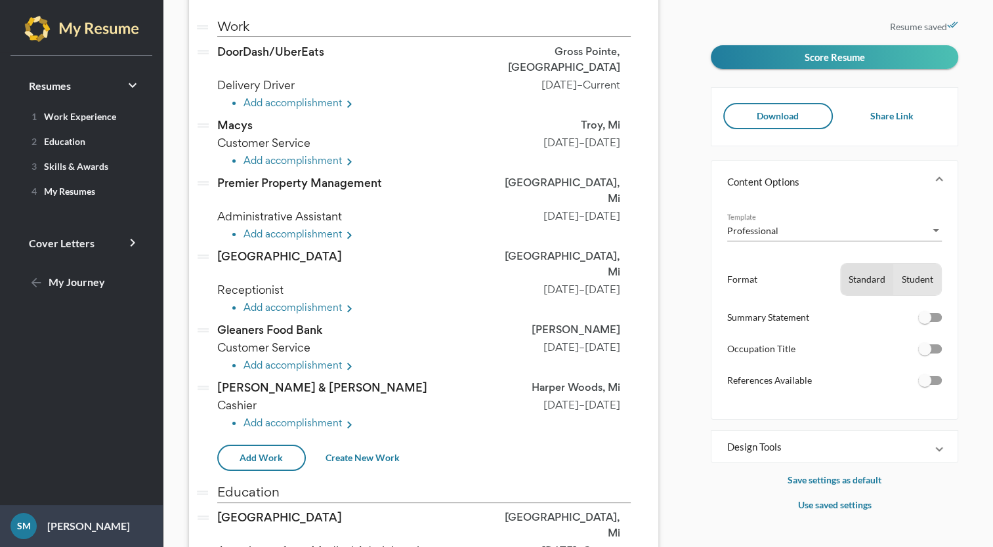
scroll to position [0, 0]
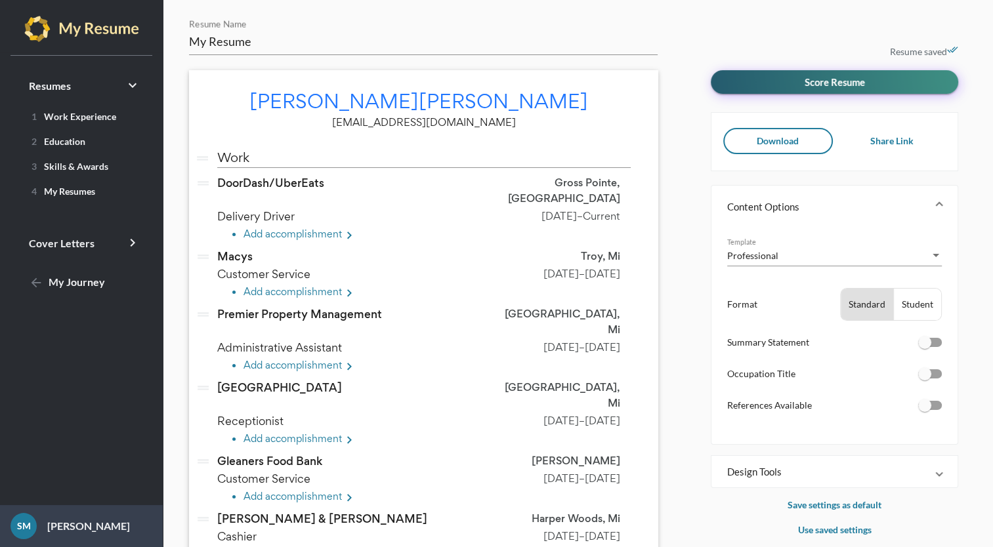
click at [889, 81] on button "Score Resume" at bounding box center [833, 82] width 247 height 24
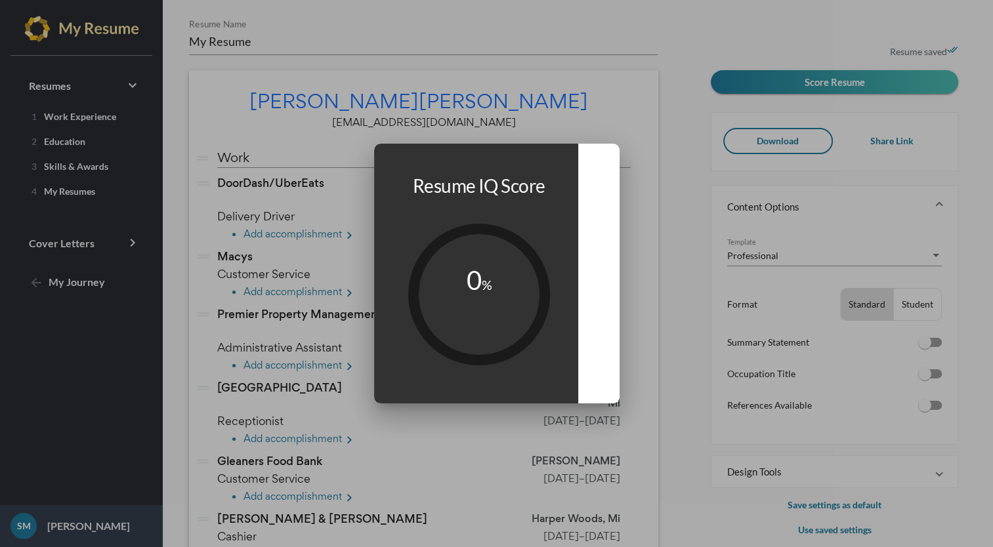
click at [716, 102] on div at bounding box center [496, 273] width 993 height 547
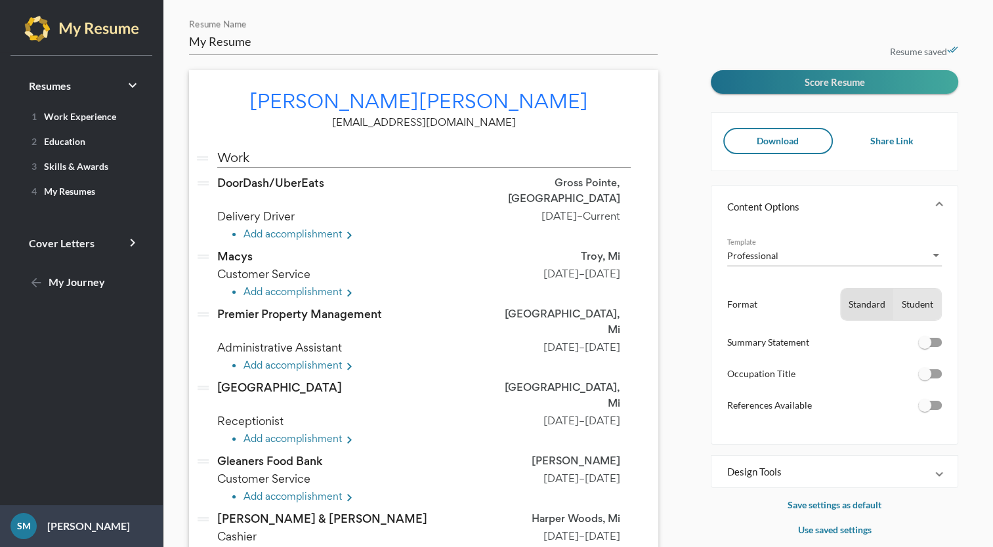
click at [913, 302] on div "Student" at bounding box center [917, 304] width 47 height 31
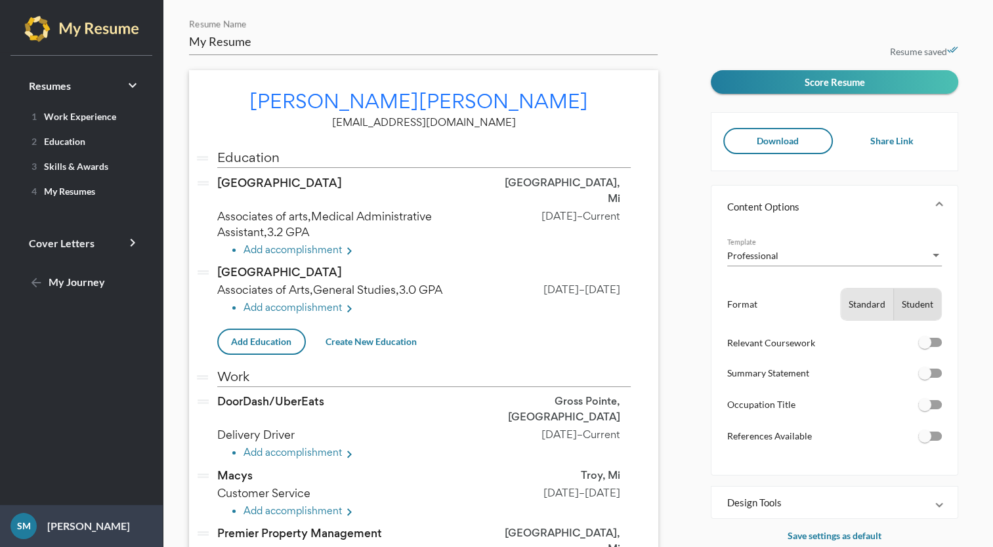
click at [858, 301] on div "Standard" at bounding box center [866, 304] width 52 height 31
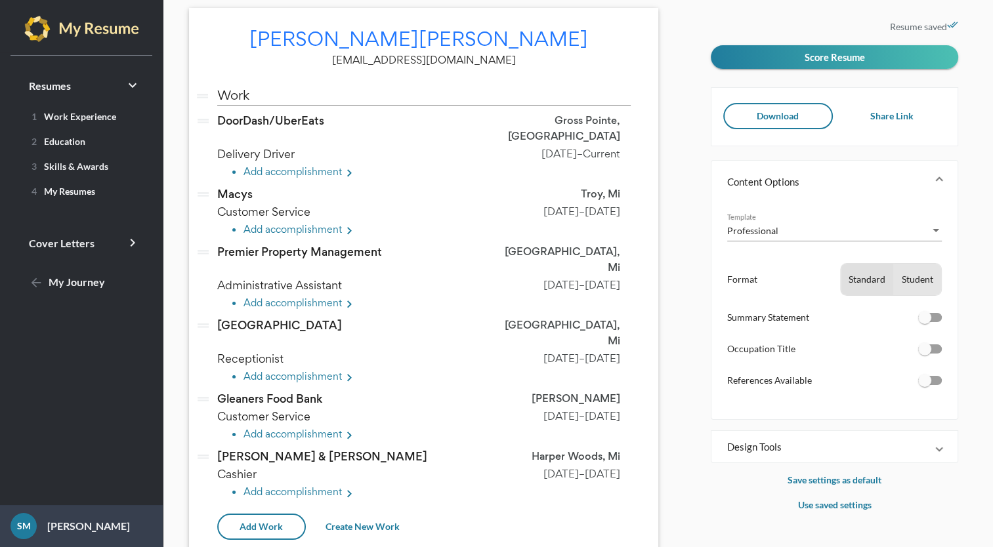
scroll to position [64, 0]
click at [922, 319] on div at bounding box center [924, 317] width 13 height 13
click at [924, 322] on input "checkbox" at bounding box center [924, 322] width 1 height 1
click at [926, 319] on div at bounding box center [924, 317] width 13 height 13
click at [924, 322] on input "checkbox" at bounding box center [924, 322] width 1 height 1
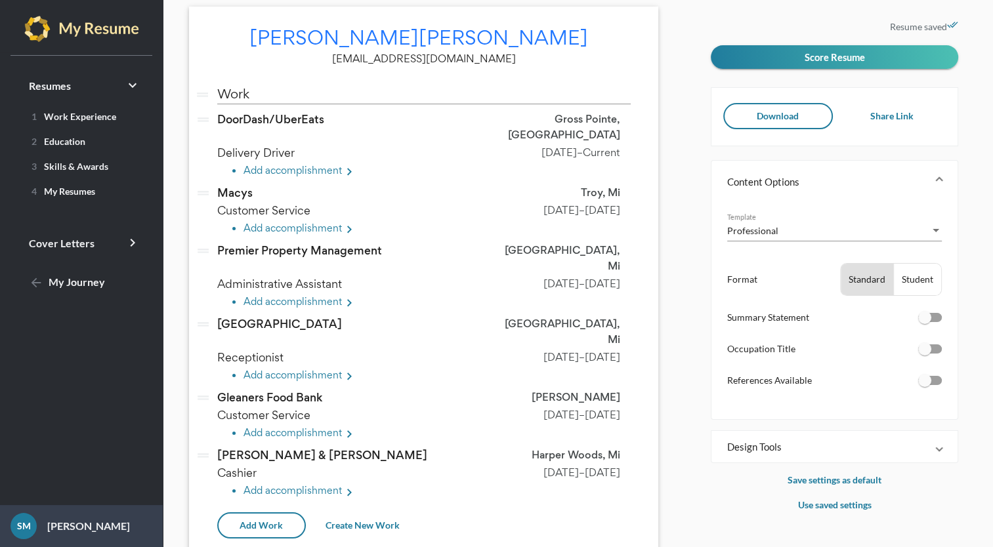
checkbox input "false"
click at [915, 279] on div "Student" at bounding box center [917, 279] width 47 height 31
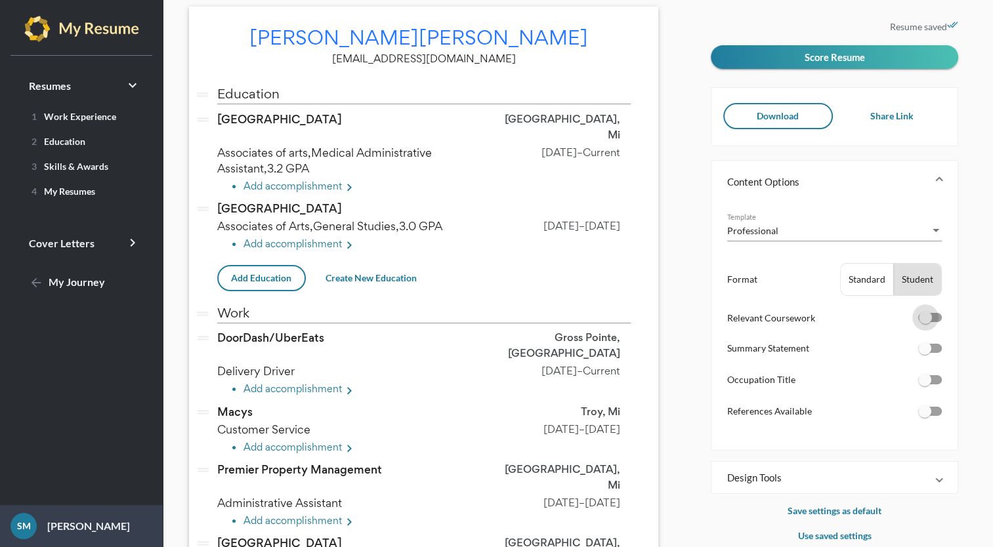
click at [928, 319] on div at bounding box center [924, 317] width 13 height 13
click at [924, 322] on input "checkbox" at bounding box center [924, 322] width 1 height 1
checkbox input "false"
click at [748, 279] on li "Format Standard Student" at bounding box center [834, 279] width 215 height 33
click at [861, 279] on div "Standard" at bounding box center [866, 279] width 52 height 31
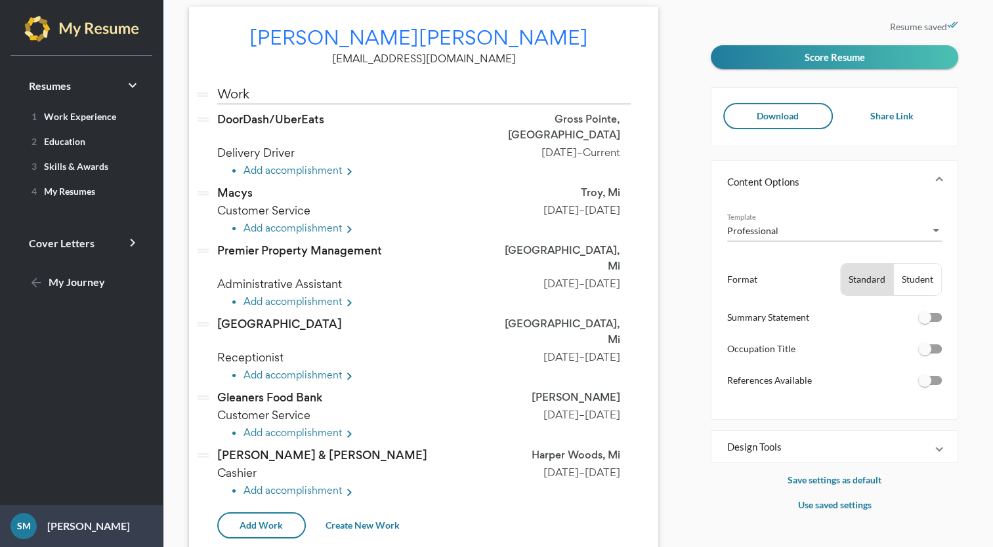
click at [900, 276] on div "Student" at bounding box center [917, 279] width 47 height 31
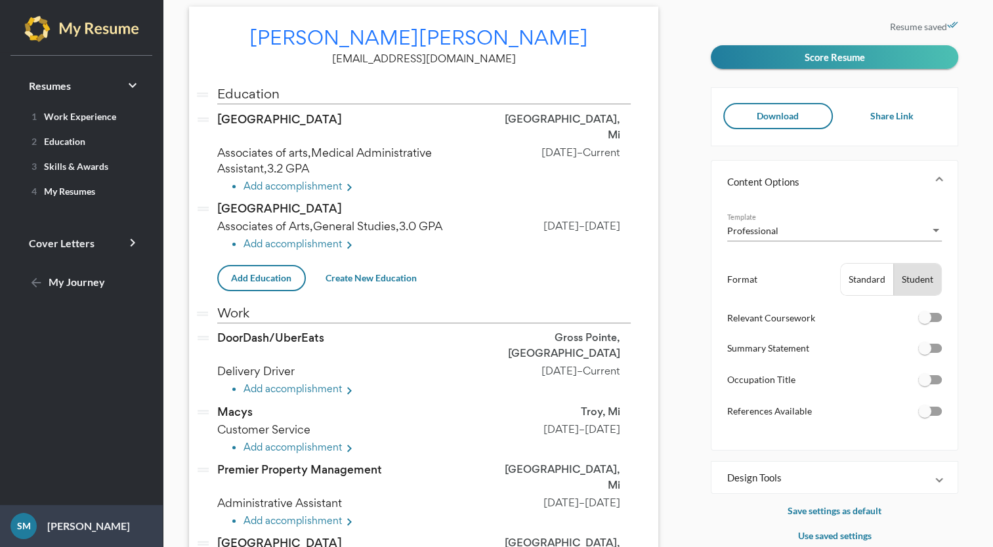
click at [863, 270] on div "Standard" at bounding box center [866, 279] width 52 height 31
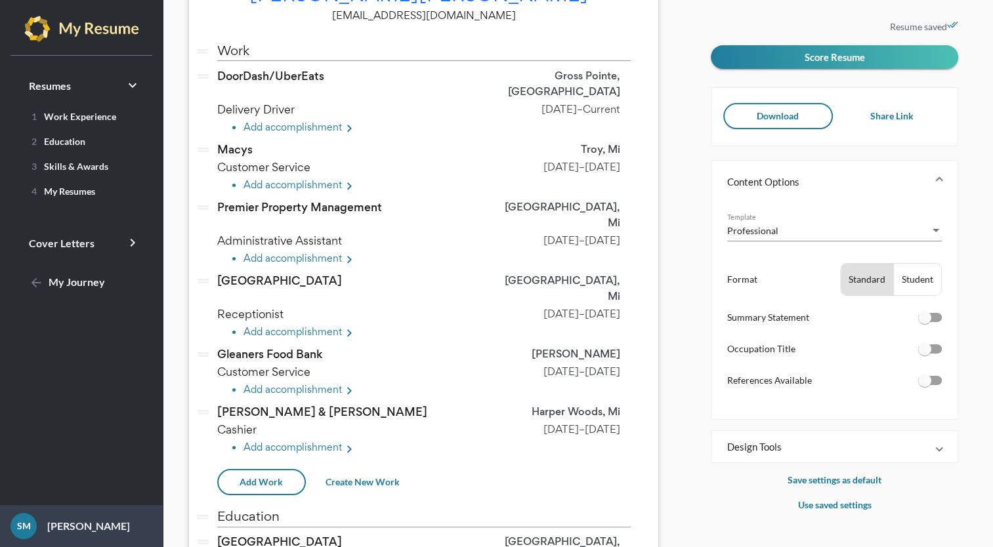
scroll to position [108, 0]
click at [922, 276] on div "Student" at bounding box center [917, 279] width 47 height 31
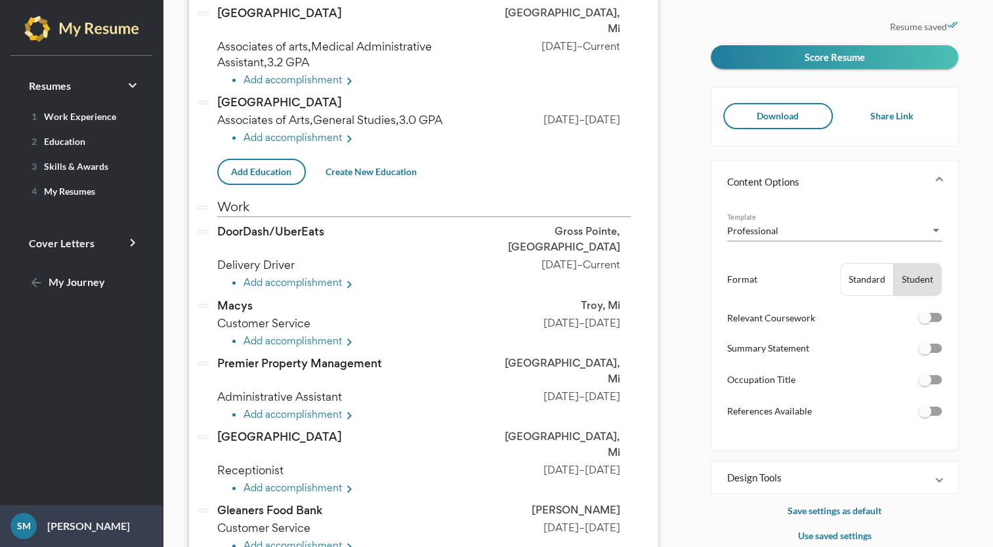
scroll to position [176, 0]
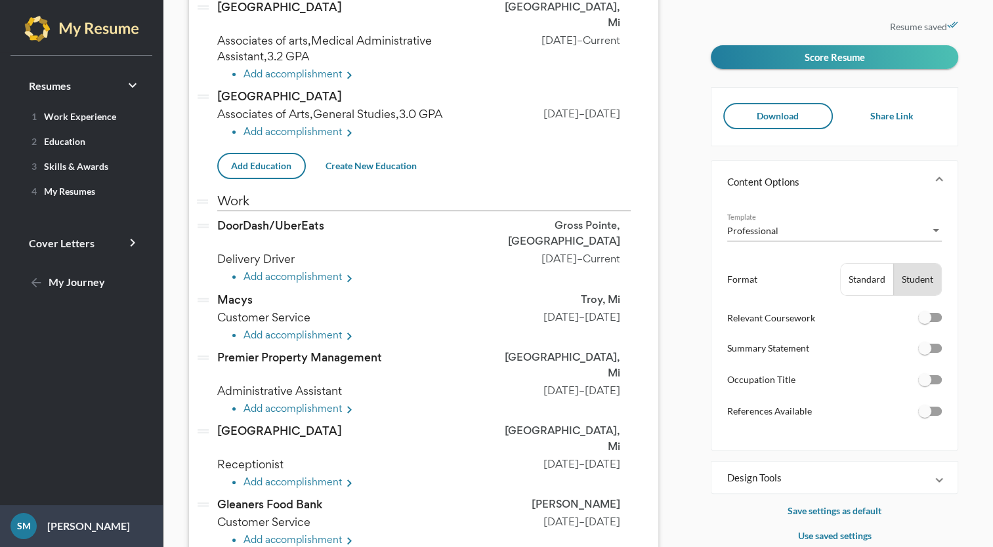
click at [932, 485] on mat-expansion-panel-header "Design Tools" at bounding box center [834, 477] width 246 height 31
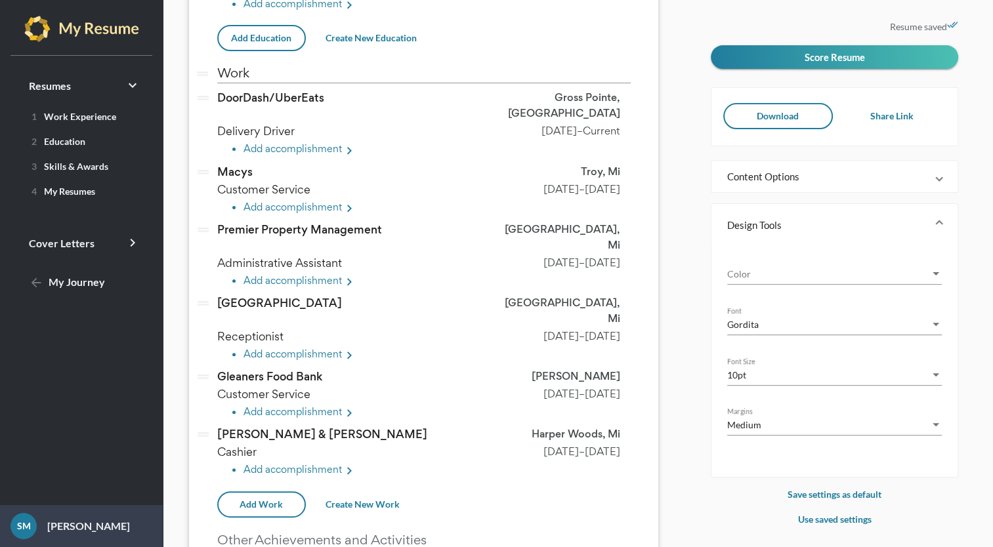
scroll to position [342, 0]
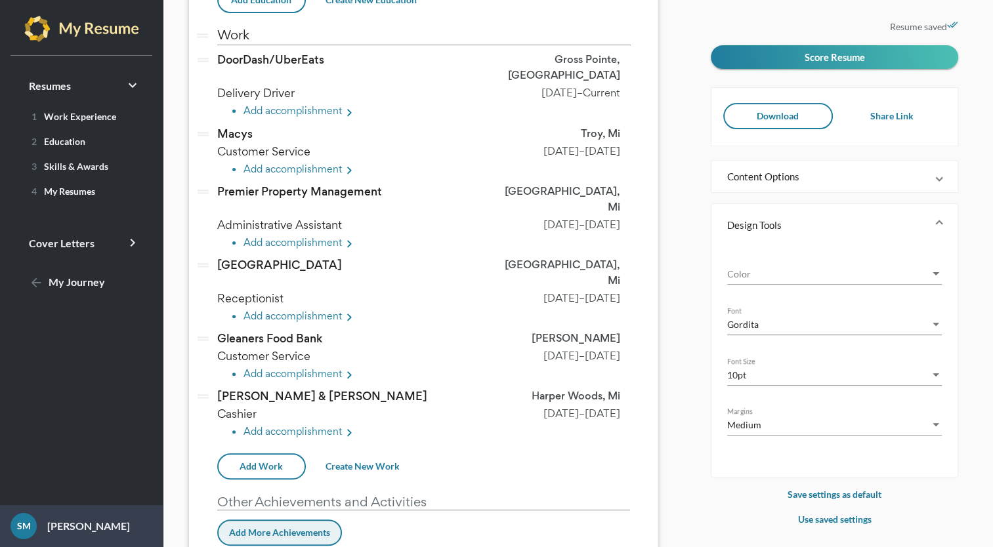
click at [314, 527] on span "Add More Achievements" at bounding box center [279, 532] width 101 height 11
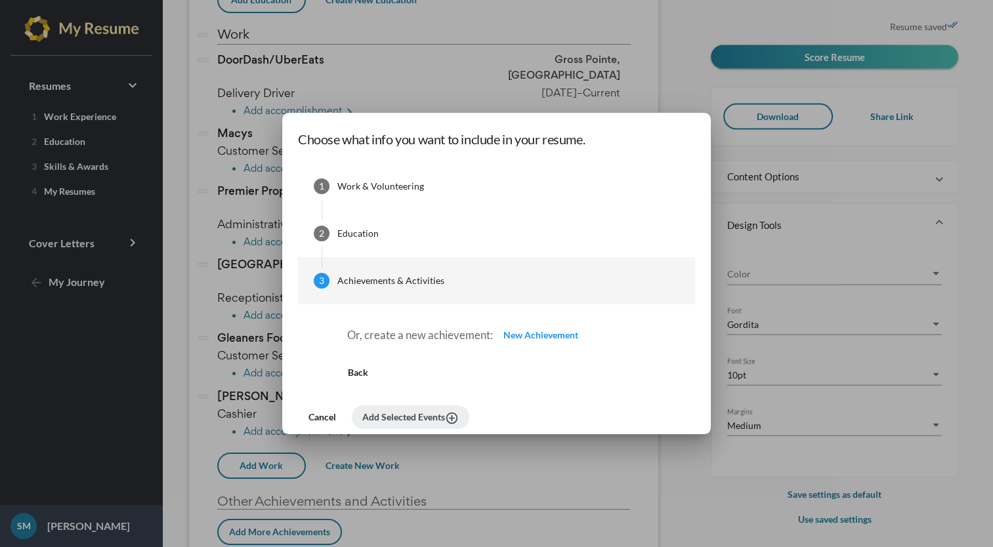
click at [550, 342] on button "New Achievement" at bounding box center [541, 335] width 96 height 24
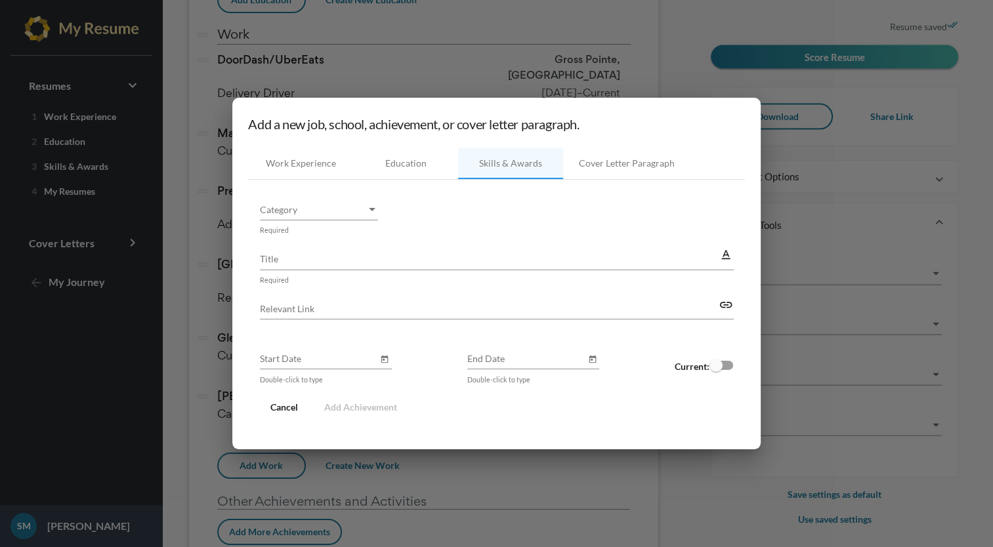
click at [278, 414] on button "Cancel" at bounding box center [284, 408] width 49 height 24
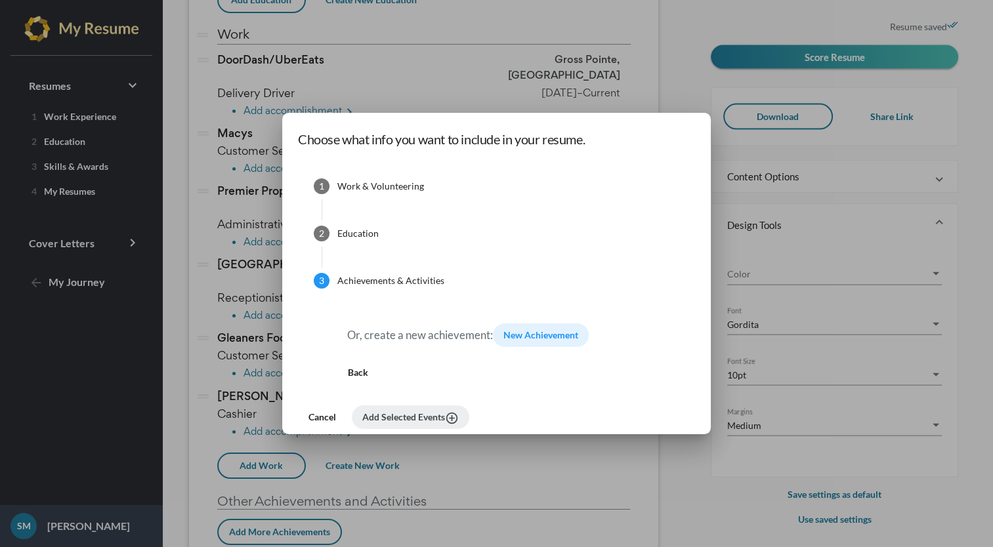
click at [329, 419] on span "Cancel" at bounding box center [322, 416] width 28 height 11
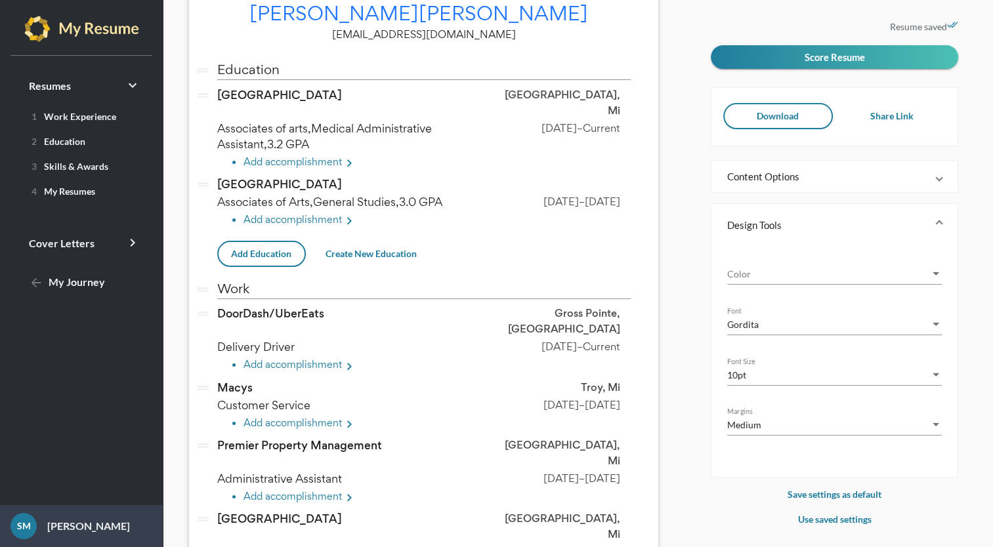
scroll to position [89, 0]
click at [935, 373] on div "Font Size" at bounding box center [935, 374] width 7 height 3
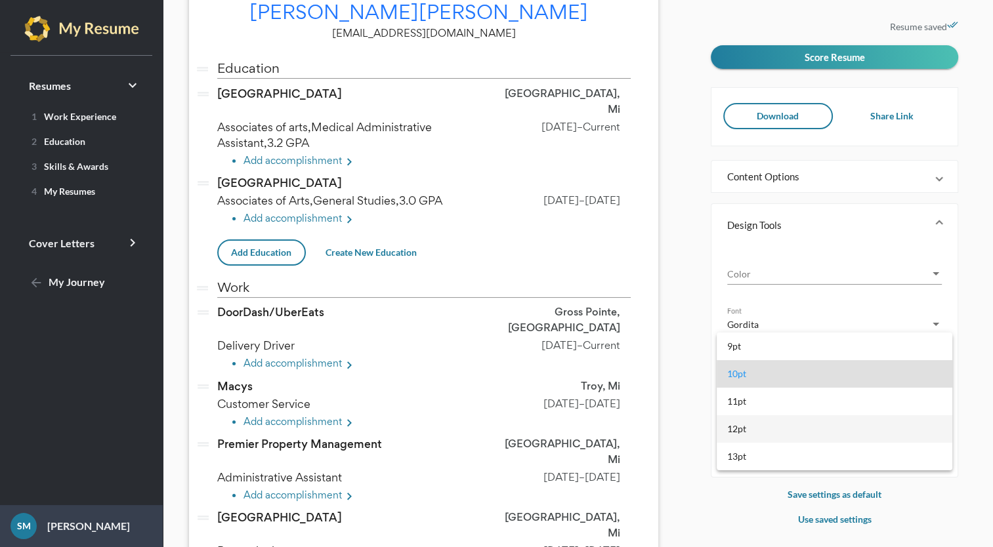
click at [805, 422] on span "12pt" at bounding box center [834, 429] width 215 height 28
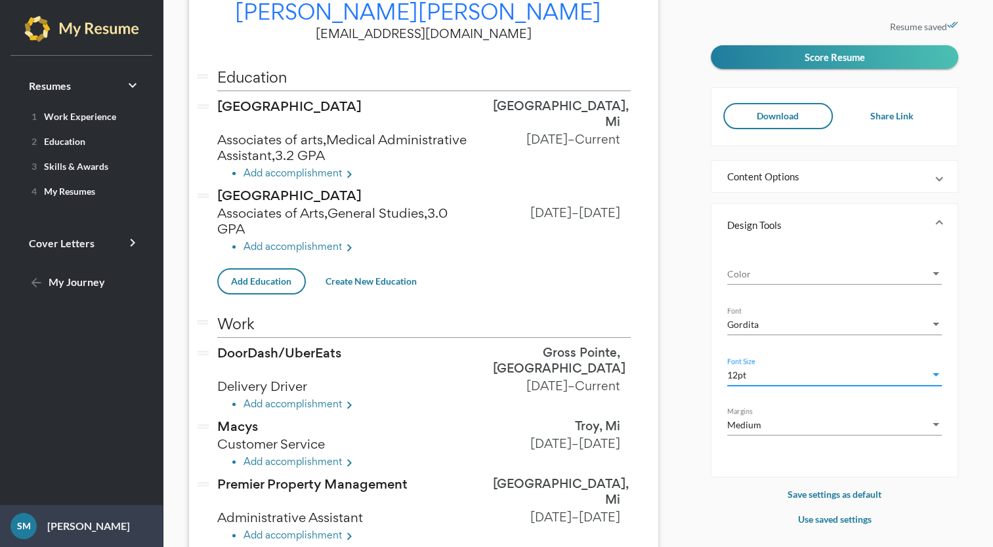
click at [907, 318] on div "Gordita" at bounding box center [828, 325] width 203 height 14
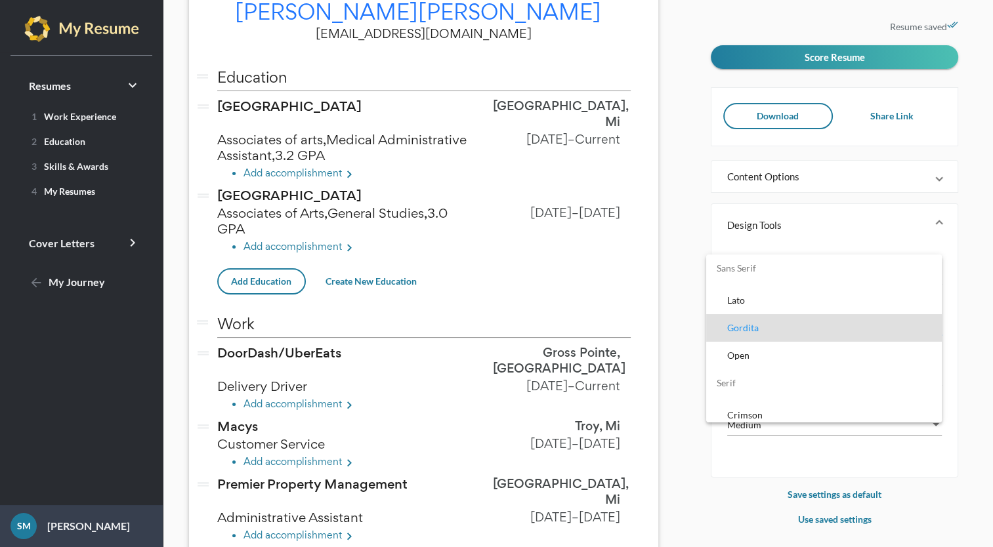
click at [958, 228] on div at bounding box center [496, 273] width 993 height 547
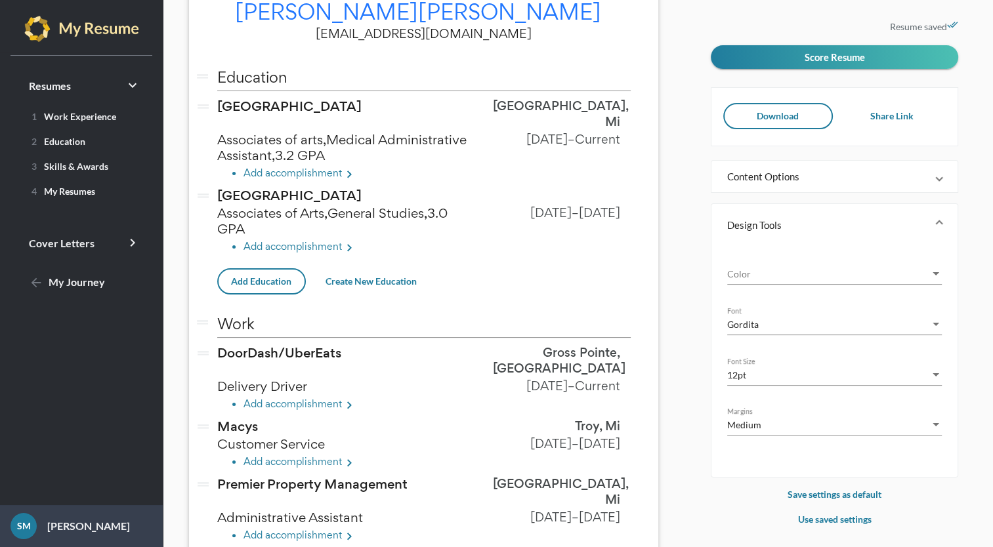
click at [924, 276] on span "Color" at bounding box center [828, 274] width 203 height 14
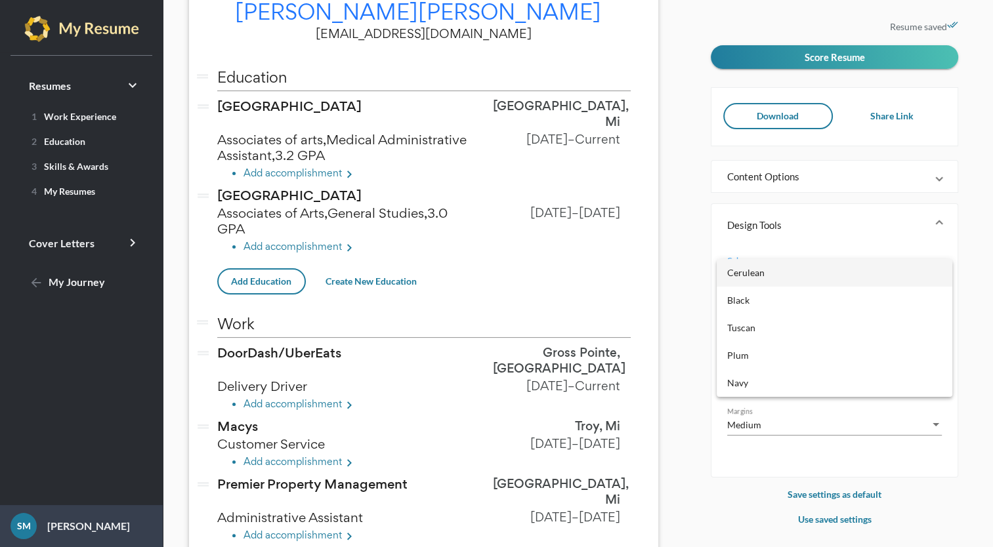
click at [958, 443] on div at bounding box center [496, 273] width 993 height 547
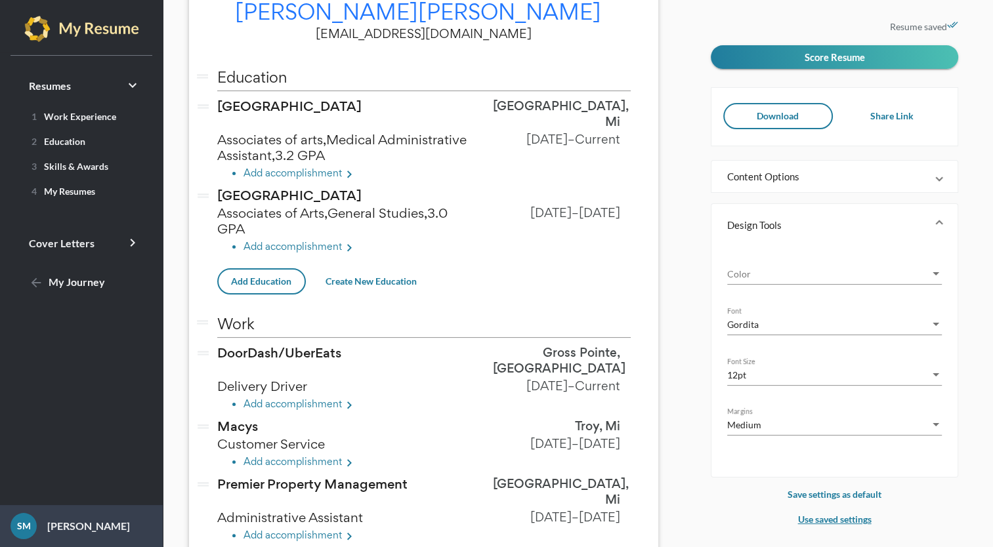
click at [849, 516] on p "Use saved settings" at bounding box center [833, 520] width 247 height 16
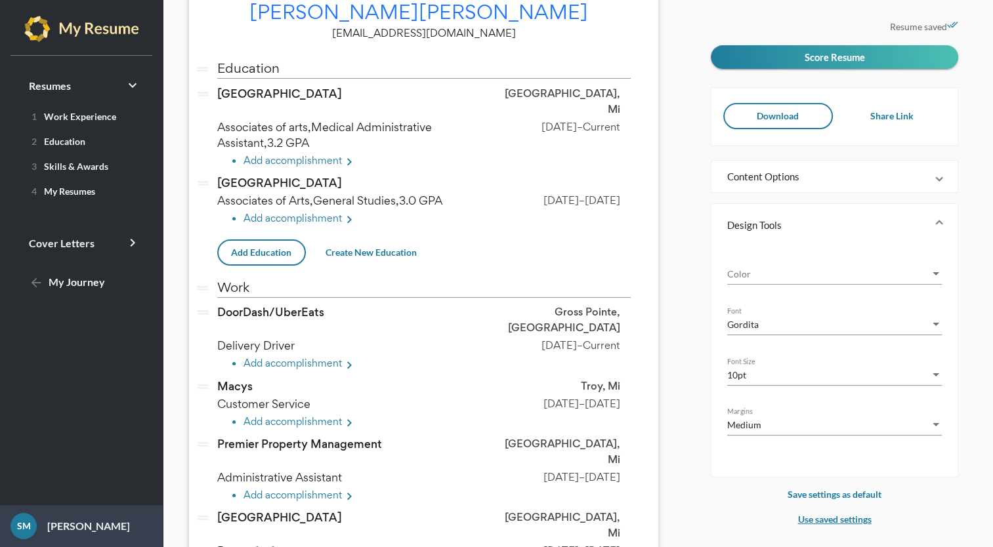
click at [833, 522] on p "Use saved settings" at bounding box center [833, 520] width 247 height 16
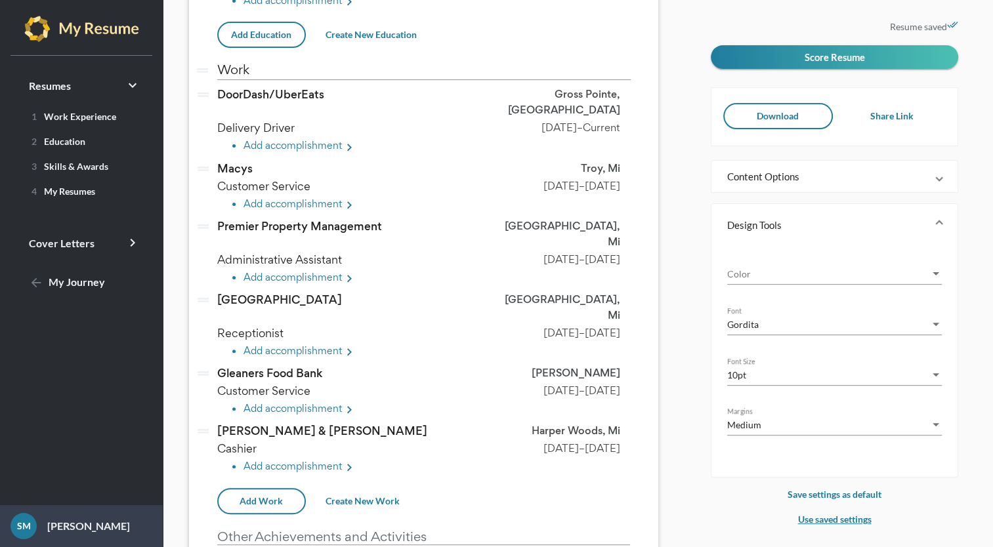
scroll to position [342, 0]
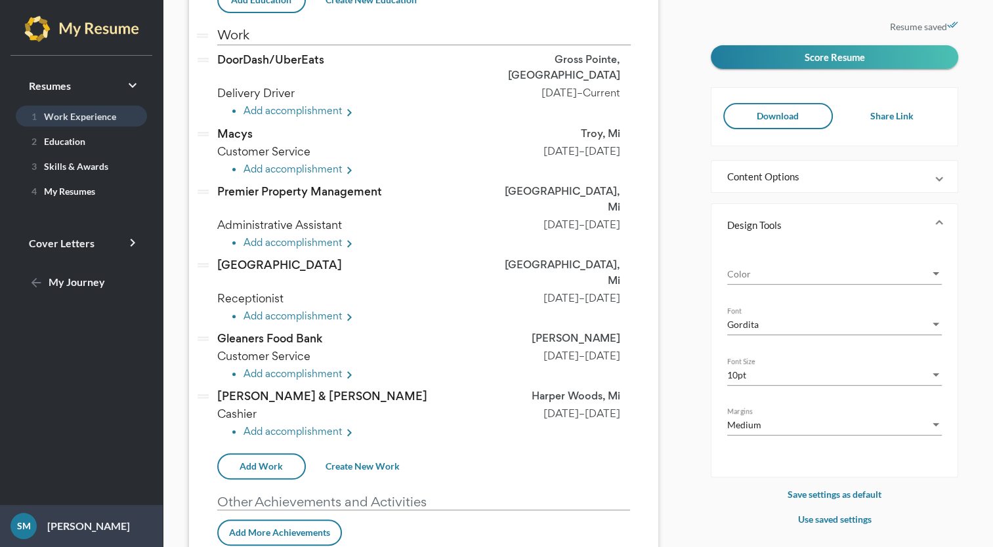
click at [91, 115] on span "1 Work Experience" at bounding box center [71, 116] width 90 height 11
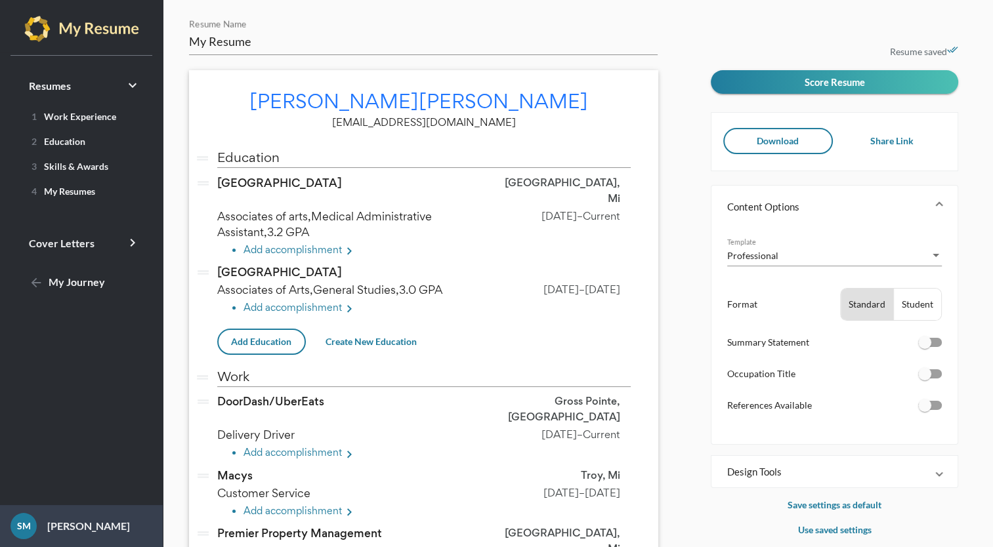
click at [911, 304] on div "Student" at bounding box center [917, 304] width 47 height 31
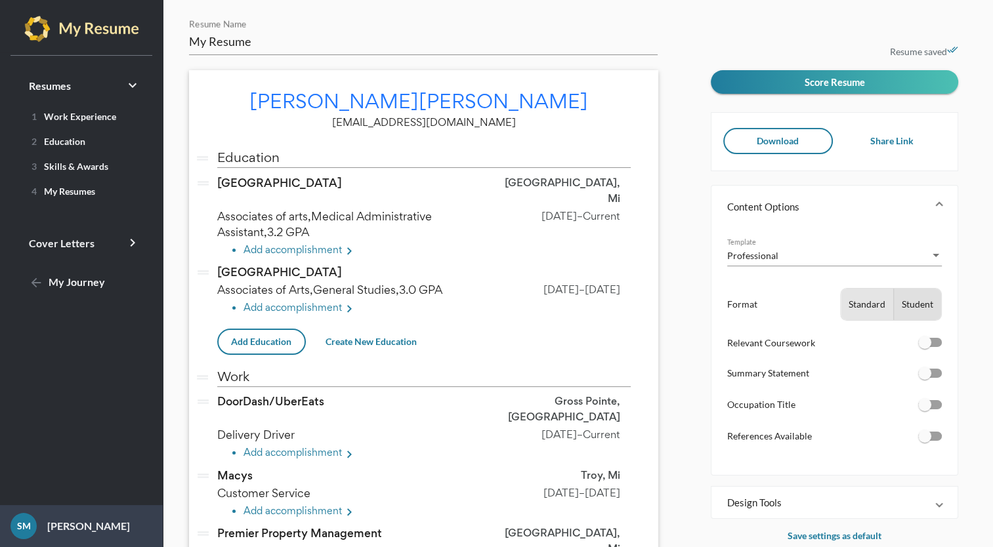
click at [855, 301] on div "Standard" at bounding box center [866, 304] width 52 height 31
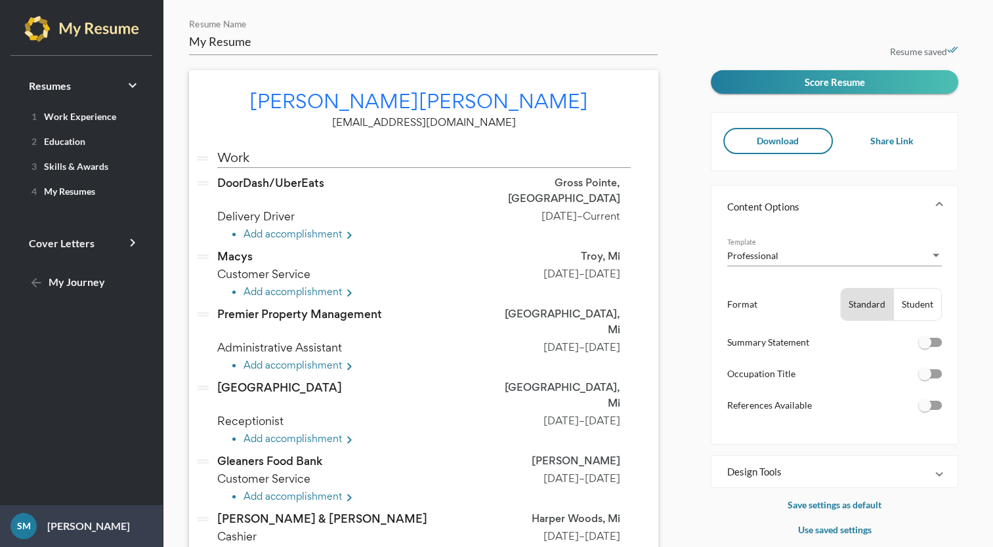
click at [913, 304] on div "Student" at bounding box center [917, 304] width 47 height 31
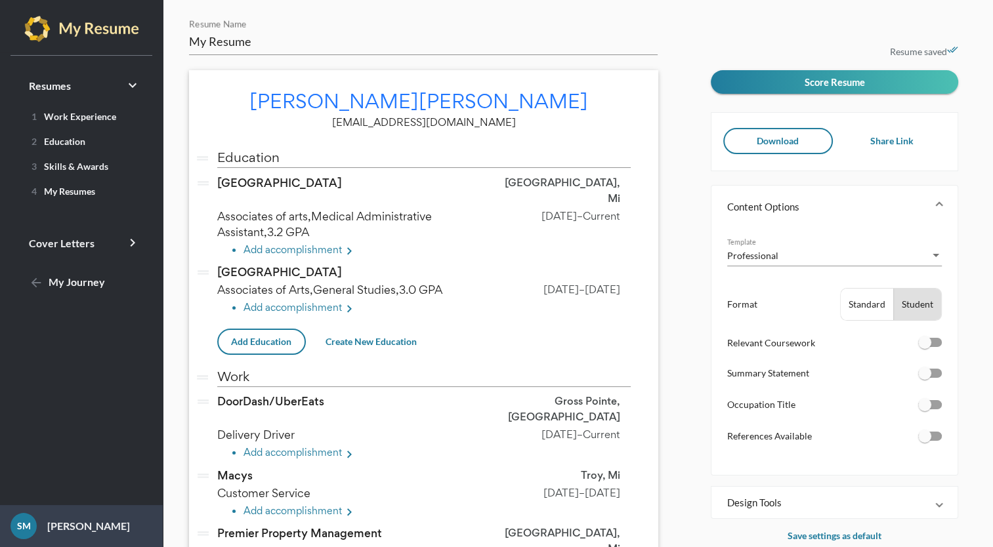
click at [924, 258] on div "Professional" at bounding box center [828, 256] width 203 height 14
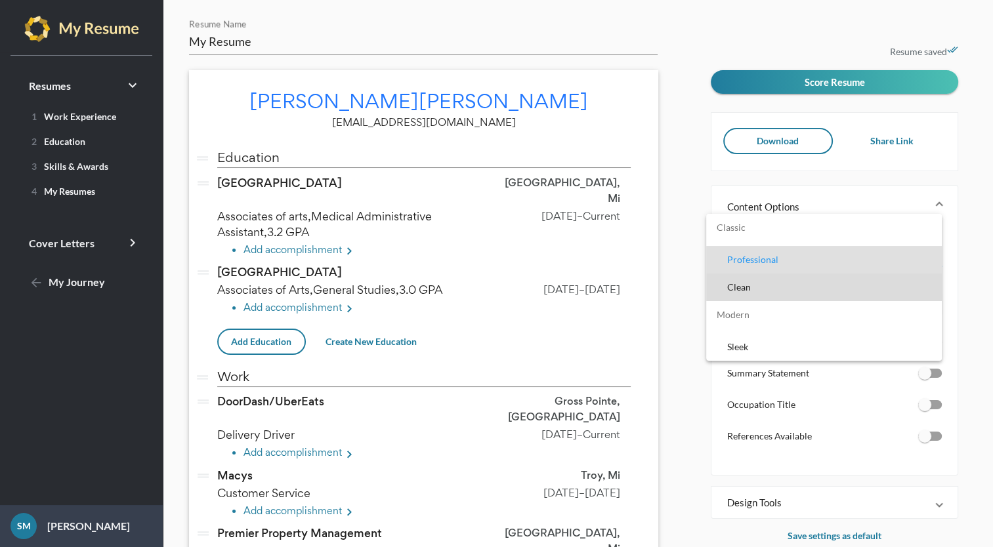
click at [871, 292] on span "Clean" at bounding box center [829, 288] width 204 height 28
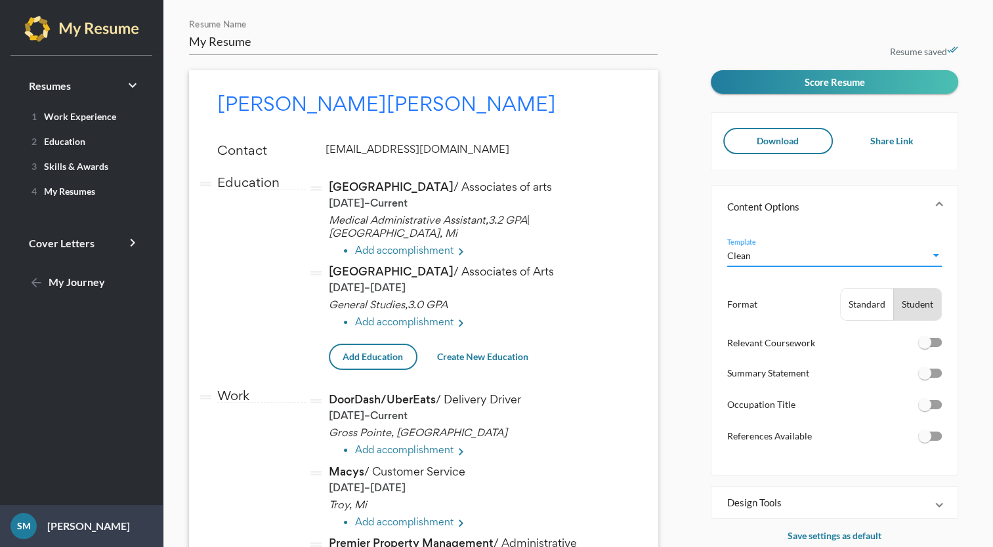
click at [921, 256] on div "Clean" at bounding box center [828, 256] width 203 height 14
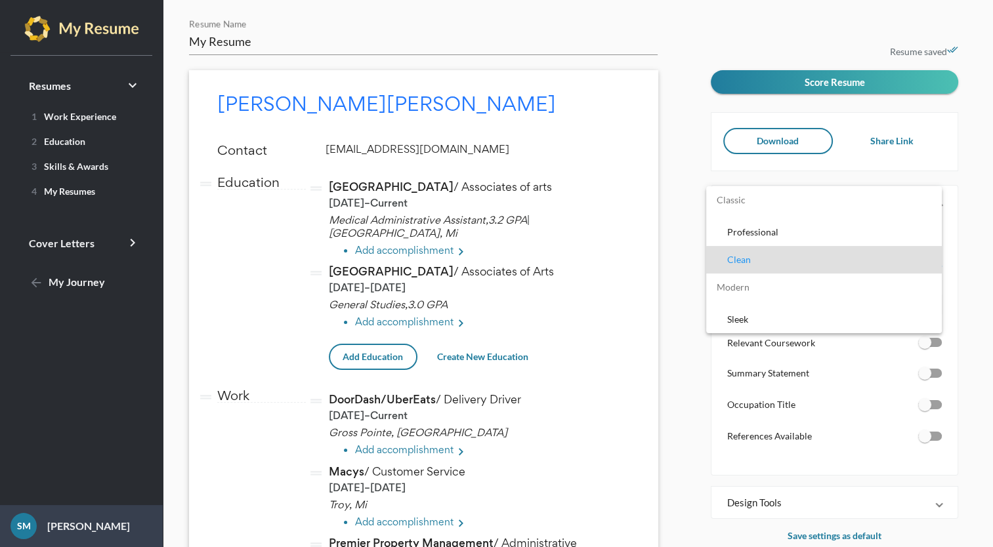
click at [869, 288] on label "Modern" at bounding box center [824, 288] width 236 height 28
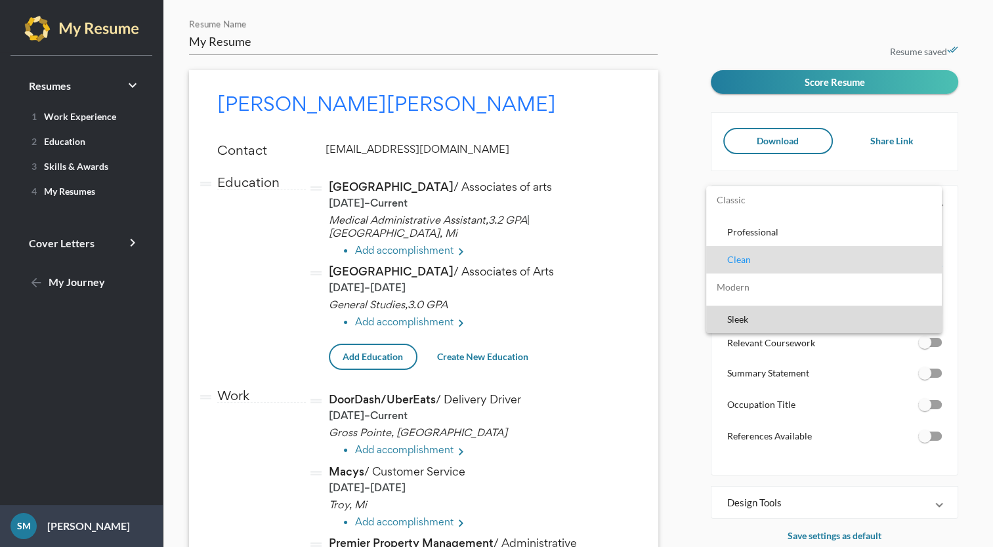
click at [865, 312] on span "Sleek" at bounding box center [829, 320] width 204 height 28
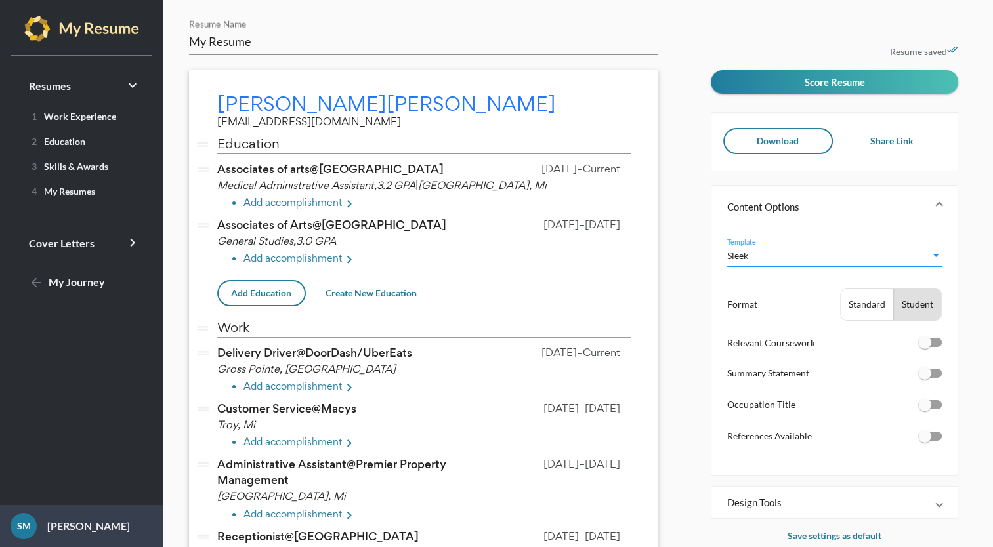
click at [916, 253] on div "Sleek" at bounding box center [828, 256] width 203 height 14
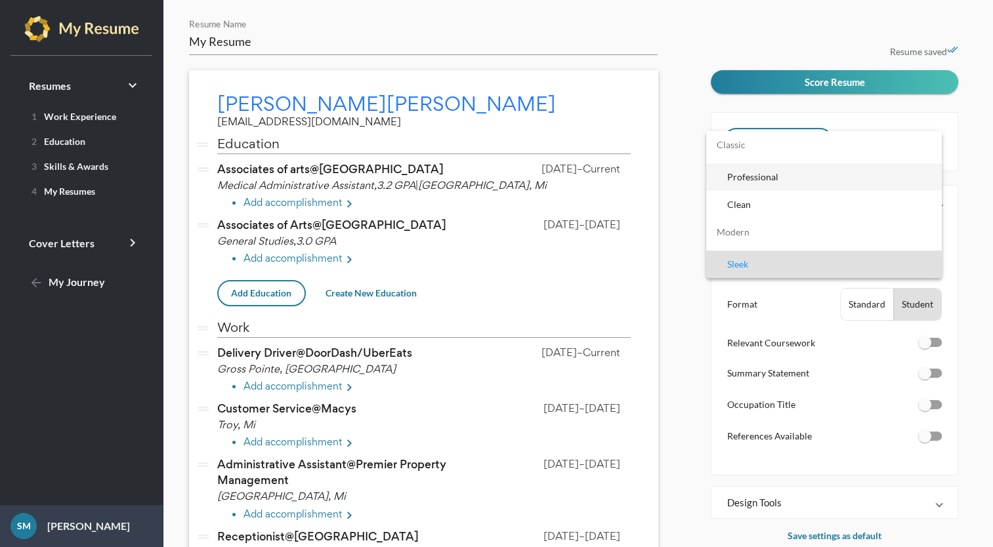
click at [845, 173] on span "Professional" at bounding box center [829, 177] width 204 height 28
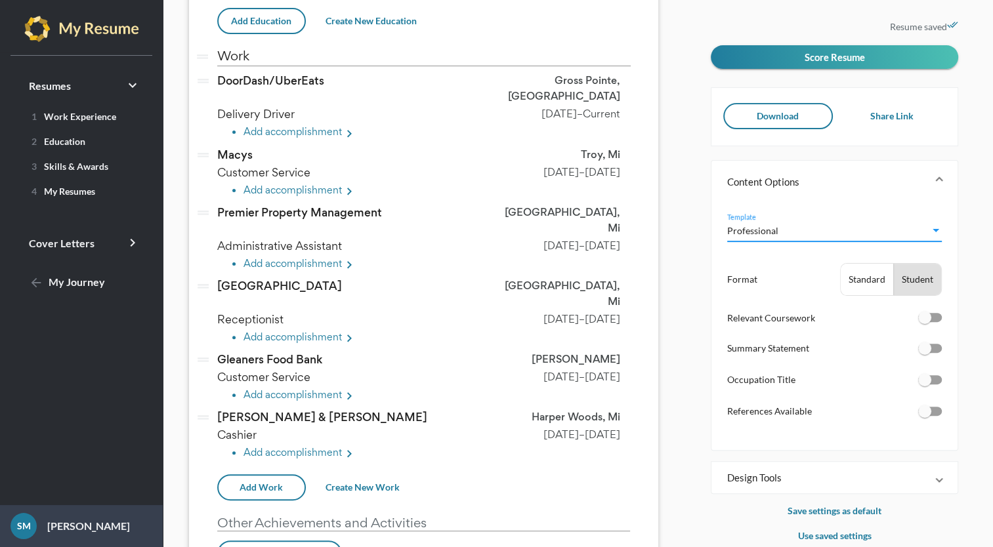
scroll to position [342, 0]
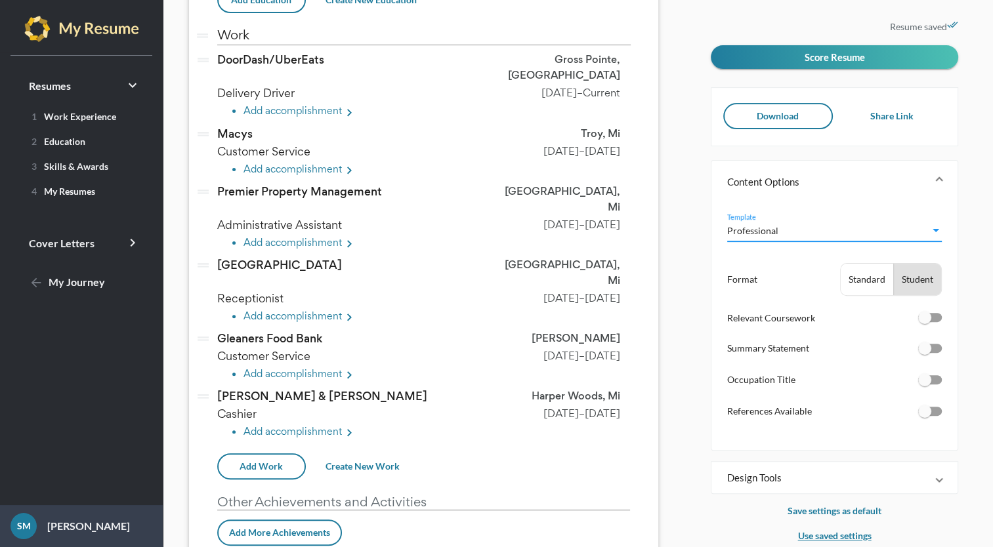
click at [850, 528] on p "Use saved settings" at bounding box center [833, 536] width 247 height 16
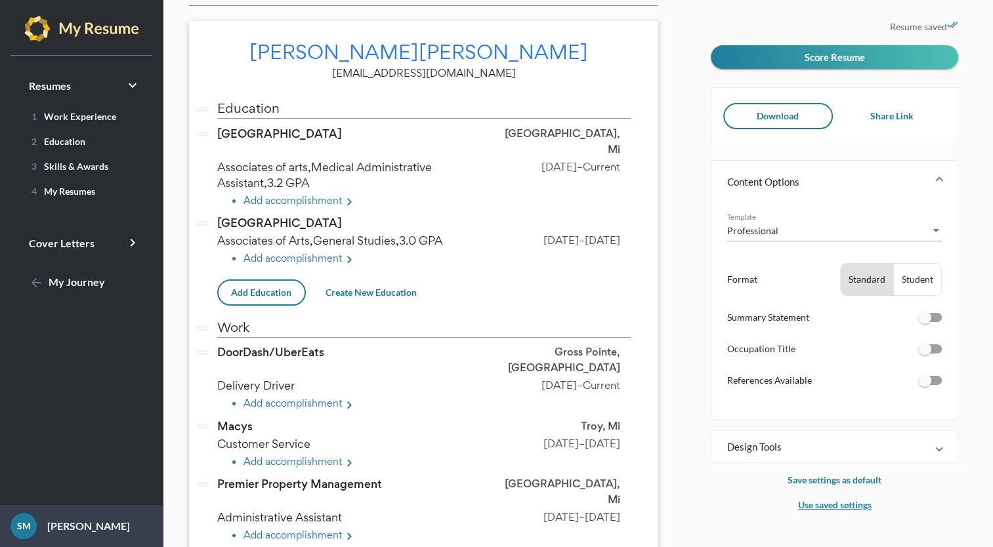
scroll to position [48, 0]
click at [797, 121] on span "Download" at bounding box center [777, 115] width 42 height 11
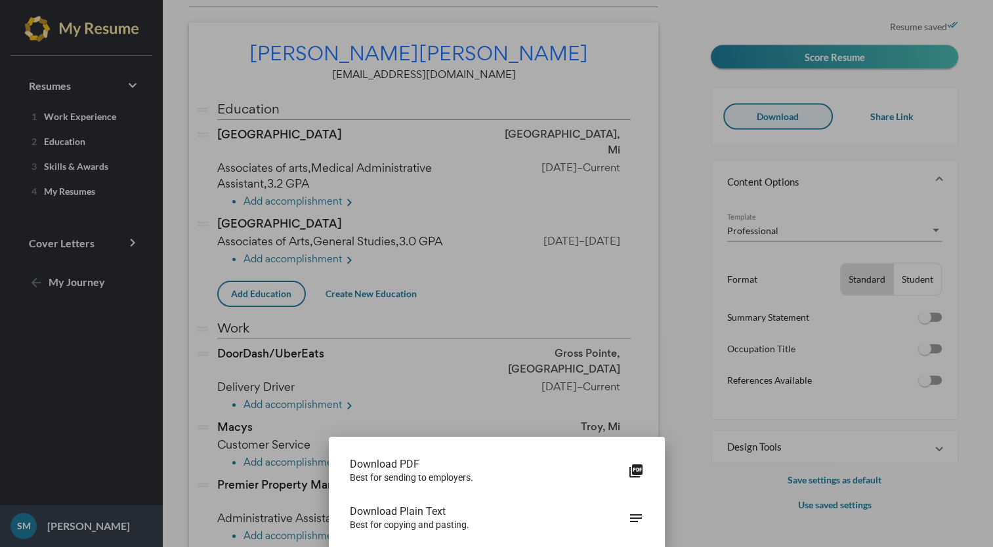
scroll to position [0, 0]
click at [684, 77] on div at bounding box center [496, 273] width 993 height 547
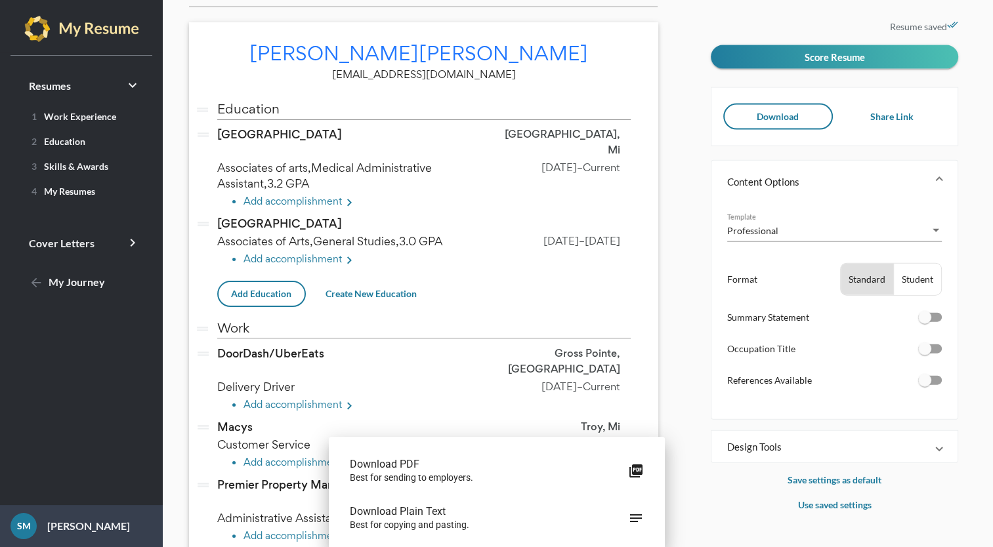
scroll to position [48, 0]
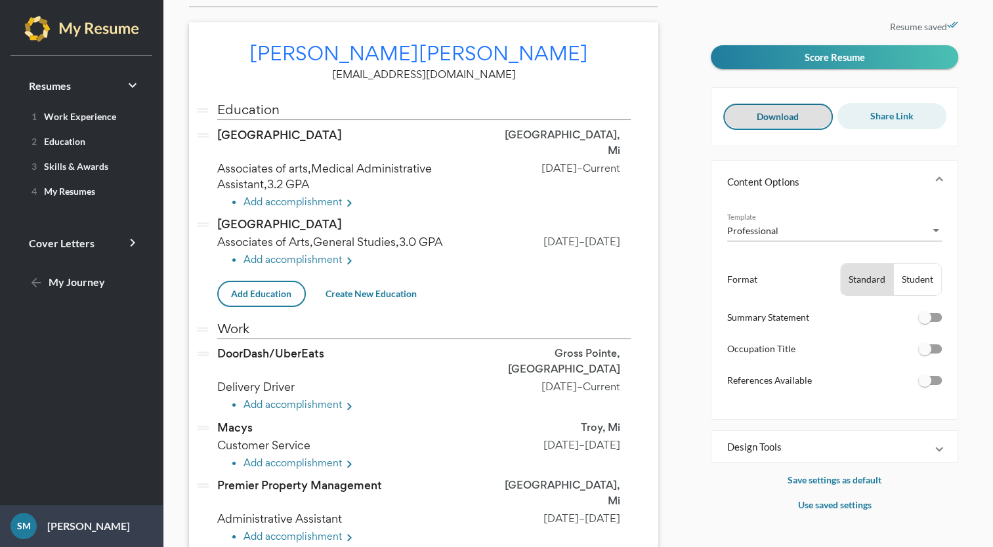
click at [897, 108] on button "Share Link" at bounding box center [891, 116] width 108 height 26
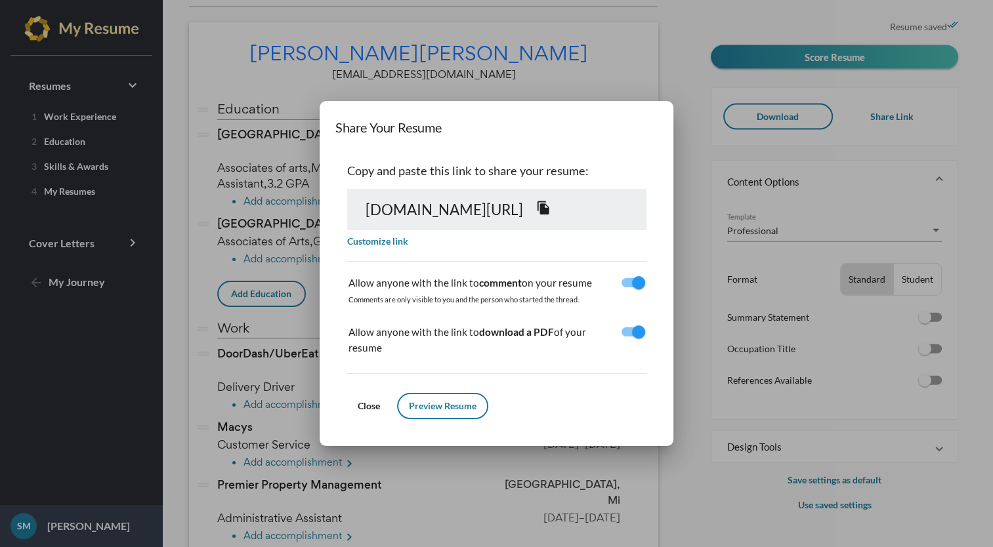
click at [645, 289] on div at bounding box center [638, 282] width 13 height 13
click at [628, 288] on input "checkbox" at bounding box center [627, 287] width 1 height 1
checkbox input "false"
click at [409, 400] on span "Preview Resume" at bounding box center [443, 405] width 68 height 11
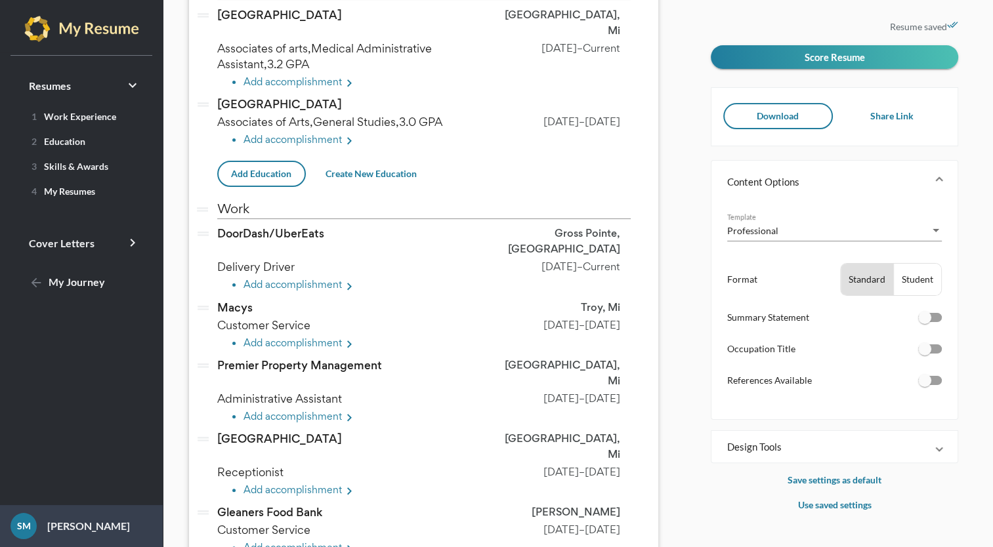
scroll to position [150, 0]
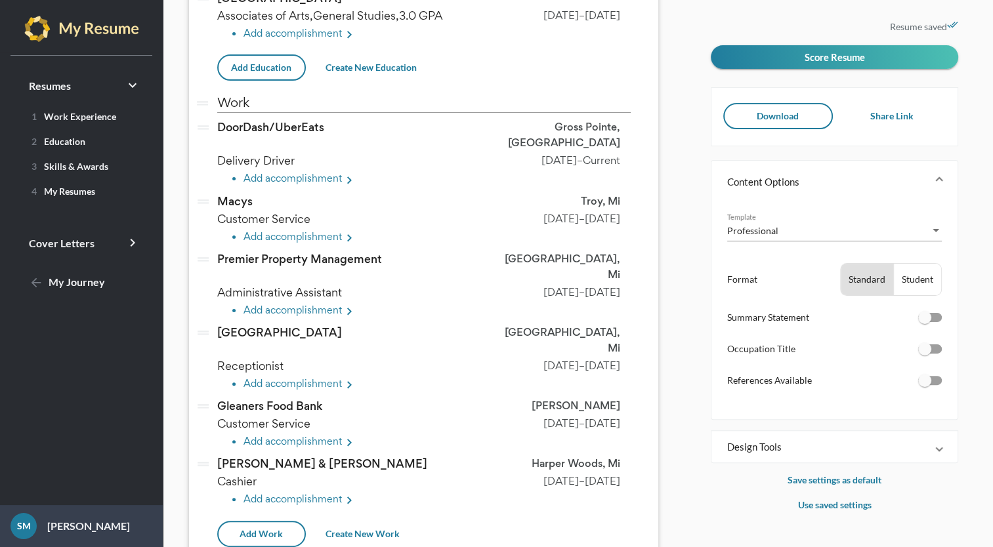
scroll to position [342, 0]
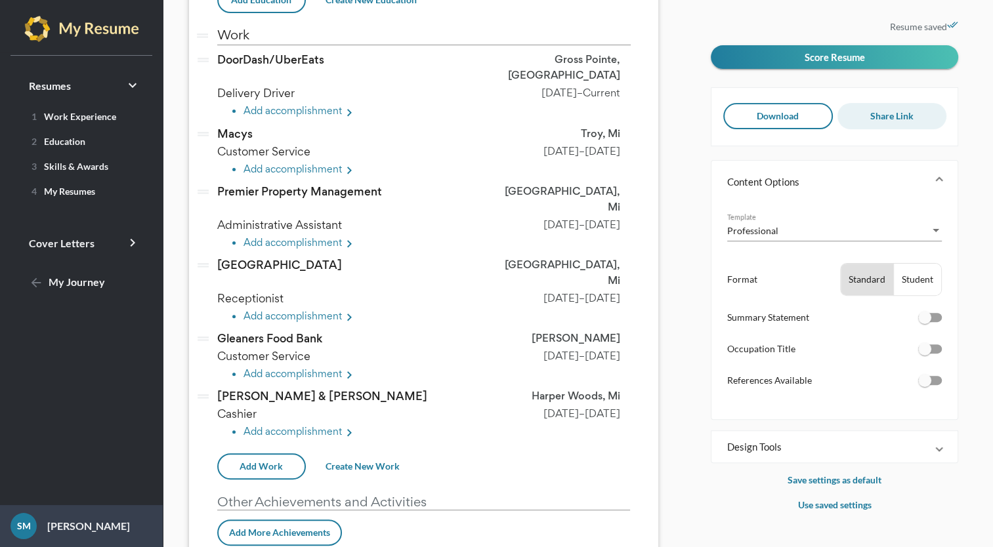
click at [897, 121] on span "Share Link" at bounding box center [891, 115] width 43 height 11
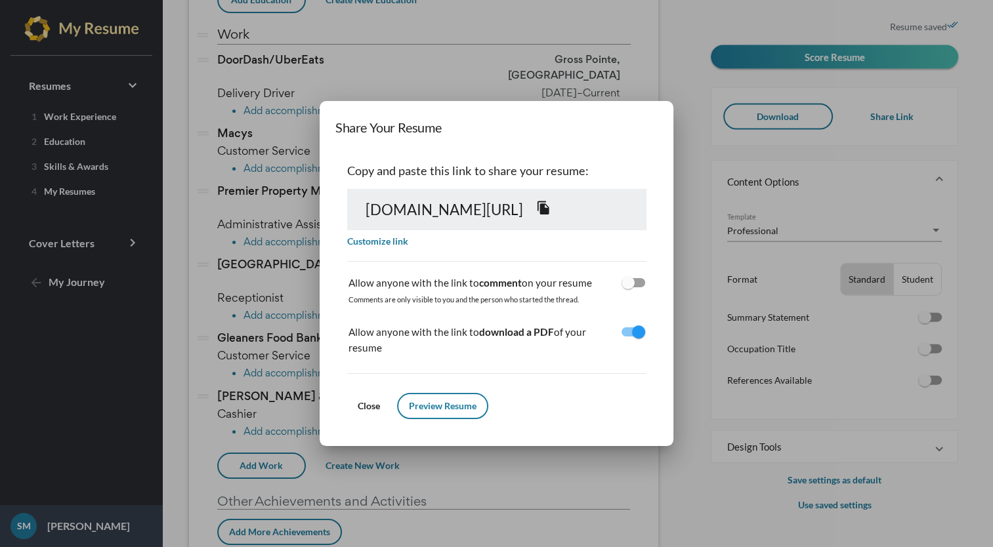
click at [397, 393] on button "Preview Resume" at bounding box center [442, 406] width 91 height 26
